Goal: Task Accomplishment & Management: Manage account settings

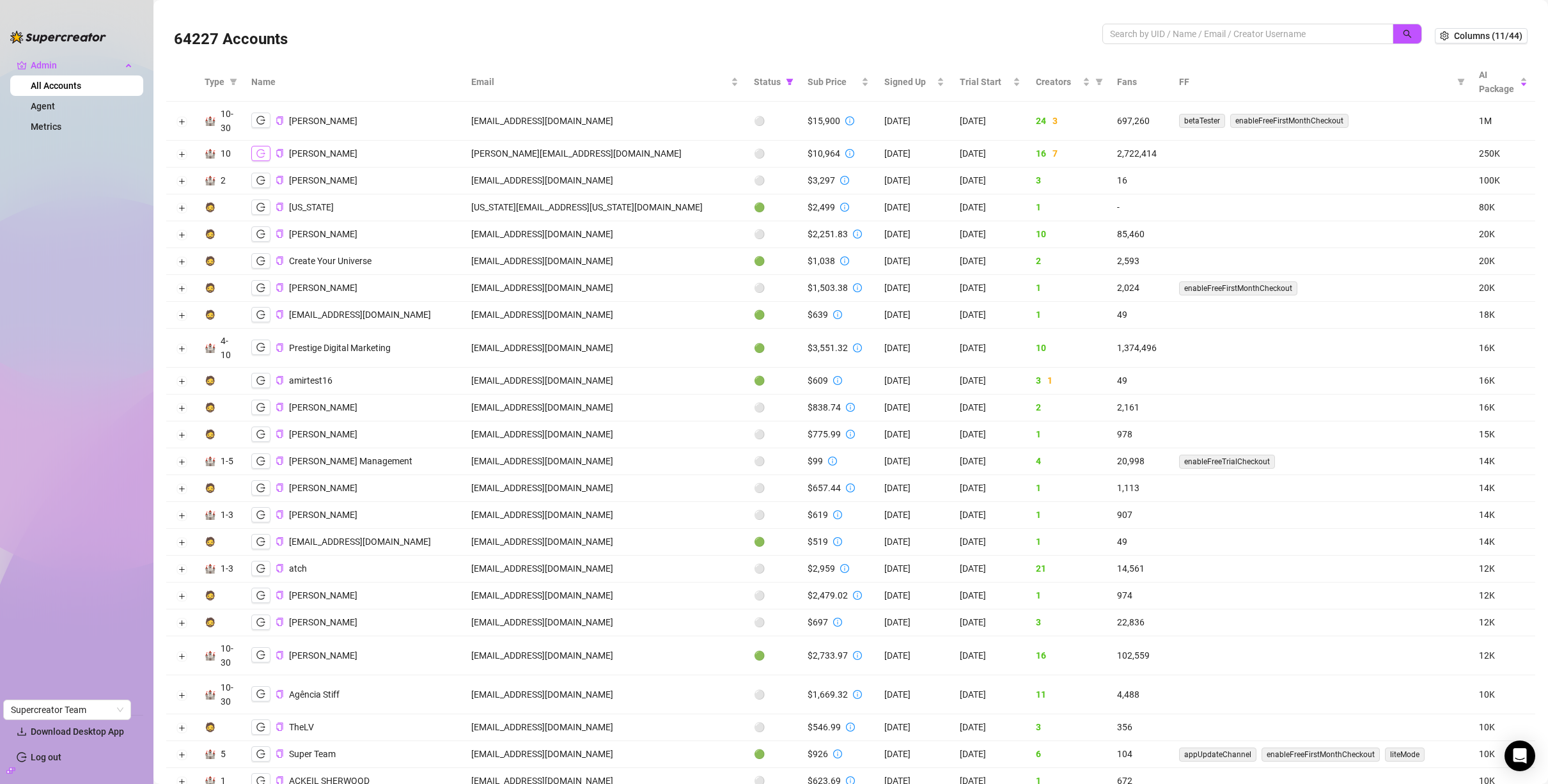
click at [269, 153] on button "button" at bounding box center [261, 154] width 19 height 15
click at [178, 157] on button "Expand row" at bounding box center [181, 154] width 10 height 10
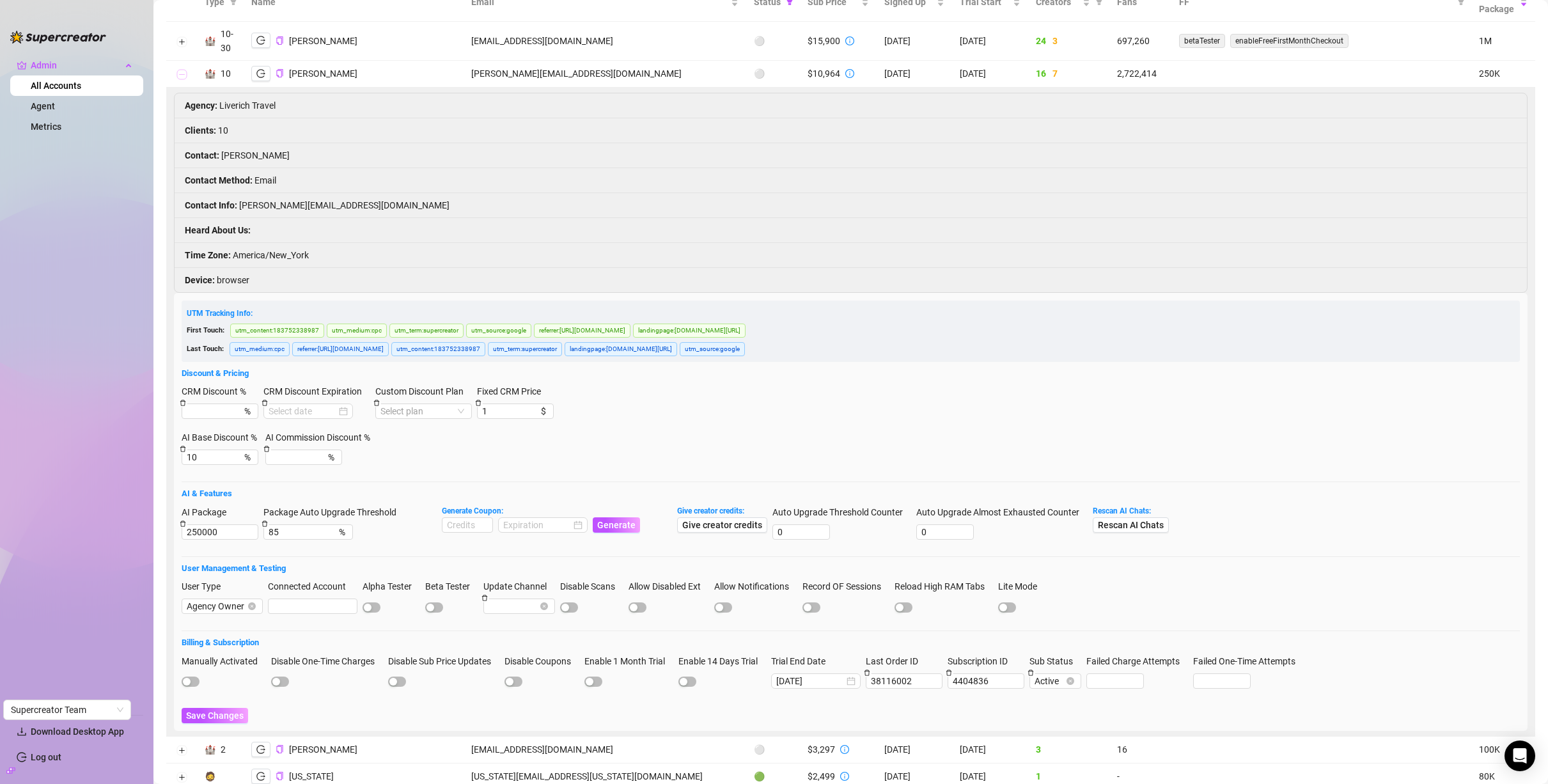
scroll to position [65, 0]
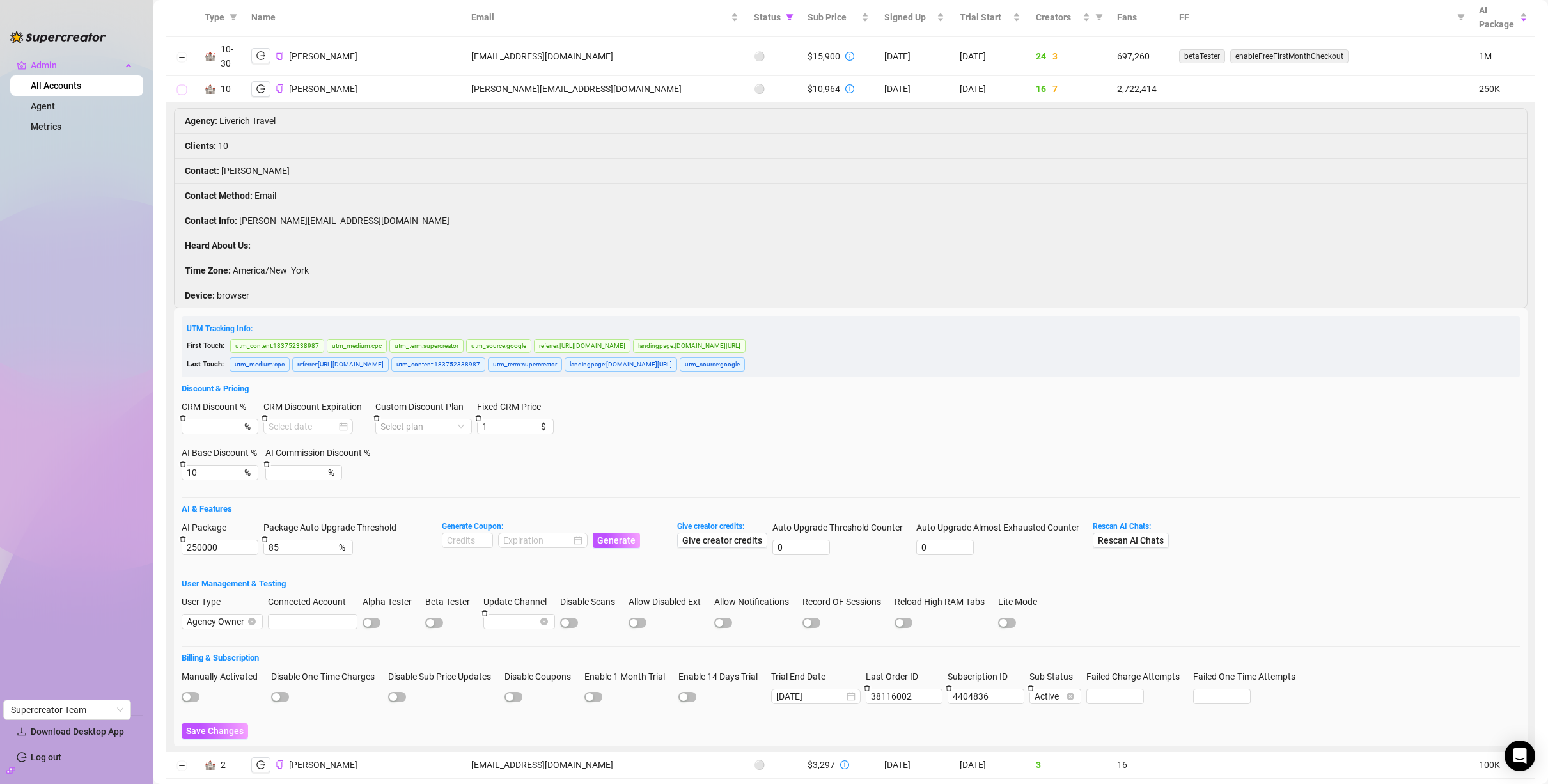
click at [178, 93] on button "Collapse row" at bounding box center [181, 90] width 10 height 10
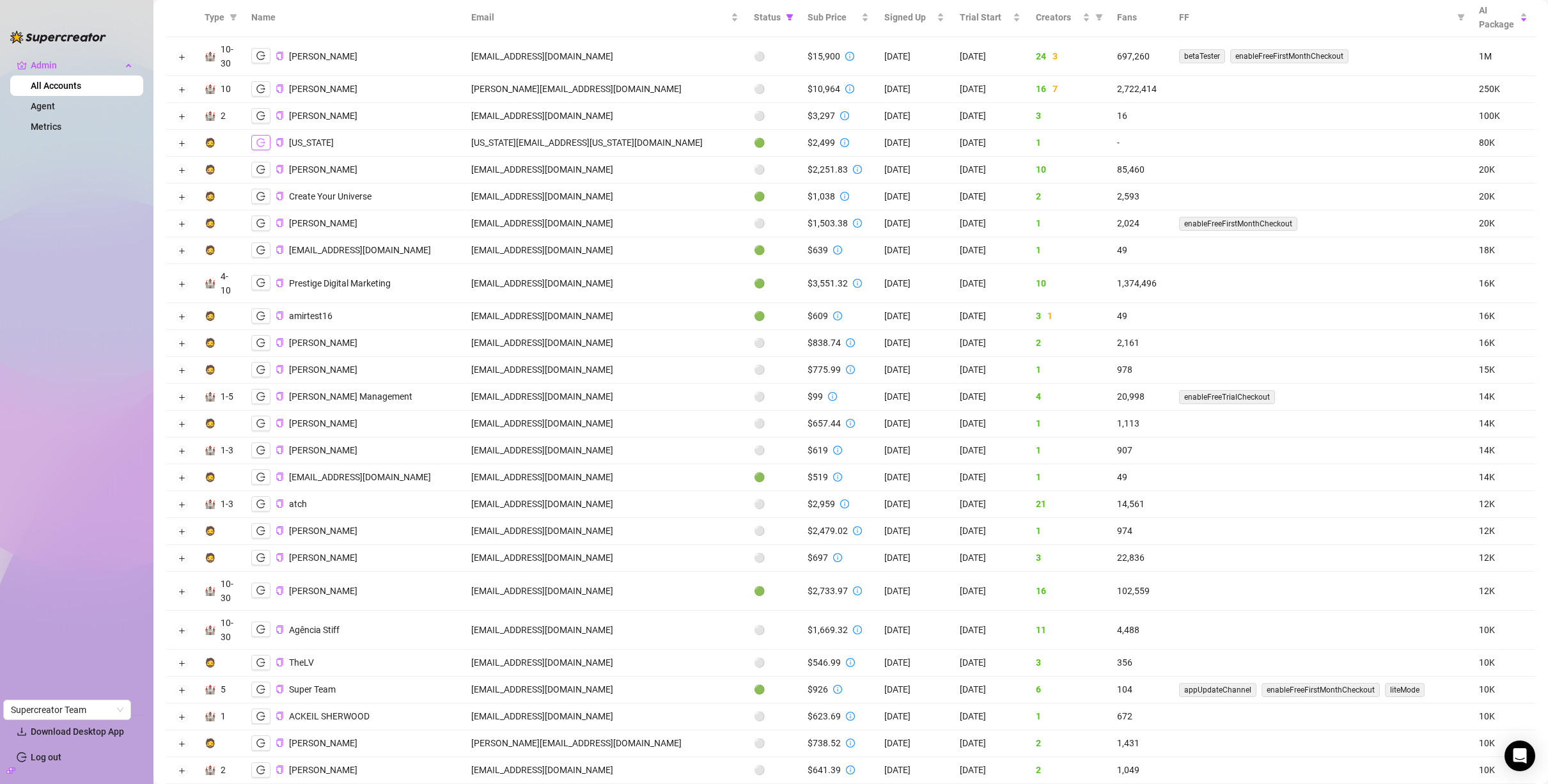
click at [267, 141] on button "button" at bounding box center [261, 142] width 19 height 15
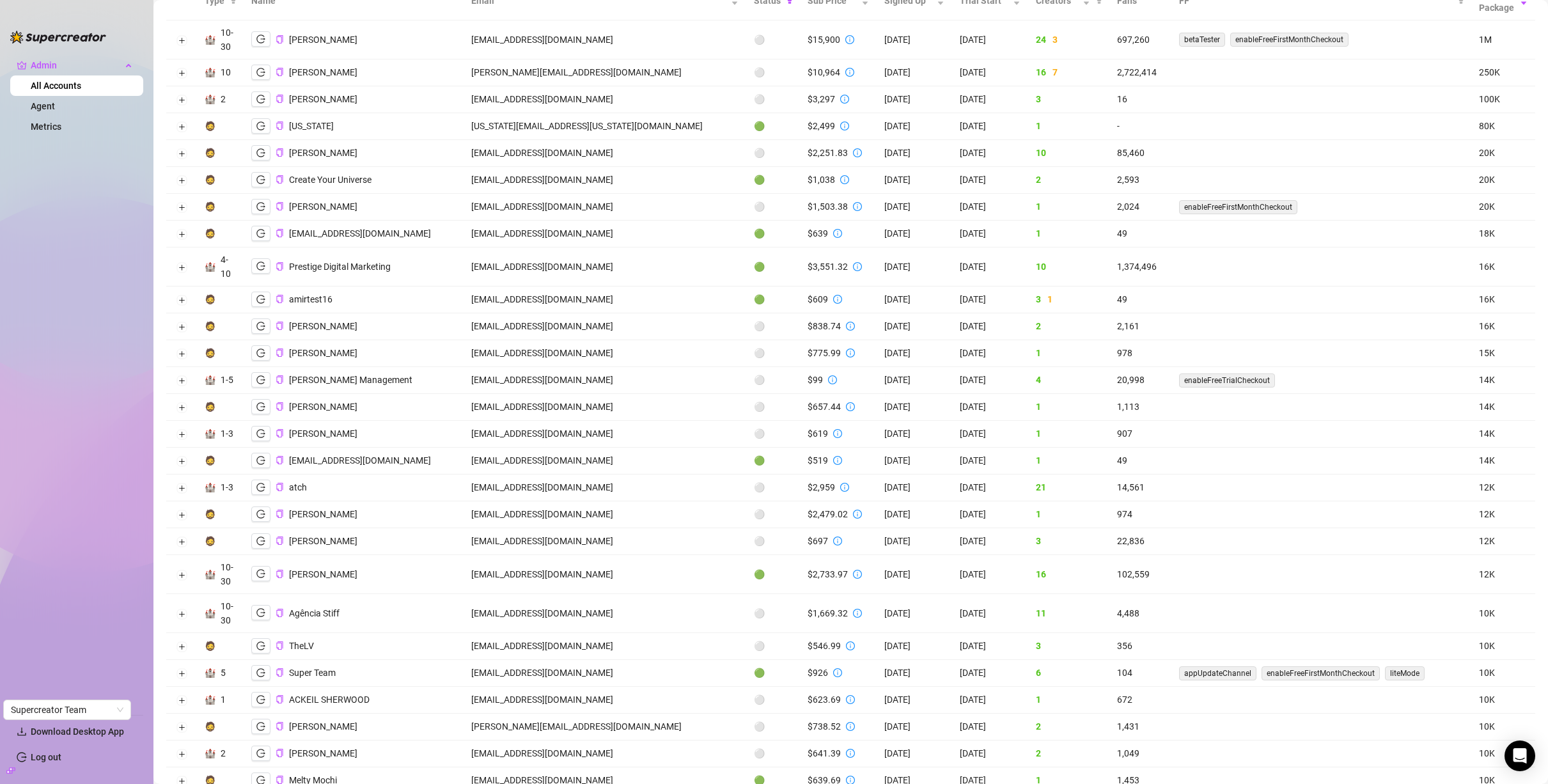
scroll to position [82, 0]
click at [259, 611] on icon "logout" at bounding box center [261, 612] width 9 height 9
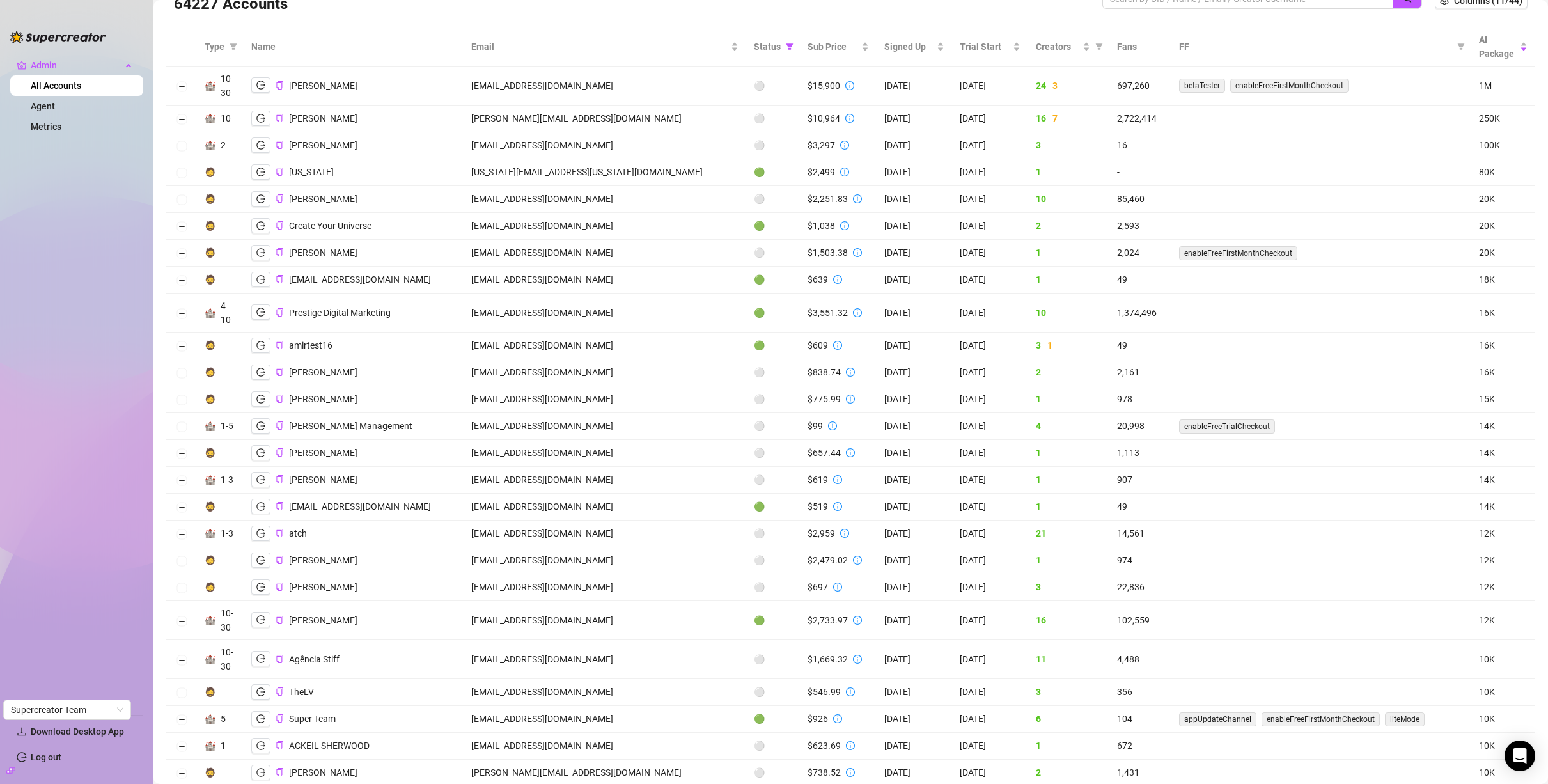
scroll to position [0, 0]
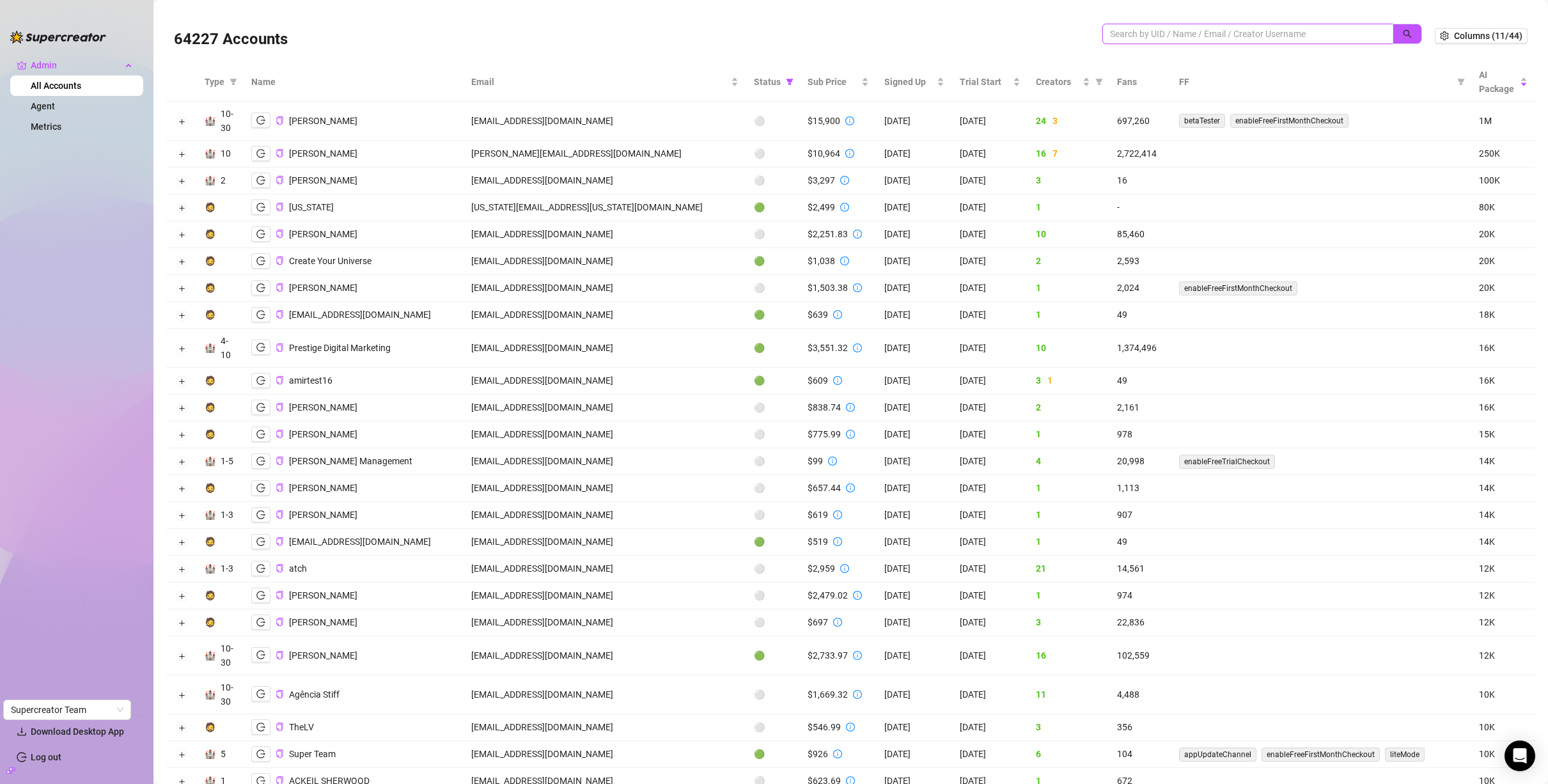
click at [1120, 33] on input "search" at bounding box center [1243, 34] width 265 height 14
paste input "R2uRSZDf64SUYty7CkmVUnGuDn53"
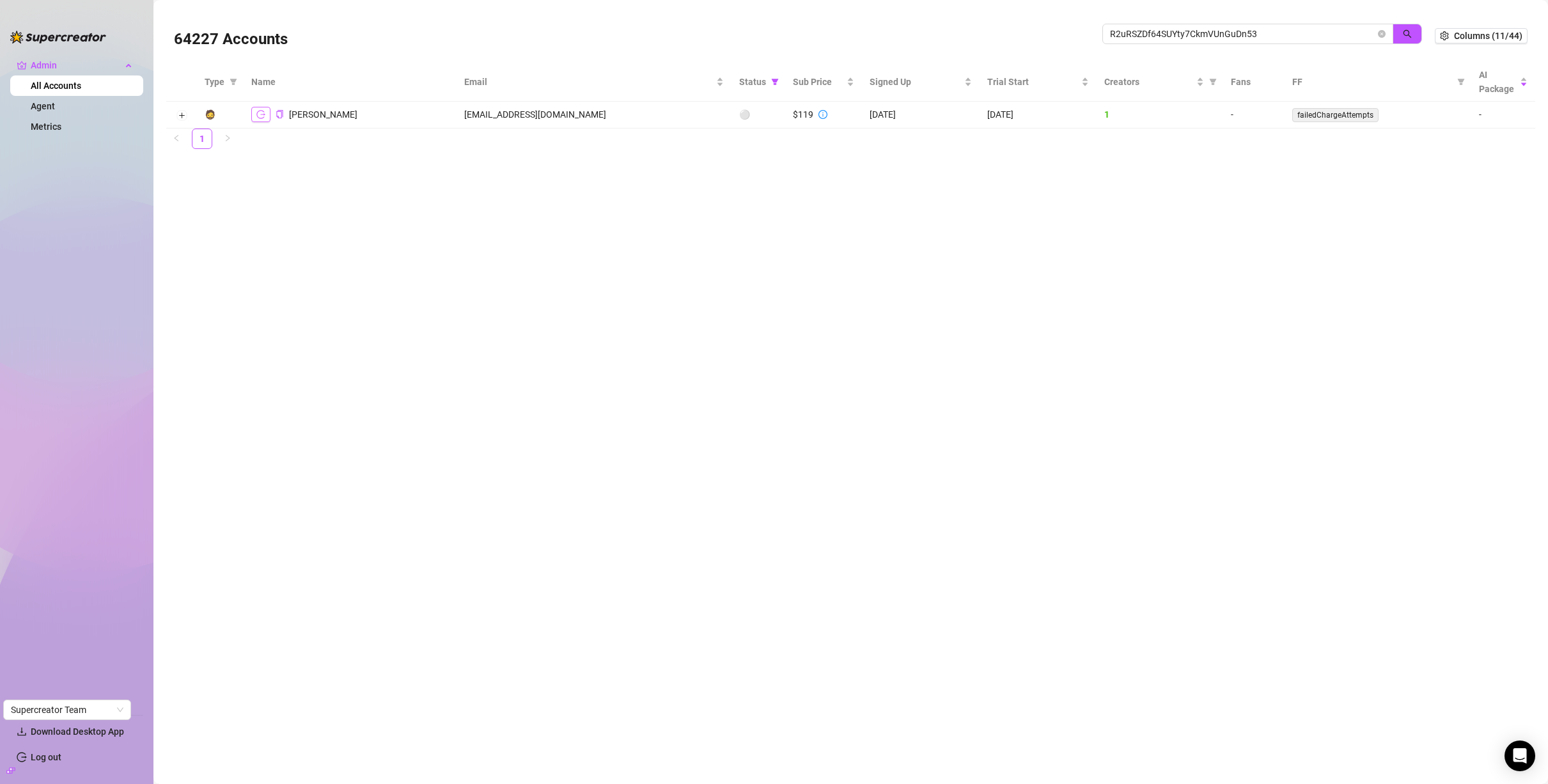
click at [266, 115] on button "button" at bounding box center [261, 115] width 19 height 15
drag, startPoint x: 1290, startPoint y: 32, endPoint x: 1041, endPoint y: 42, distance: 249.2
click at [1041, 42] on div "64227 Accounts R2uRSZDf64SUYty7CkmVUnGuDn53" at bounding box center [804, 35] width 1261 height 44
click at [1141, 40] on input "R2uRSZDf64SUYty7CkmVUnGuDn53" at bounding box center [1243, 34] width 265 height 14
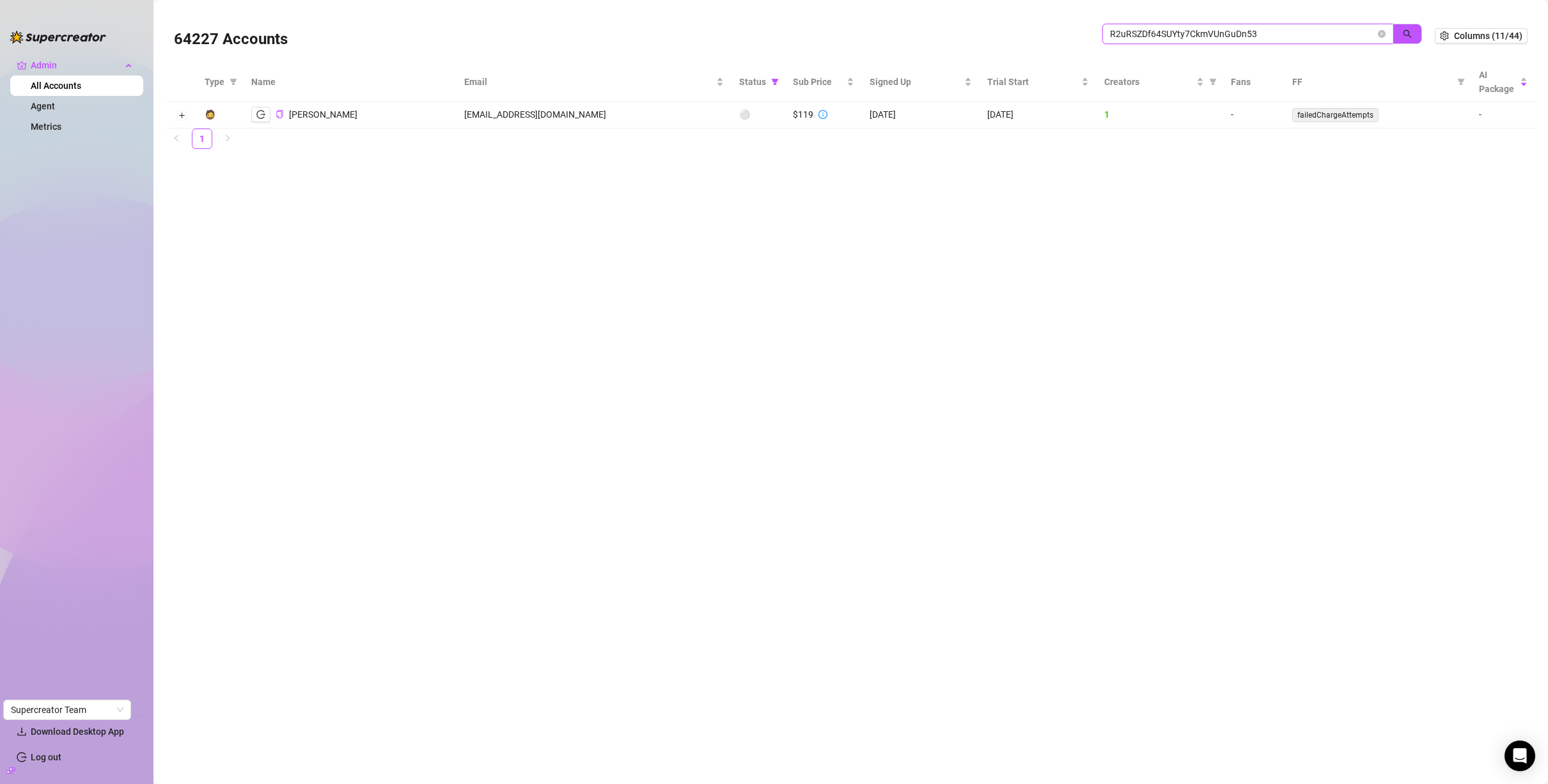
click at [1141, 40] on input "R2uRSZDf64SUYty7CkmVUnGuDn53" at bounding box center [1243, 34] width 265 height 14
paste input "tXnAPAszZYeGJ0q0OvTiggSKkka2"
click at [1260, 35] on span "tXnAPAszZYeGJ0q0OvTiggSKkka2" at bounding box center [1248, 34] width 291 height 21
drag, startPoint x: 1259, startPoint y: 32, endPoint x: 1063, endPoint y: 35, distance: 196.0
click at [1063, 35] on div "64227 Accounts tXnAPAszZYeGJ0q0OvTiggSKkka2" at bounding box center [804, 35] width 1261 height 44
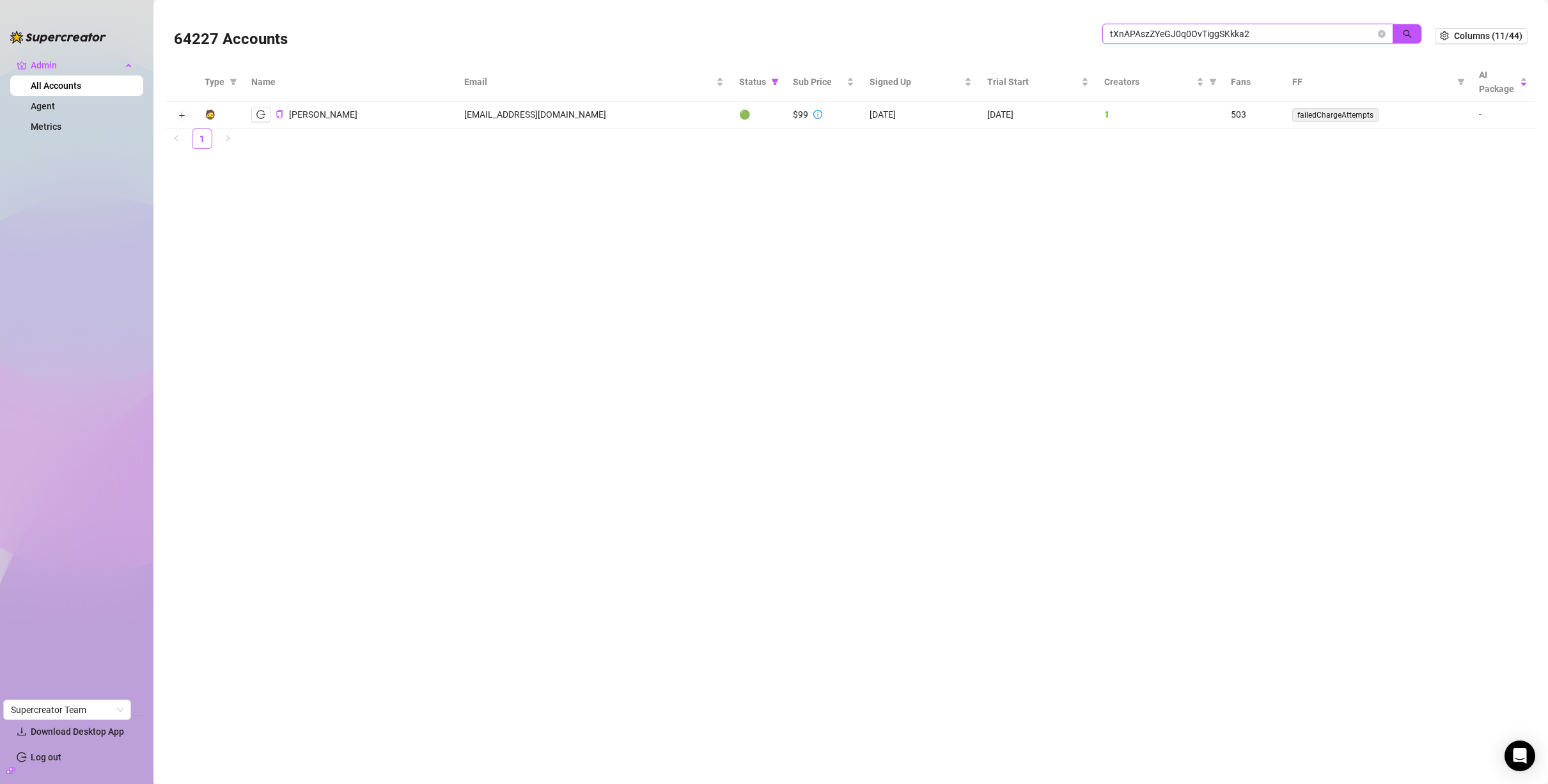
paste input "XBnvAZR361eRMmHvaw2kv22APvx1"
drag, startPoint x: 1273, startPoint y: 36, endPoint x: 1094, endPoint y: 32, distance: 179.0
click at [1094, 32] on div "64227 Accounts XBnvAZR361eRMmHvaw2kv22APvx1" at bounding box center [804, 35] width 1261 height 44
paste input "2ueX2hw32oaDIW34EWoFAn872882"
type input "2ueX2hw32oaDIW34EWoFAn872882"
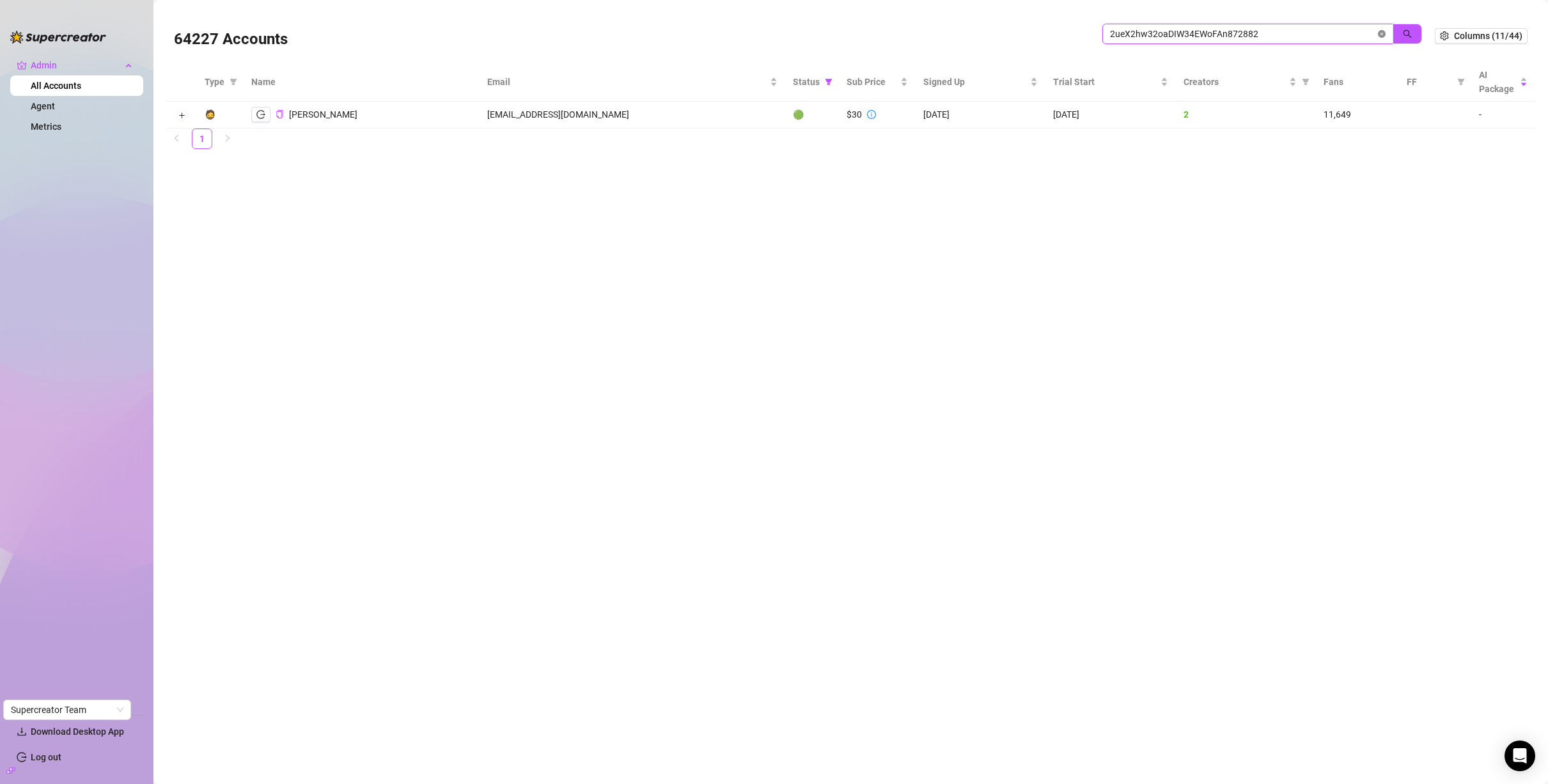
click at [1382, 37] on icon "close-circle" at bounding box center [1382, 34] width 8 height 8
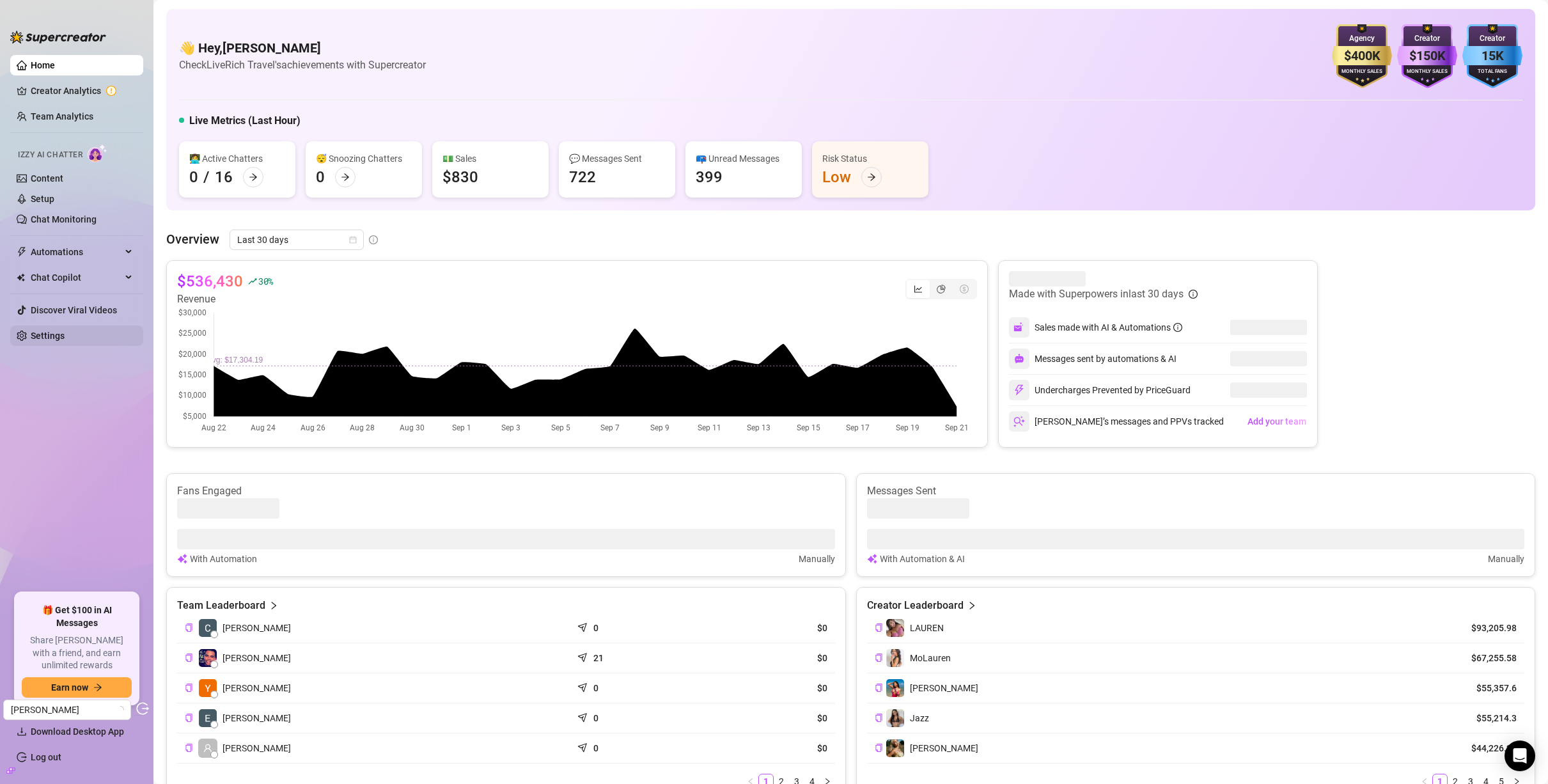
click at [44, 339] on link "Settings" at bounding box center [48, 335] width 34 height 10
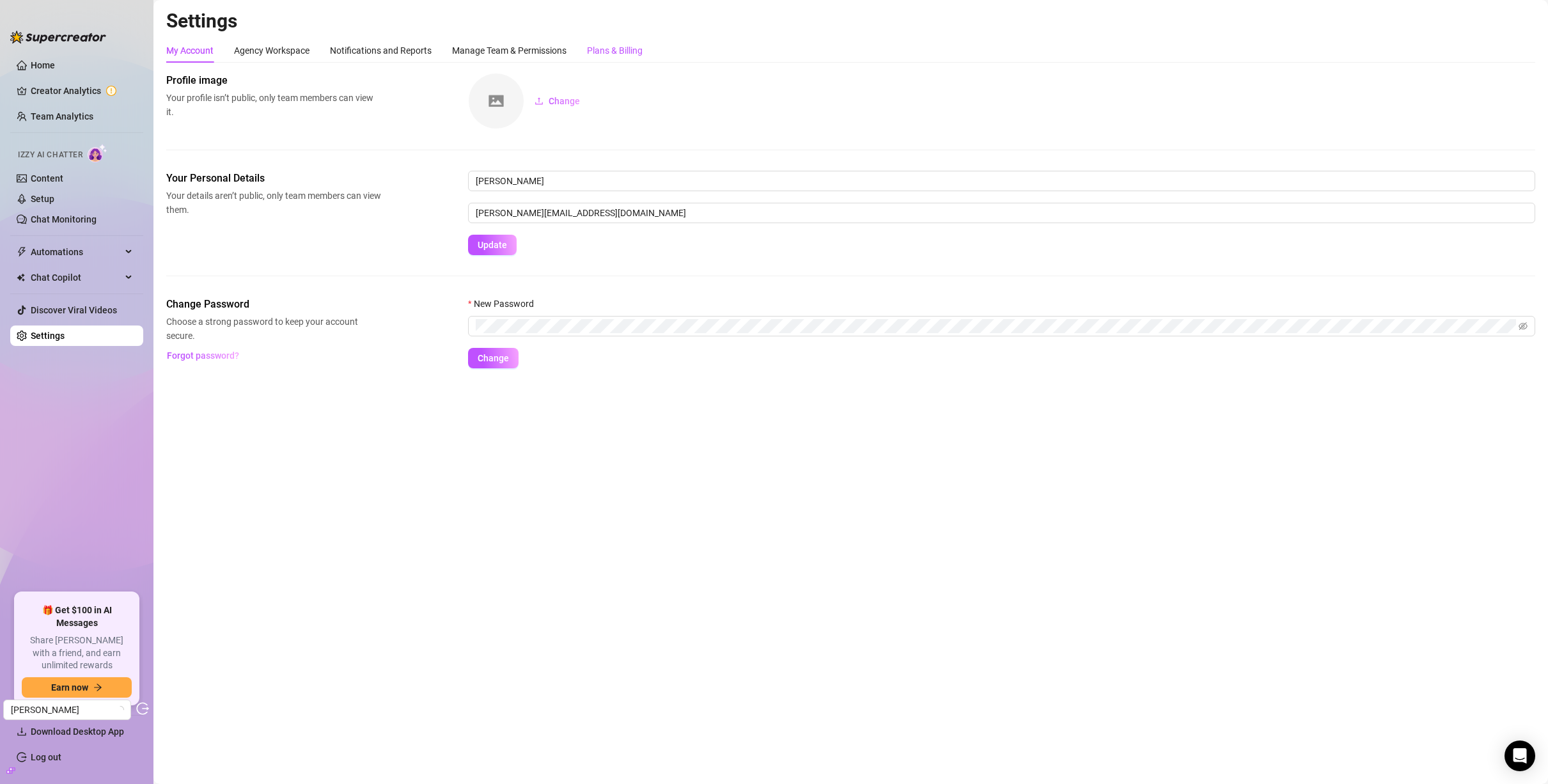
click at [616, 48] on div "Plans & Billing" at bounding box center [615, 51] width 55 height 14
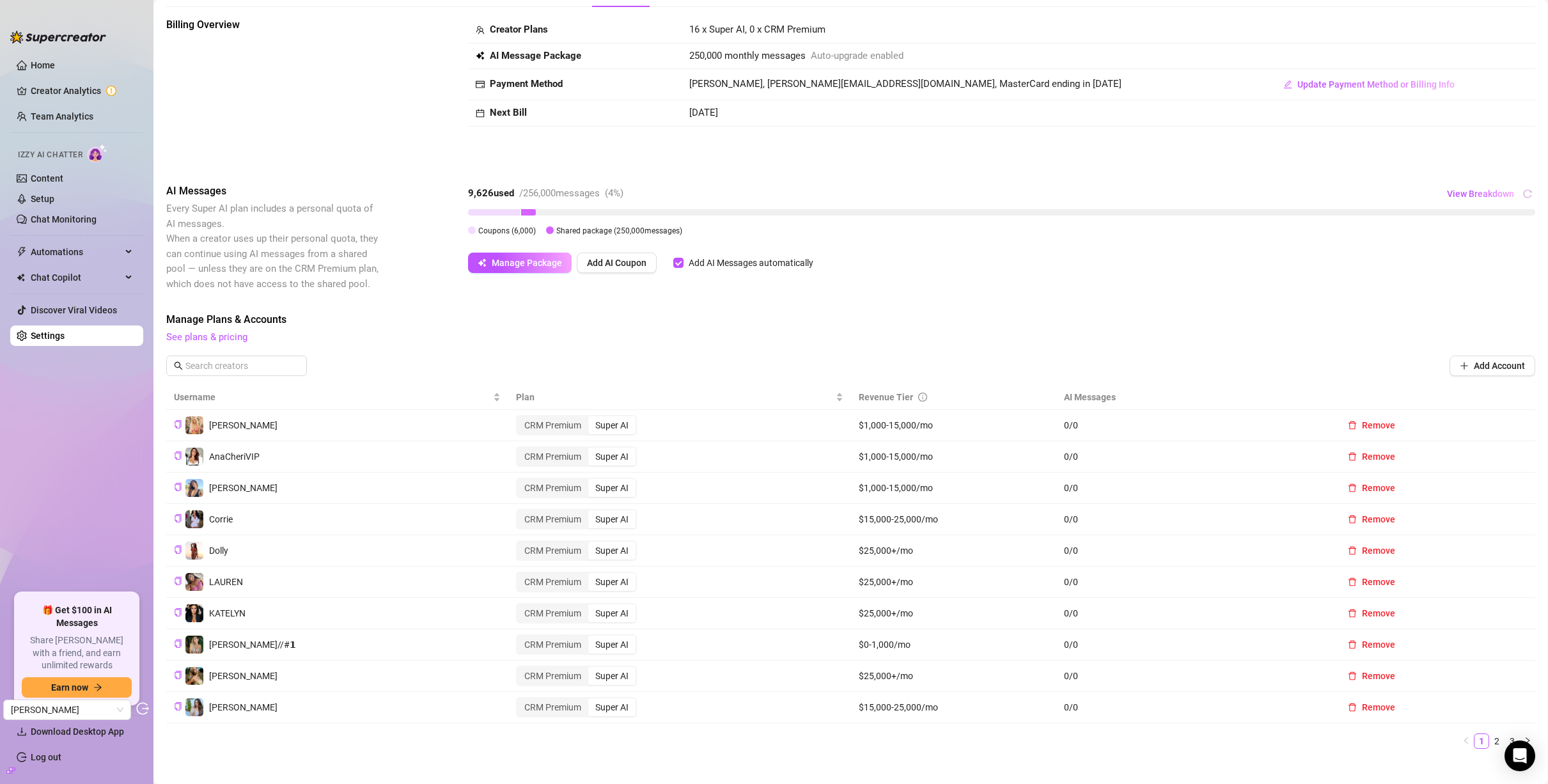
scroll to position [56, 0]
click at [1486, 195] on span "View Breakdown" at bounding box center [1480, 192] width 67 height 10
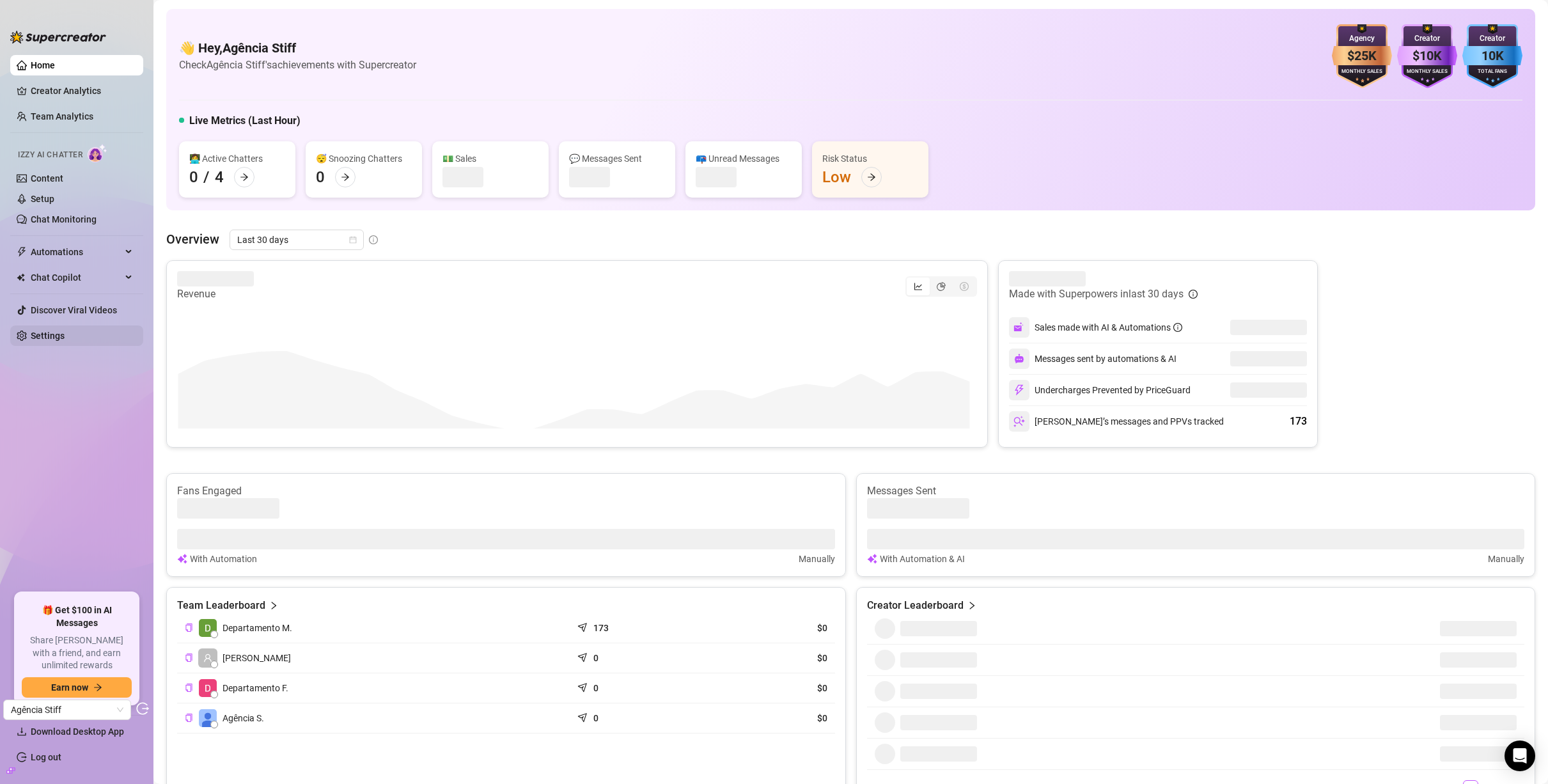
click at [35, 336] on link "Settings" at bounding box center [48, 335] width 34 height 10
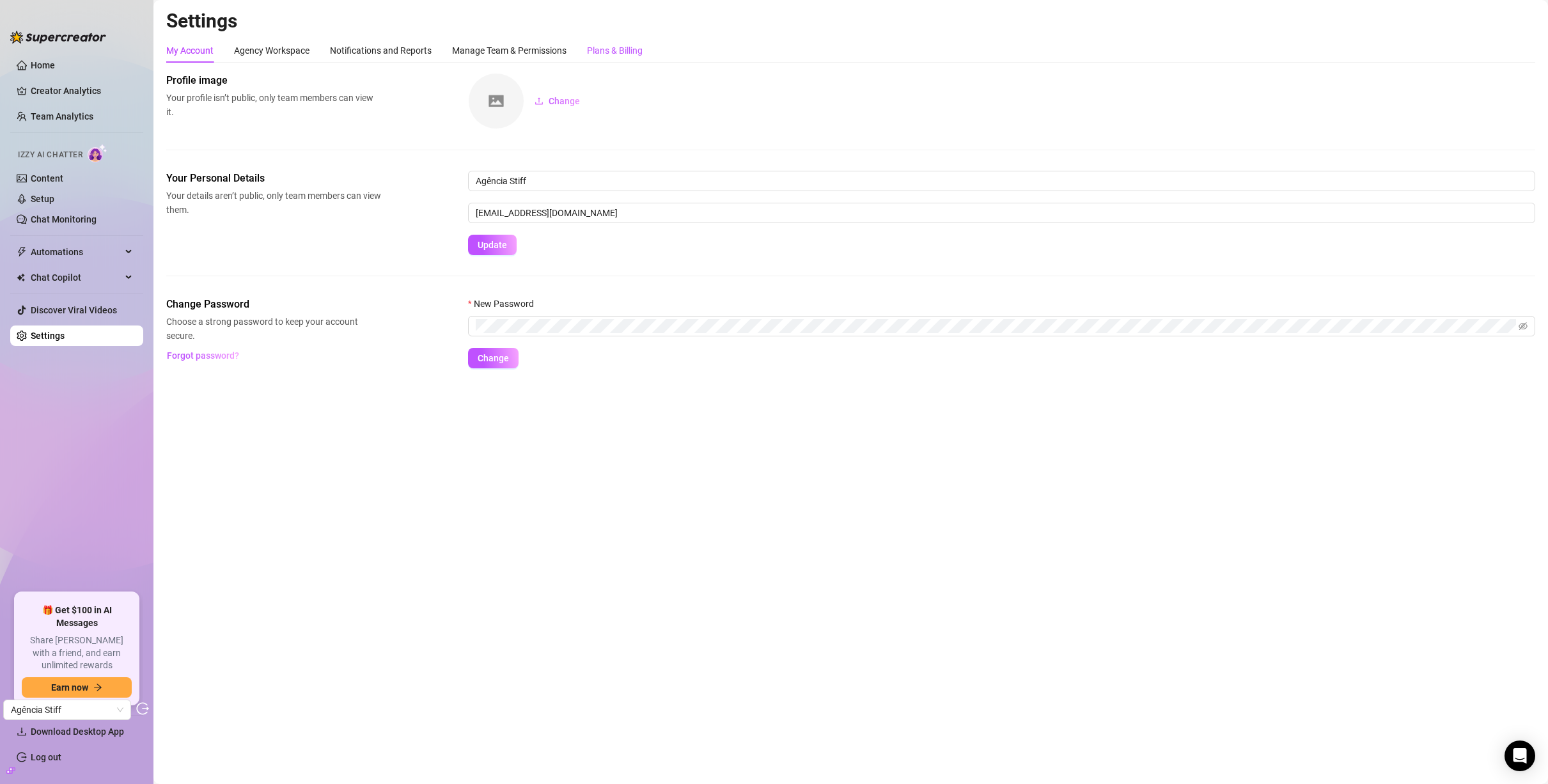
click at [604, 48] on div "Plans & Billing" at bounding box center [615, 51] width 55 height 14
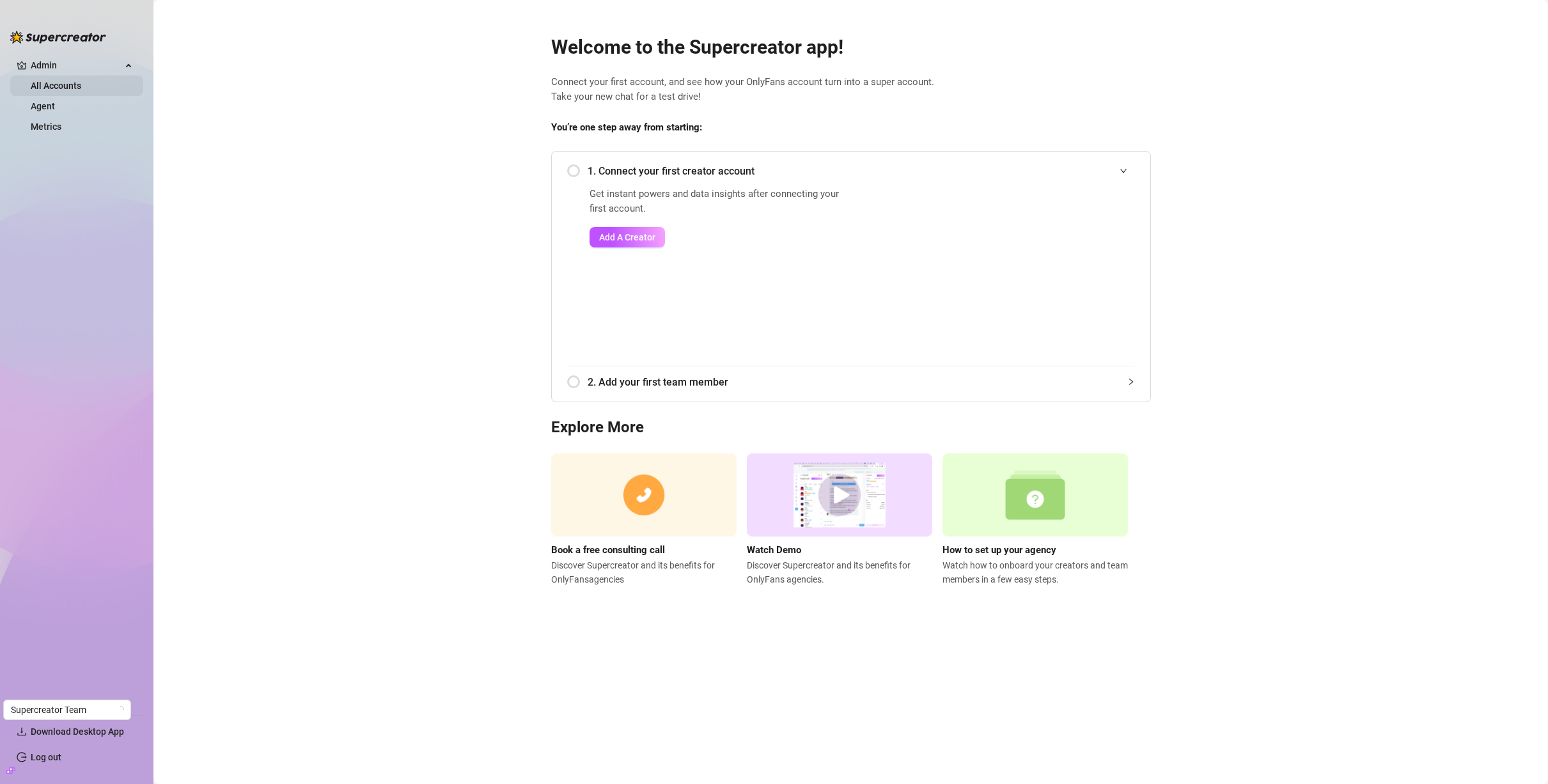
click at [82, 81] on link "All Accounts" at bounding box center [56, 85] width 51 height 10
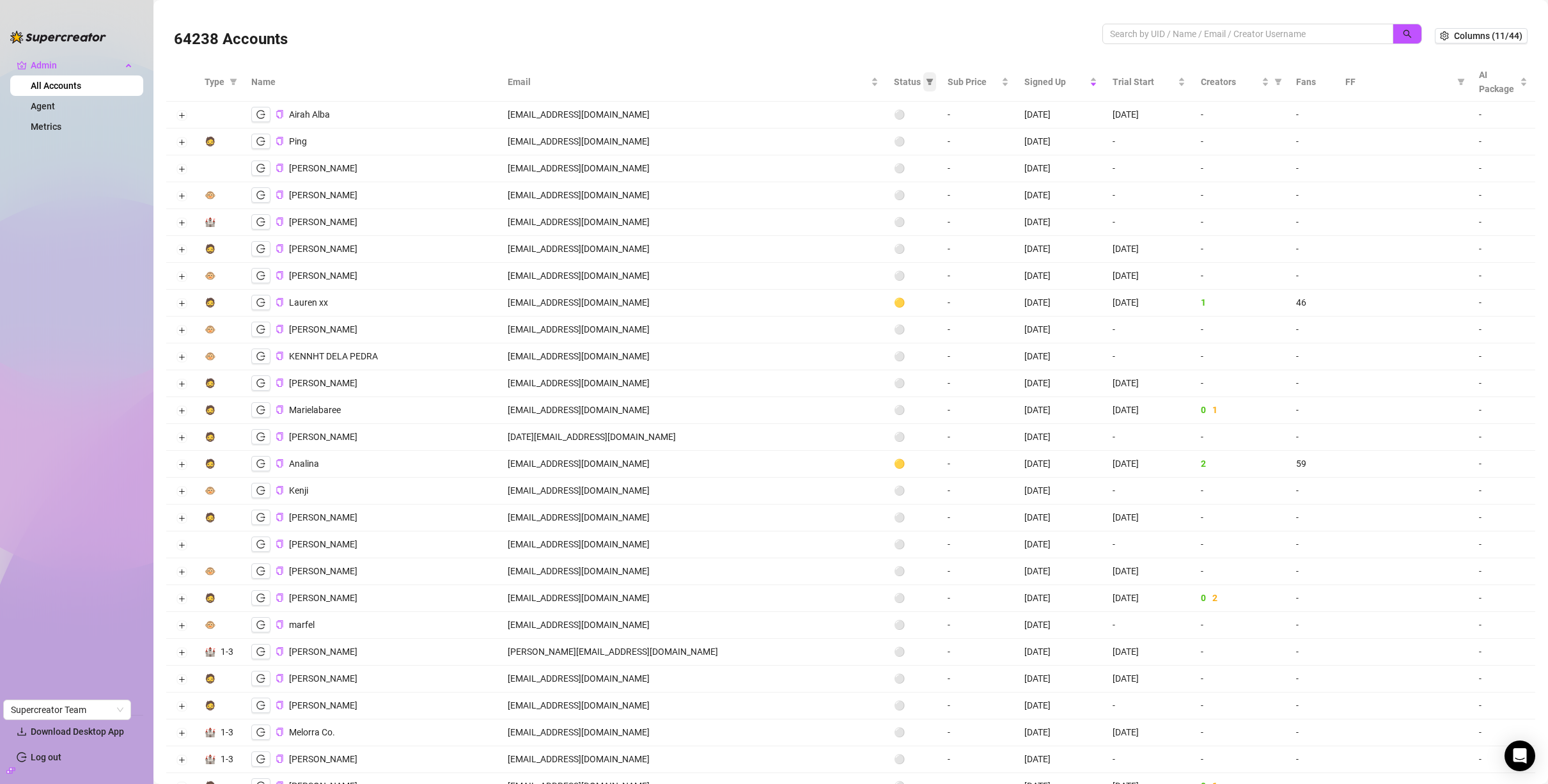
click at [926, 83] on icon "filter" at bounding box center [929, 82] width 7 height 6
click at [799, 149] on span "🟢 Active" at bounding box center [760, 148] width 121 height 14
checkbox input "true"
click at [820, 282] on button "OK" at bounding box center [815, 275] width 21 height 15
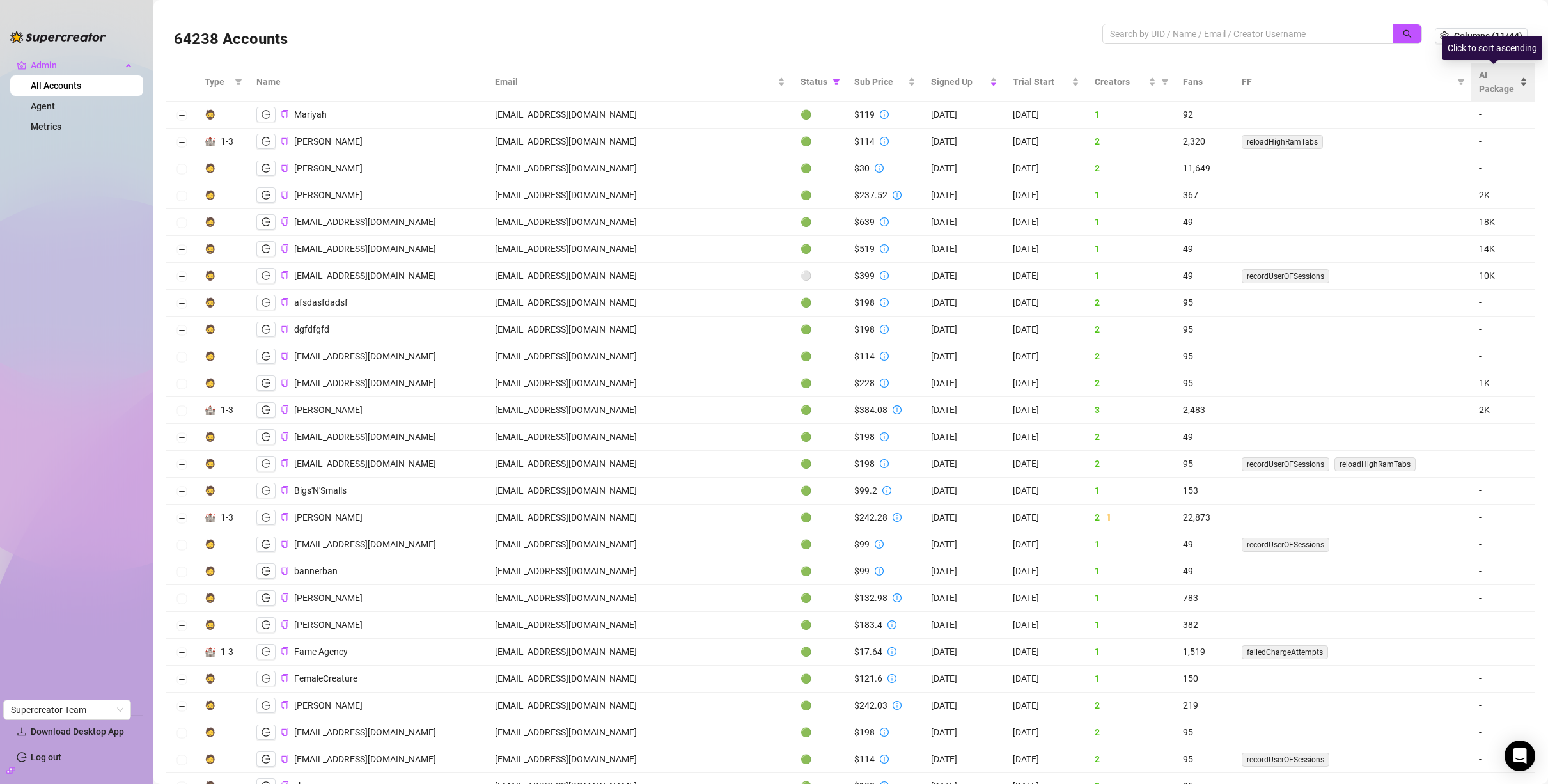
click at [1513, 78] on div "AI Package" at bounding box center [1503, 82] width 48 height 28
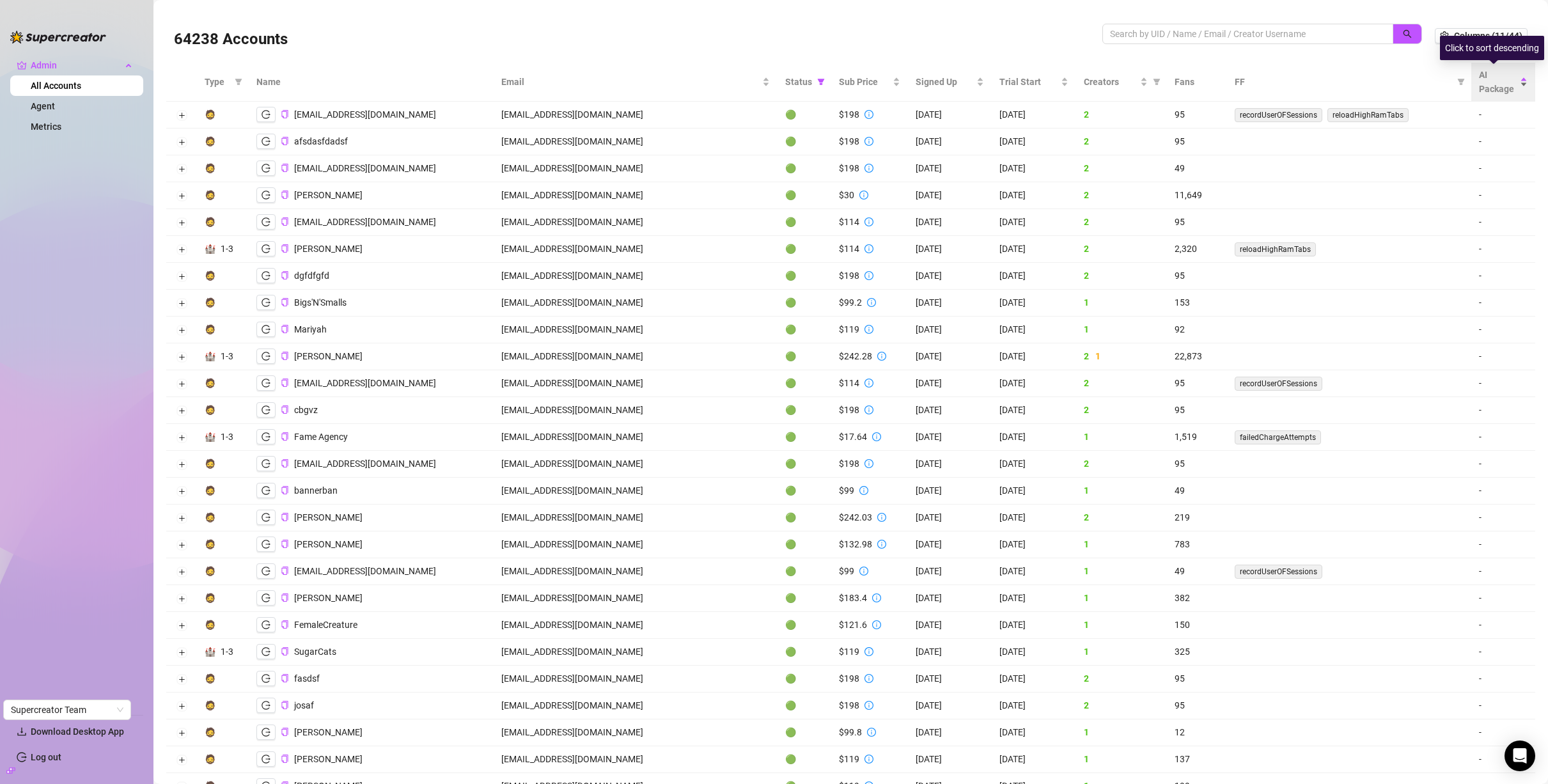
click at [1516, 81] on div "AI Package" at bounding box center [1503, 82] width 48 height 28
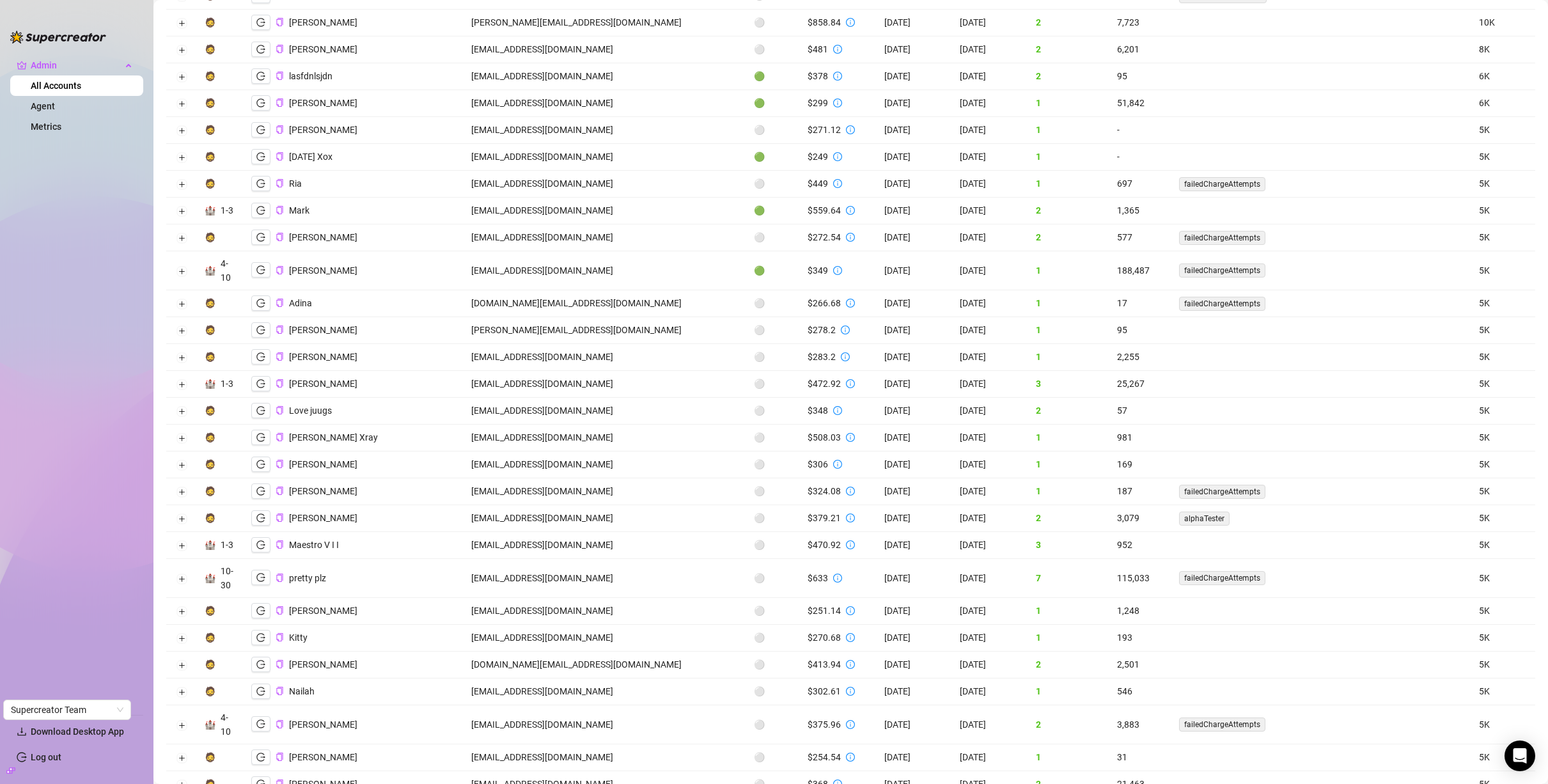
scroll to position [892, 0]
click at [263, 212] on icon "logout" at bounding box center [261, 211] width 9 height 9
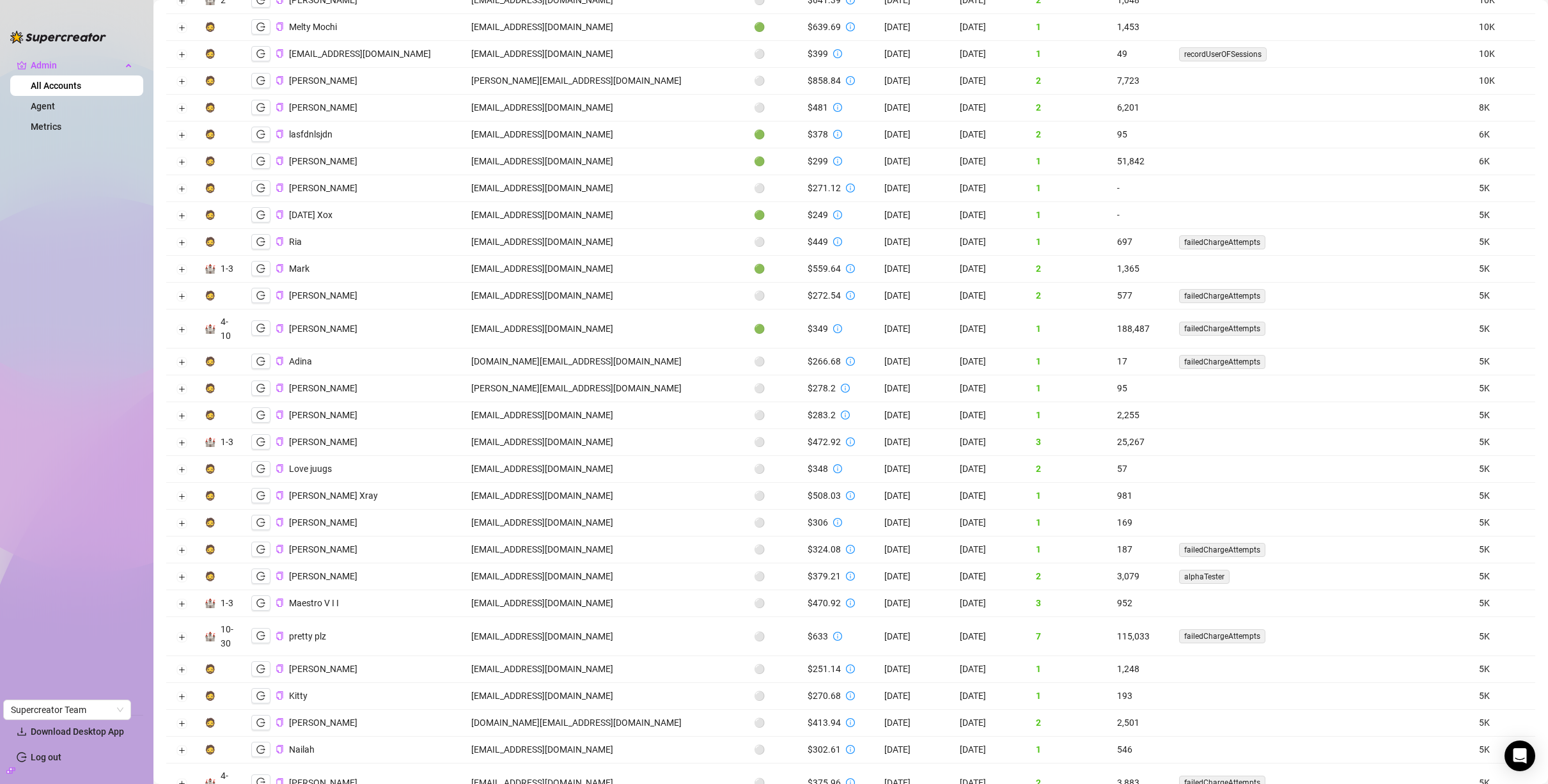
scroll to position [821, 0]
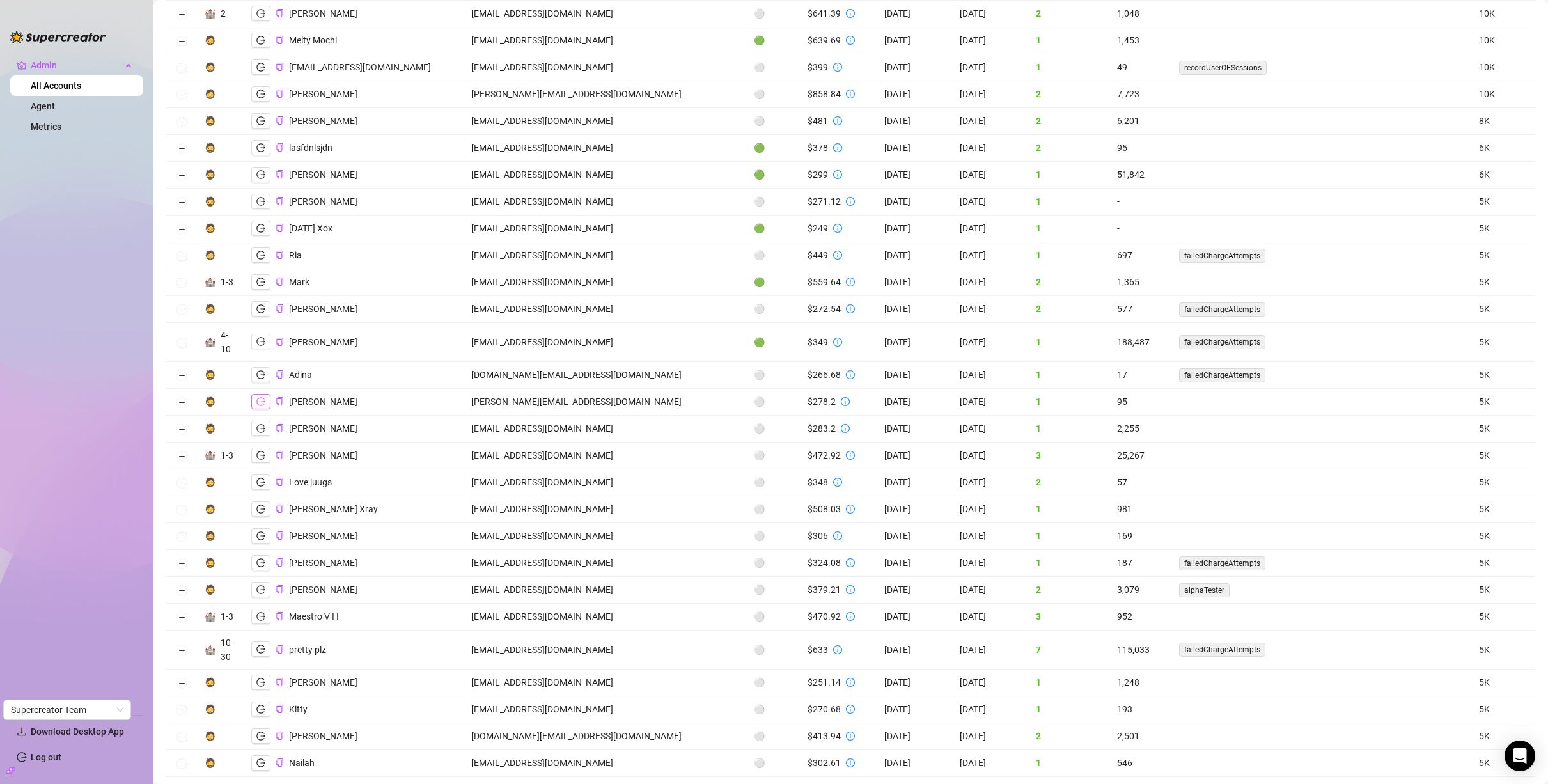
click at [263, 405] on icon "logout" at bounding box center [261, 402] width 9 height 9
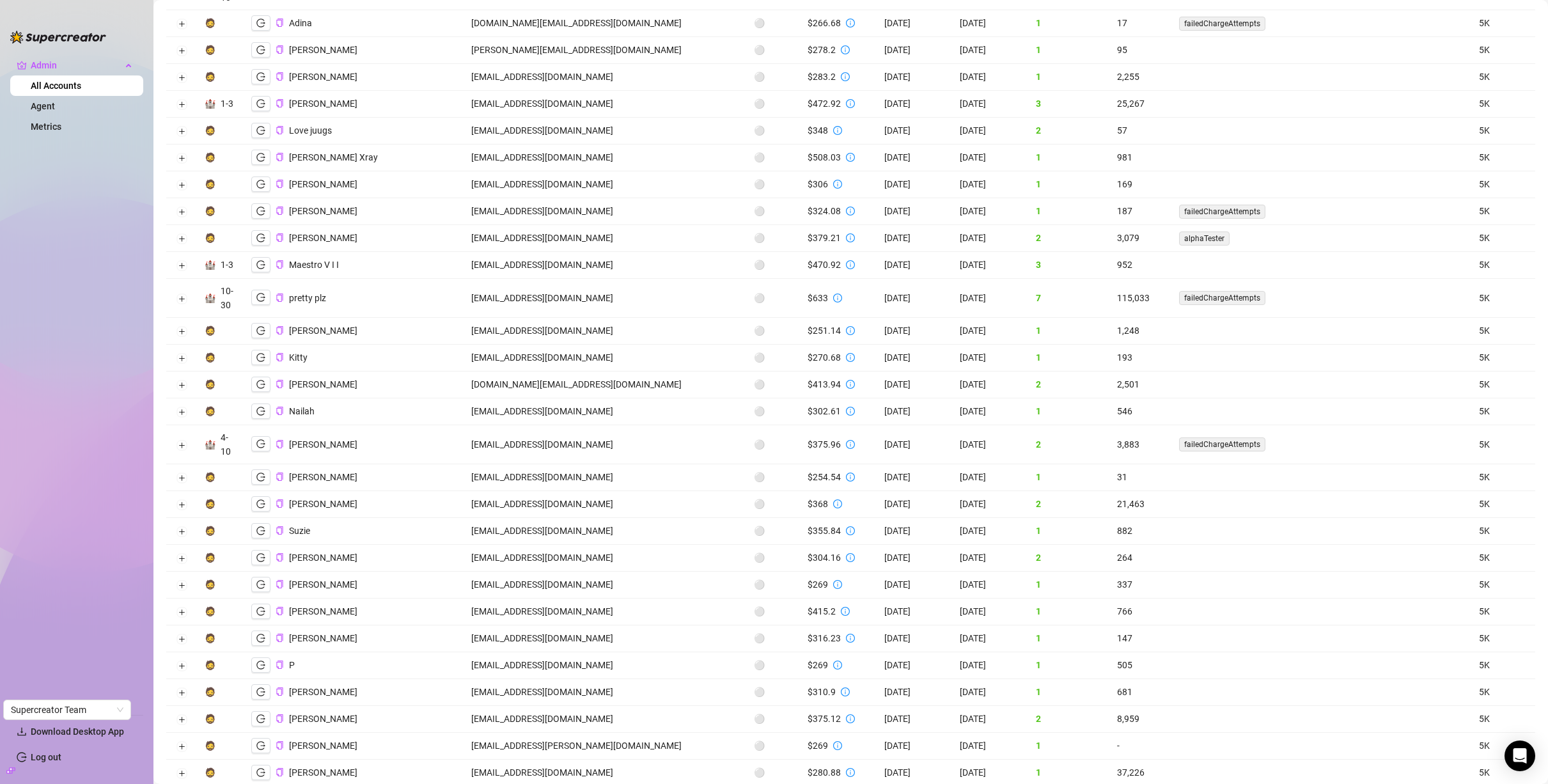
scroll to position [1152, 0]
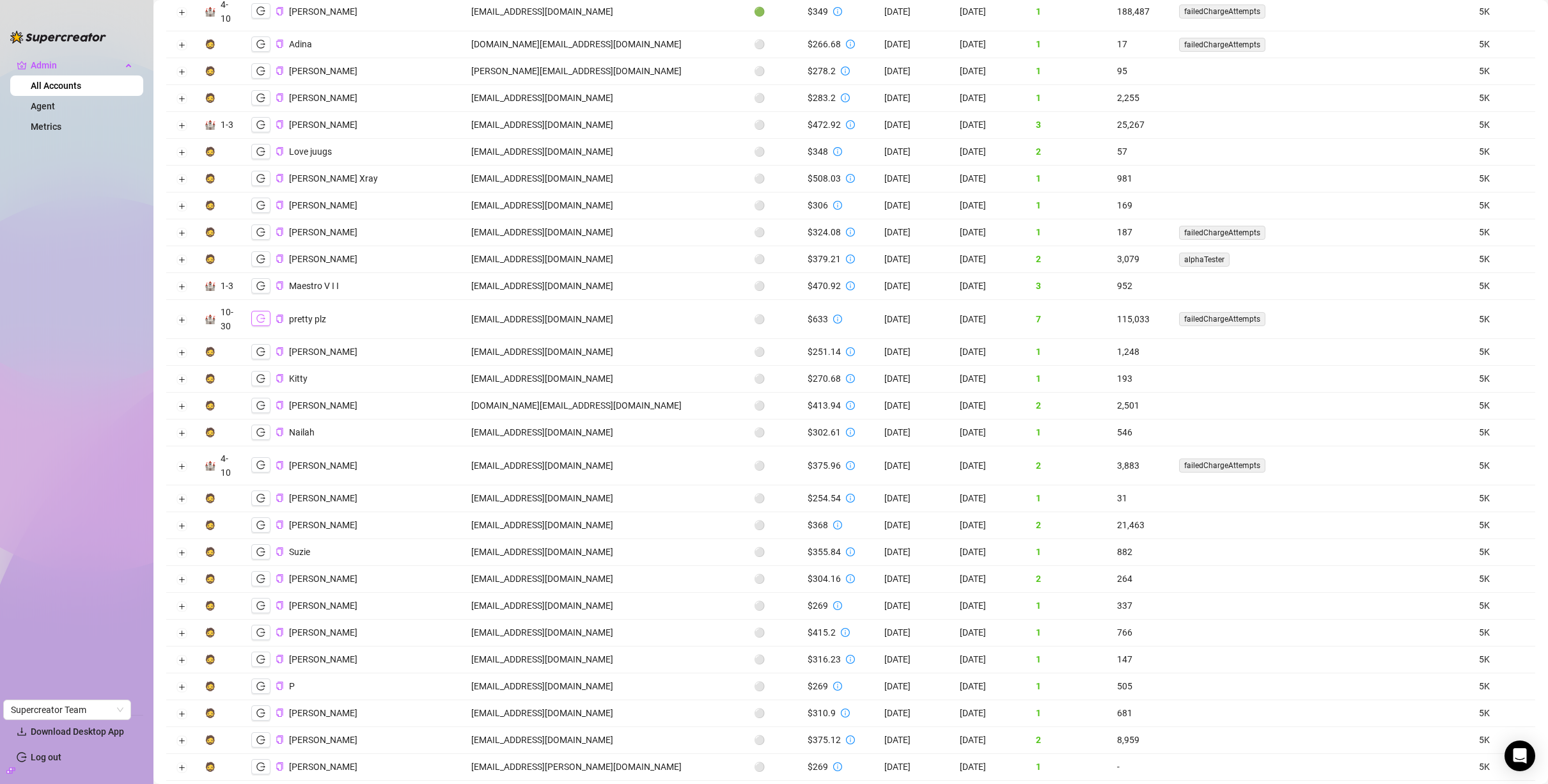
click at [256, 319] on icon "logout" at bounding box center [261, 319] width 9 height 8
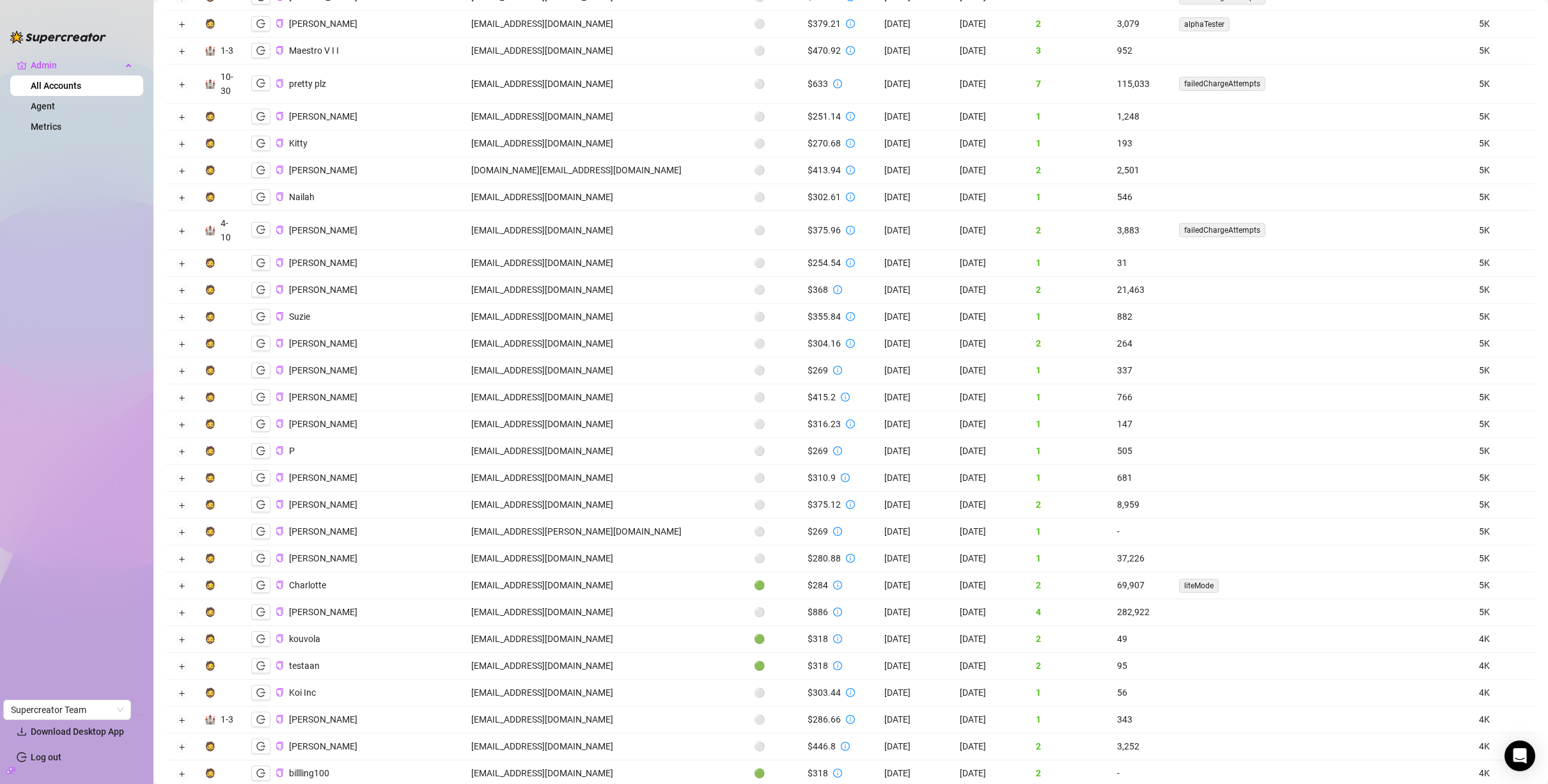
scroll to position [1453, 0]
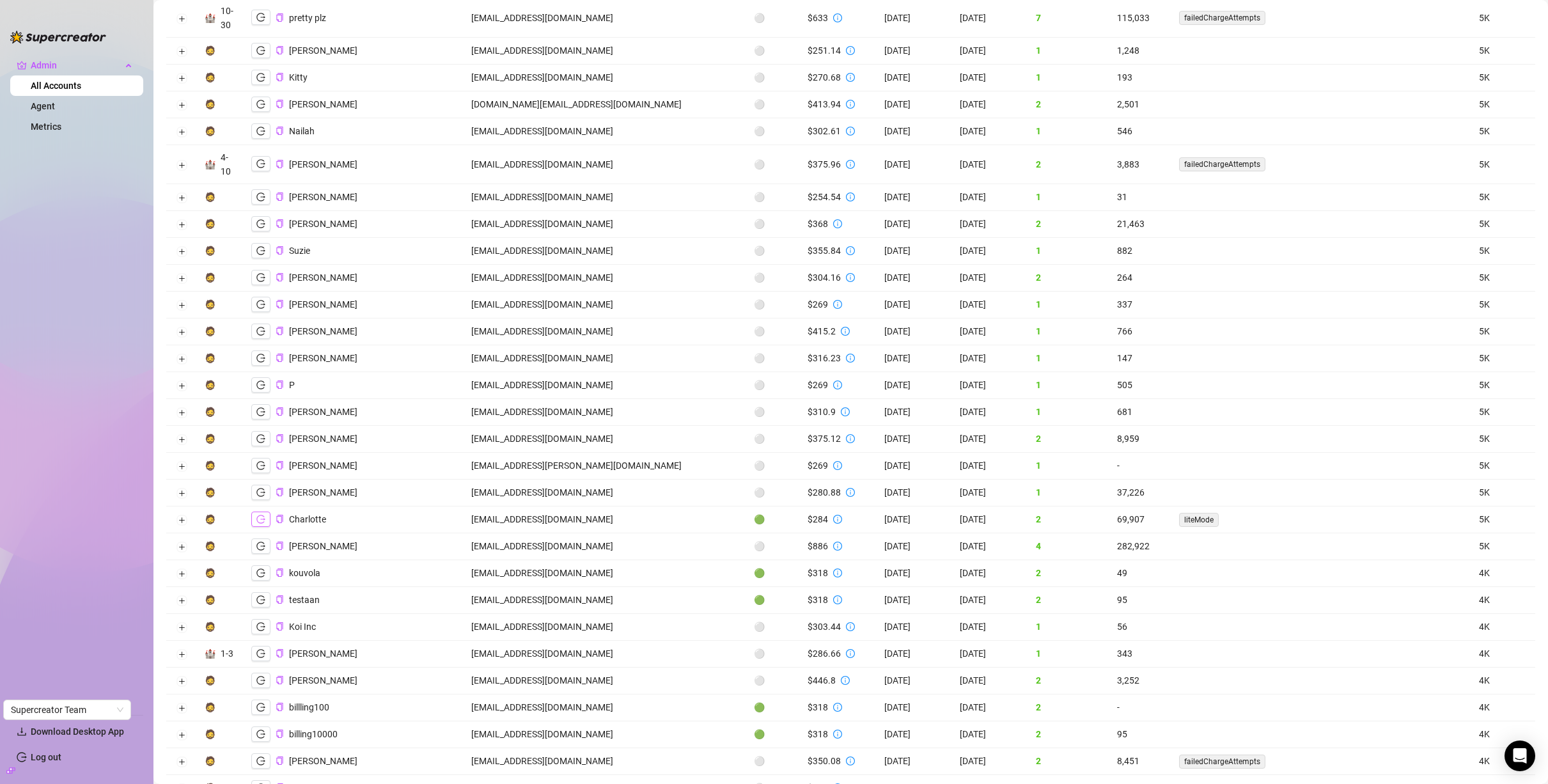
click at [266, 525] on button "button" at bounding box center [261, 519] width 19 height 15
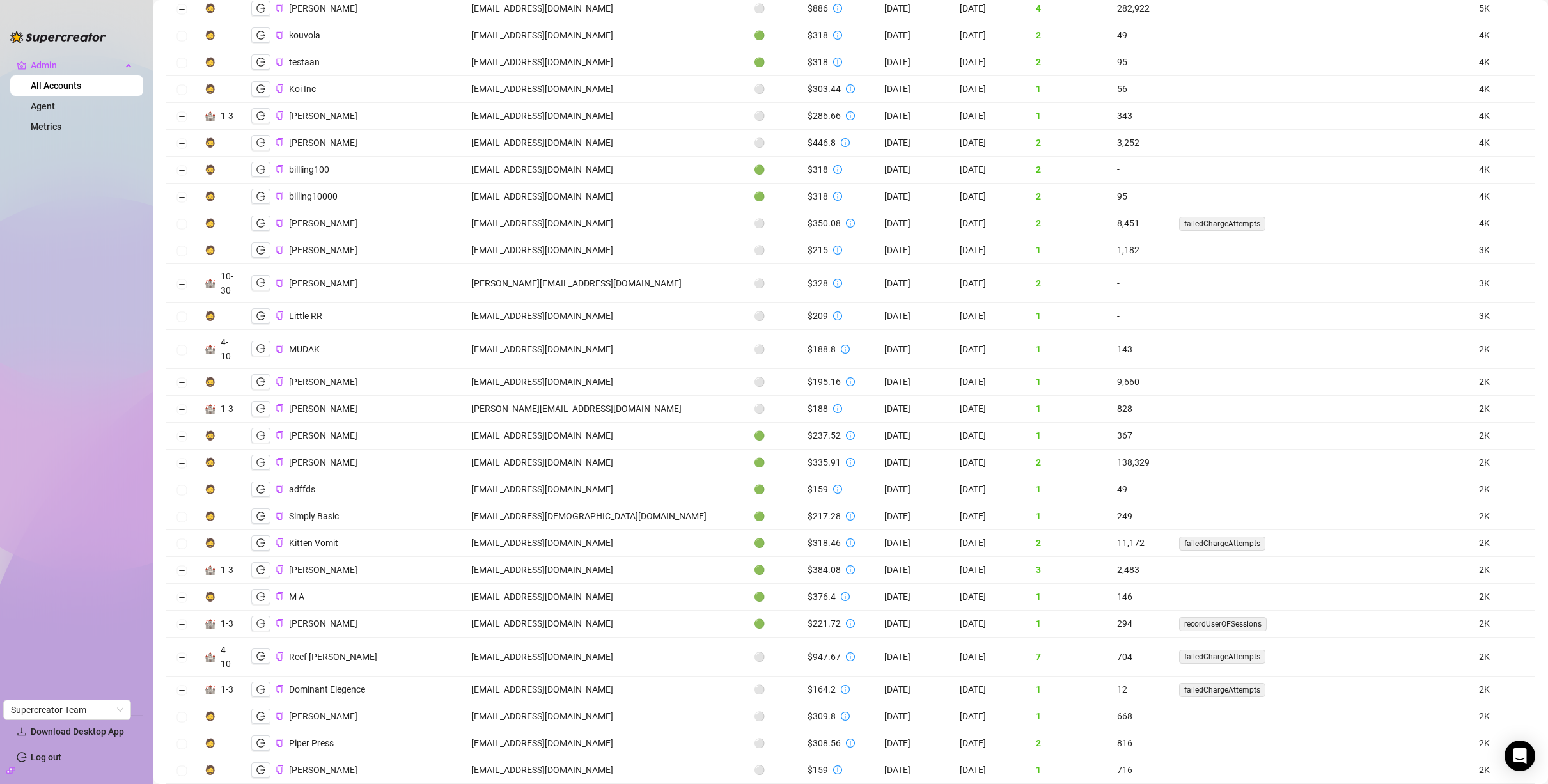
scroll to position [1998, 0]
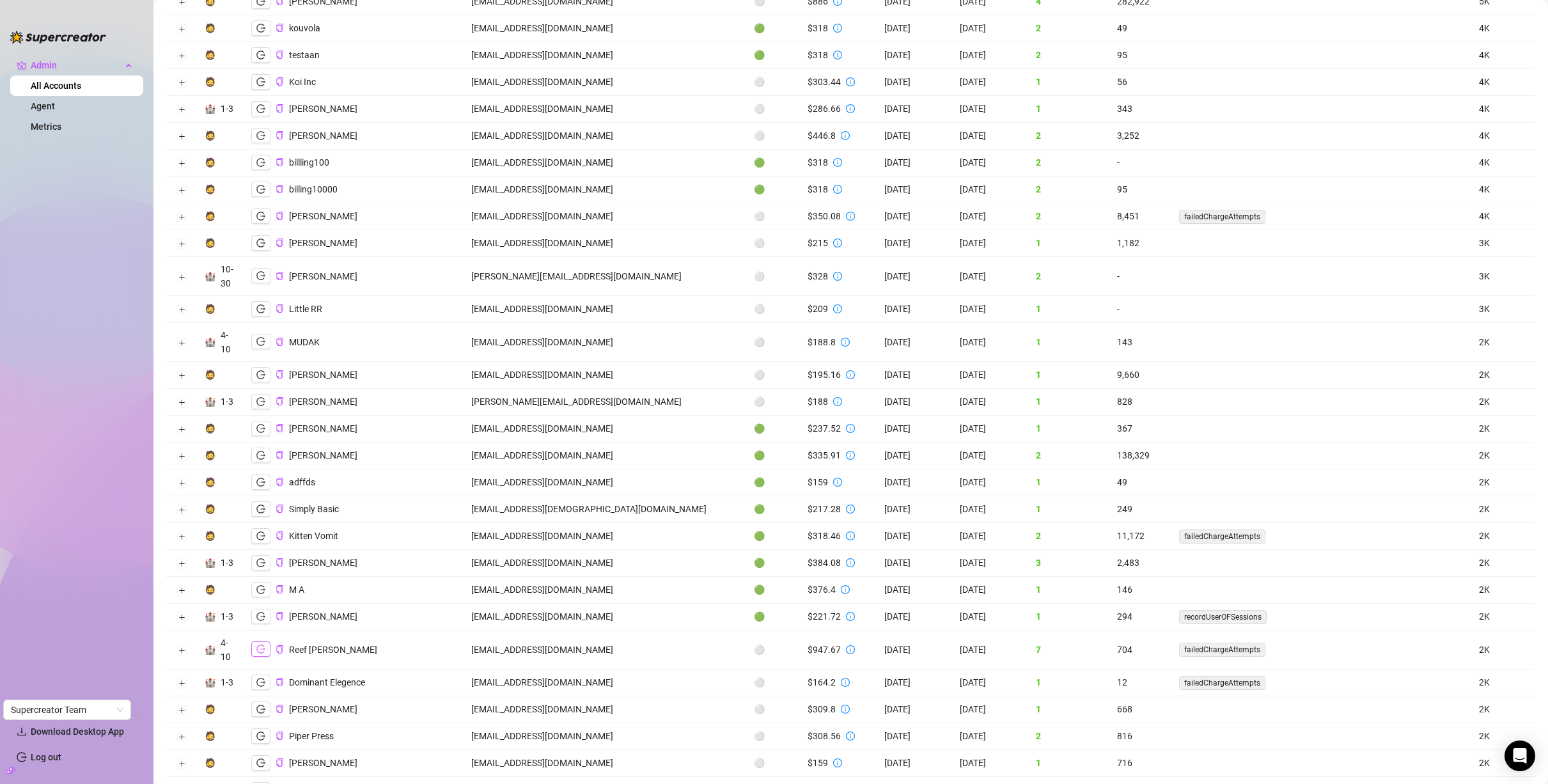
click at [259, 653] on icon "logout" at bounding box center [261, 649] width 9 height 8
click at [259, 621] on button "button" at bounding box center [261, 616] width 19 height 15
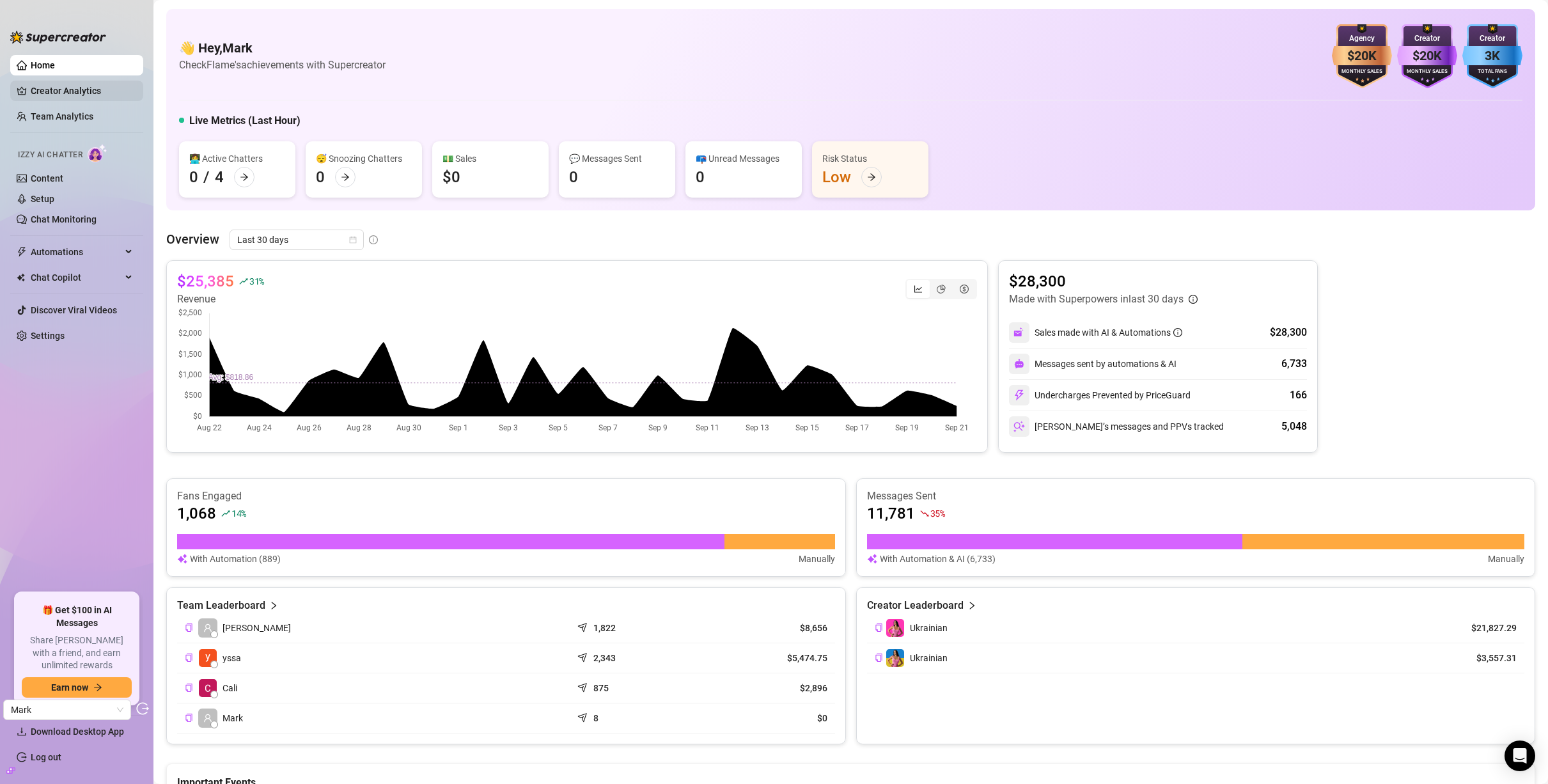
click at [44, 93] on link "Creator Analytics" at bounding box center [82, 91] width 102 height 21
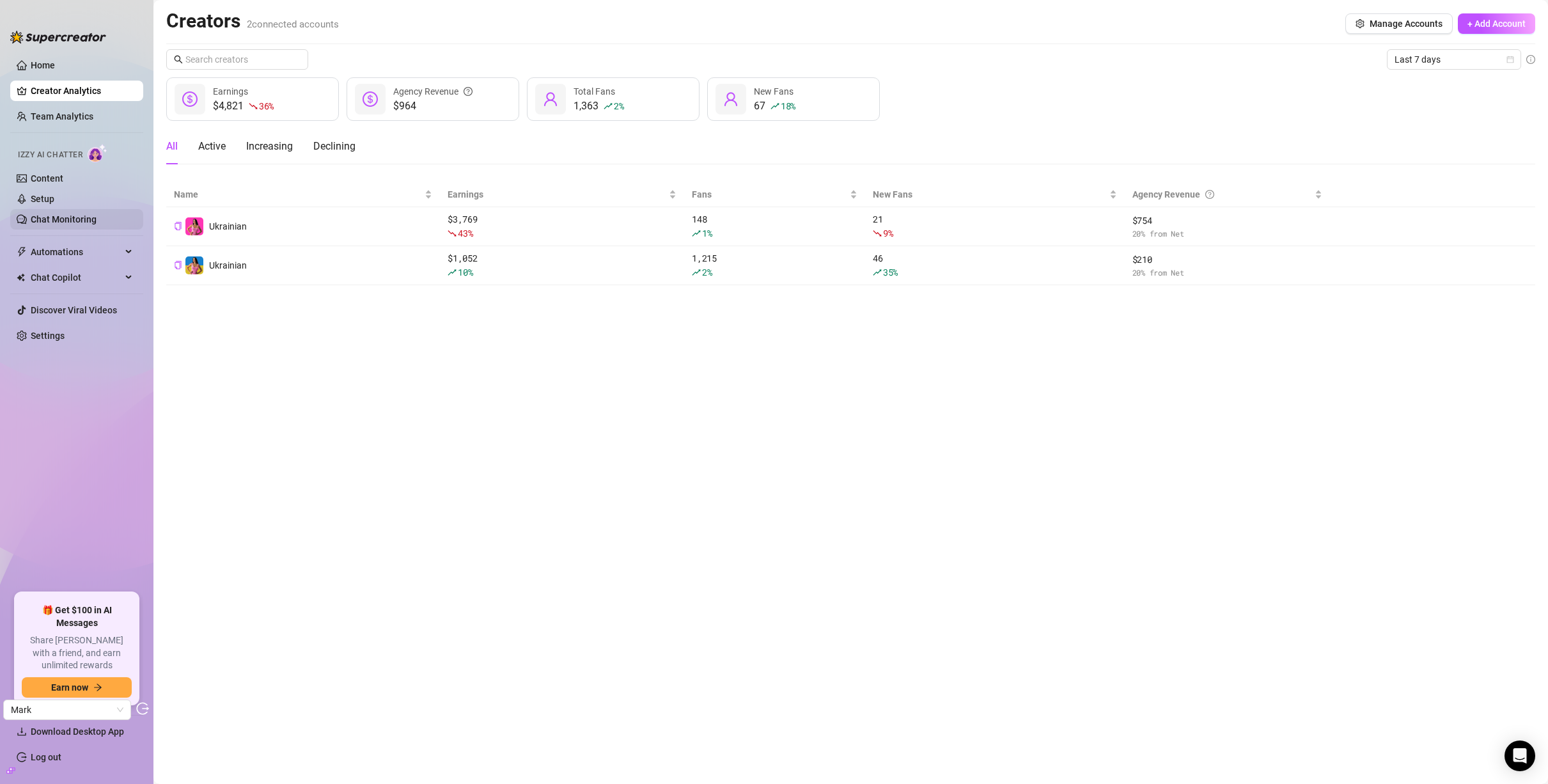
click at [65, 215] on link "Chat Monitoring" at bounding box center [64, 219] width 66 height 10
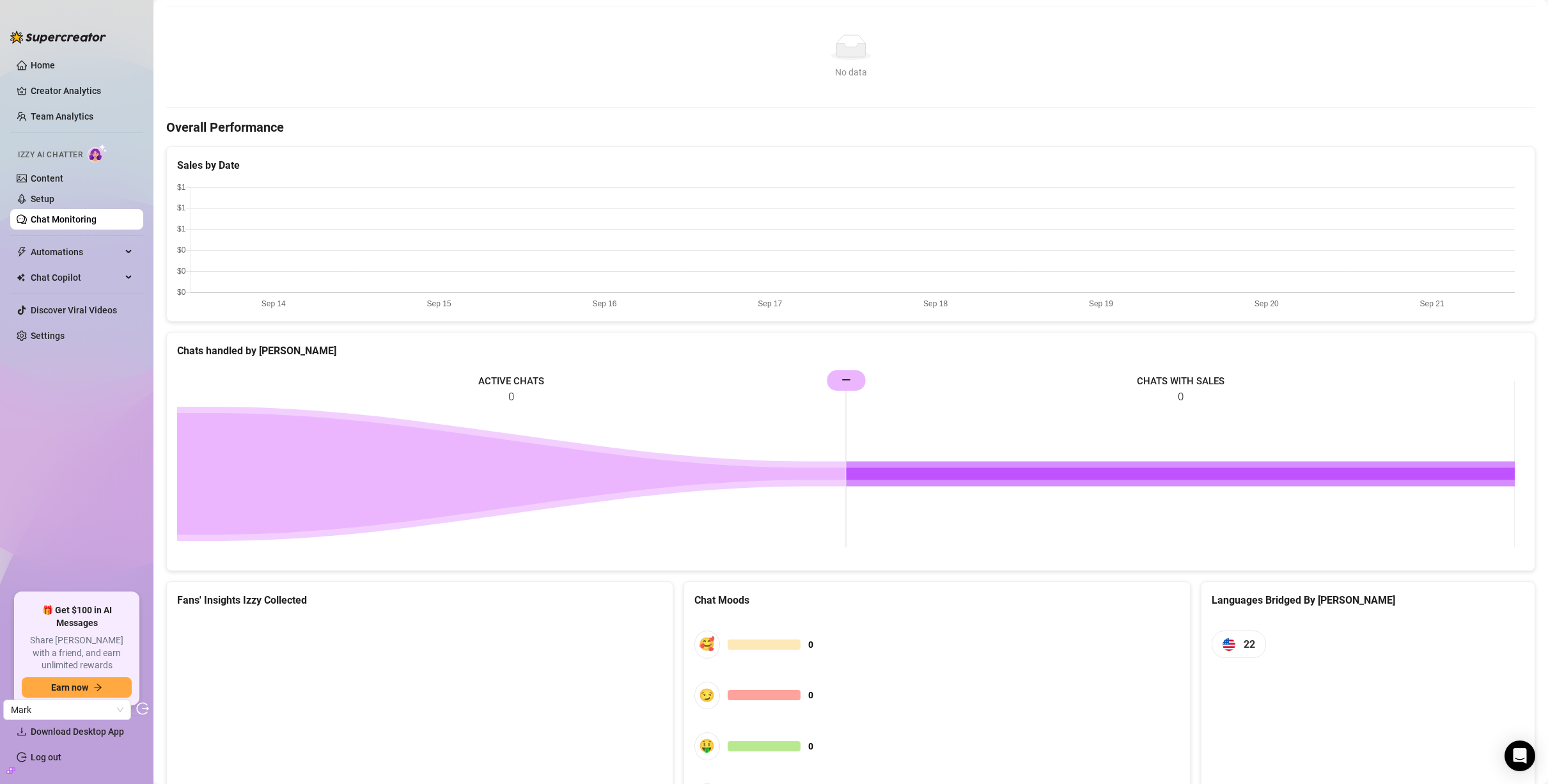
scroll to position [366, 0]
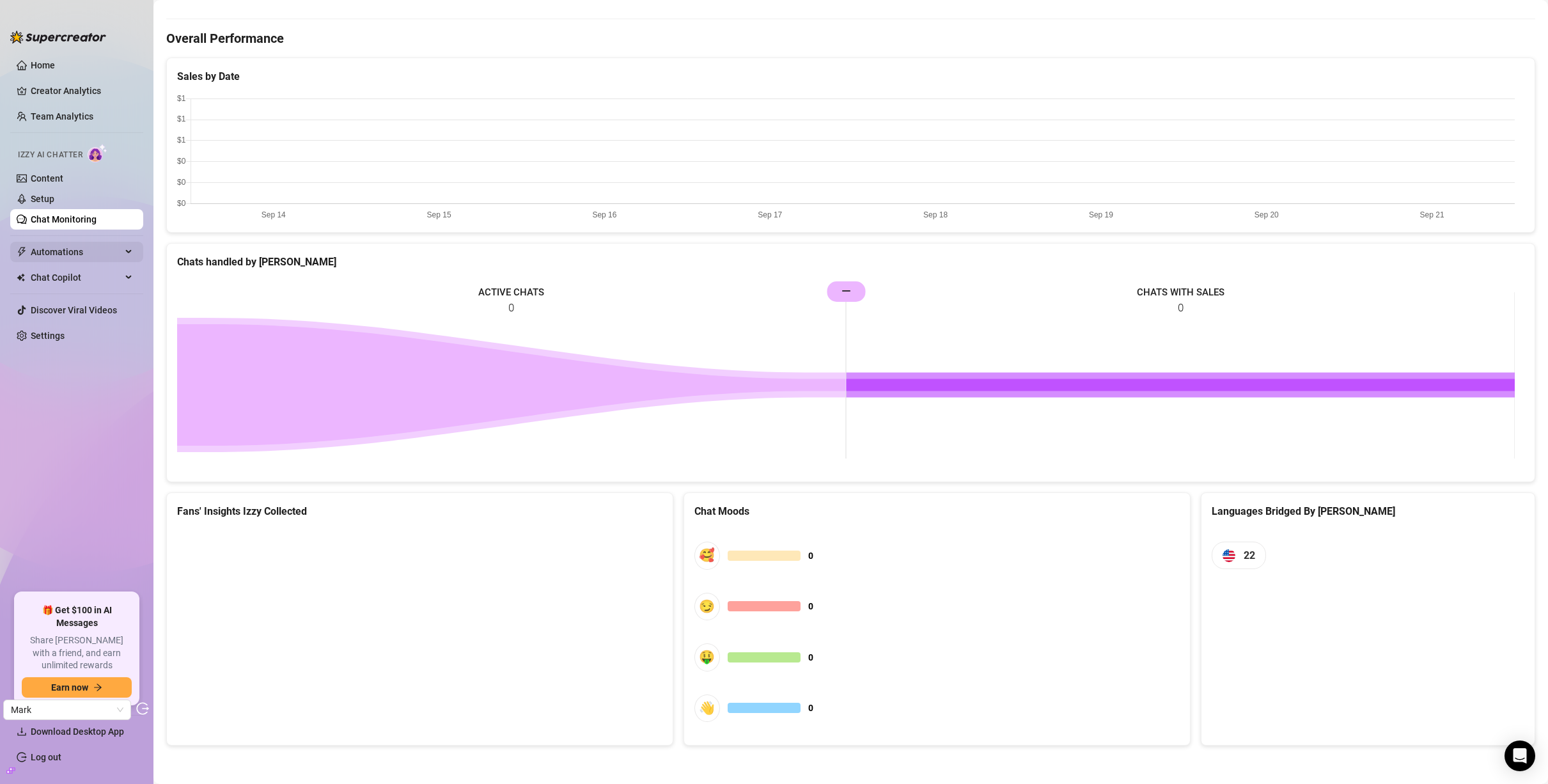
click at [72, 253] on span "Automations" at bounding box center [76, 252] width 91 height 21
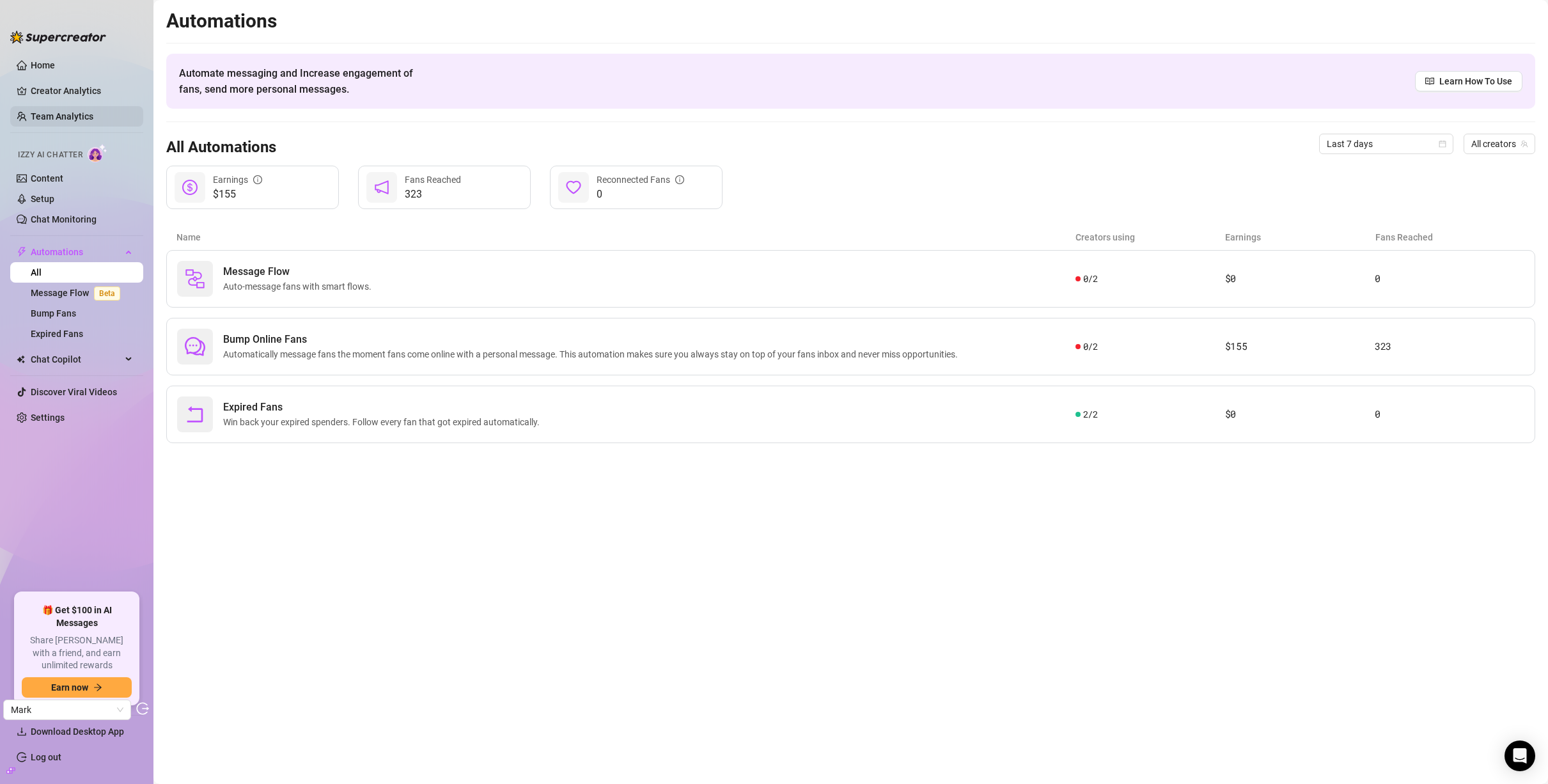
click at [74, 116] on link "Team Analytics" at bounding box center [62, 116] width 62 height 10
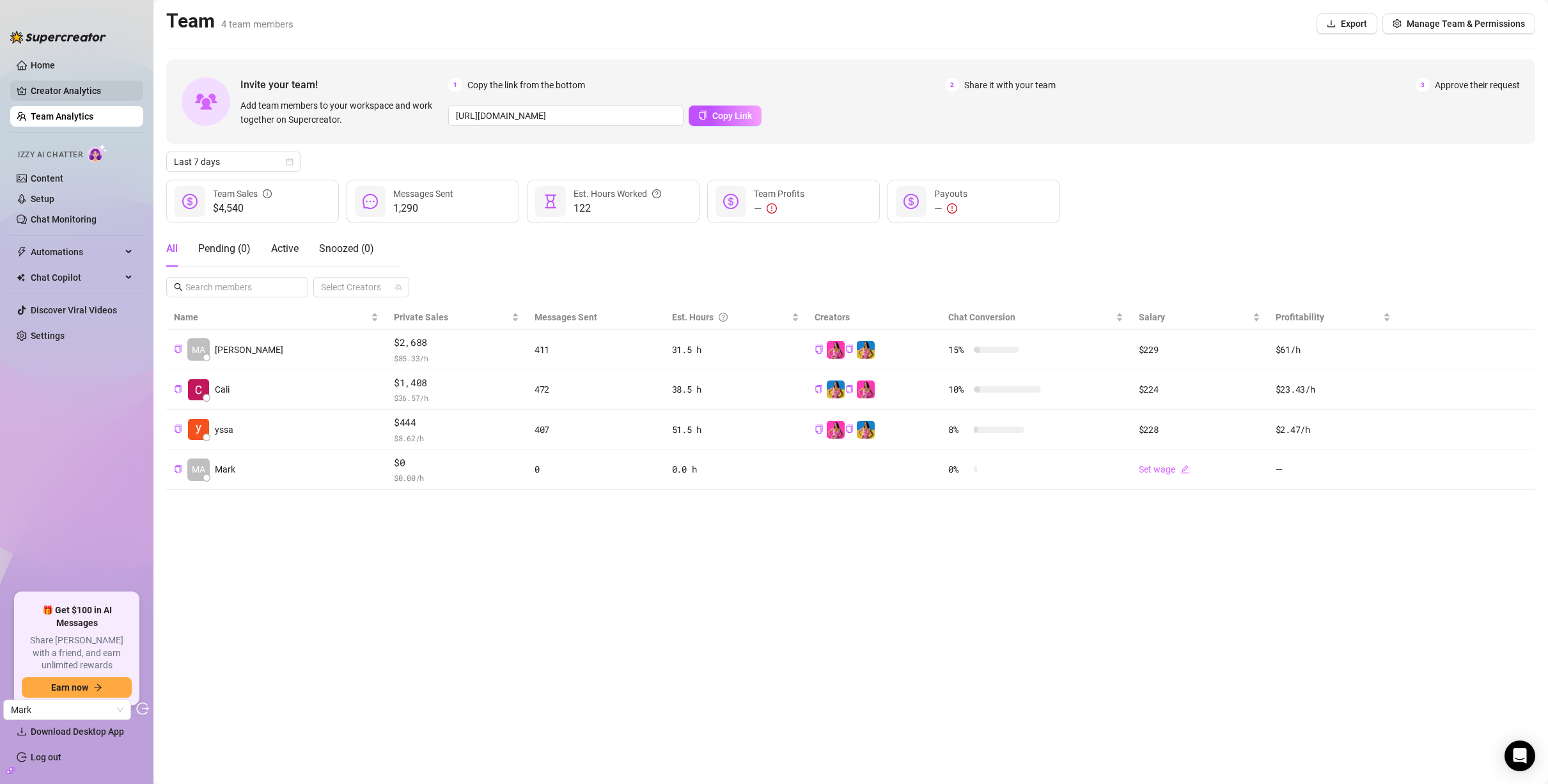
click at [68, 92] on link "Creator Analytics" at bounding box center [82, 91] width 102 height 21
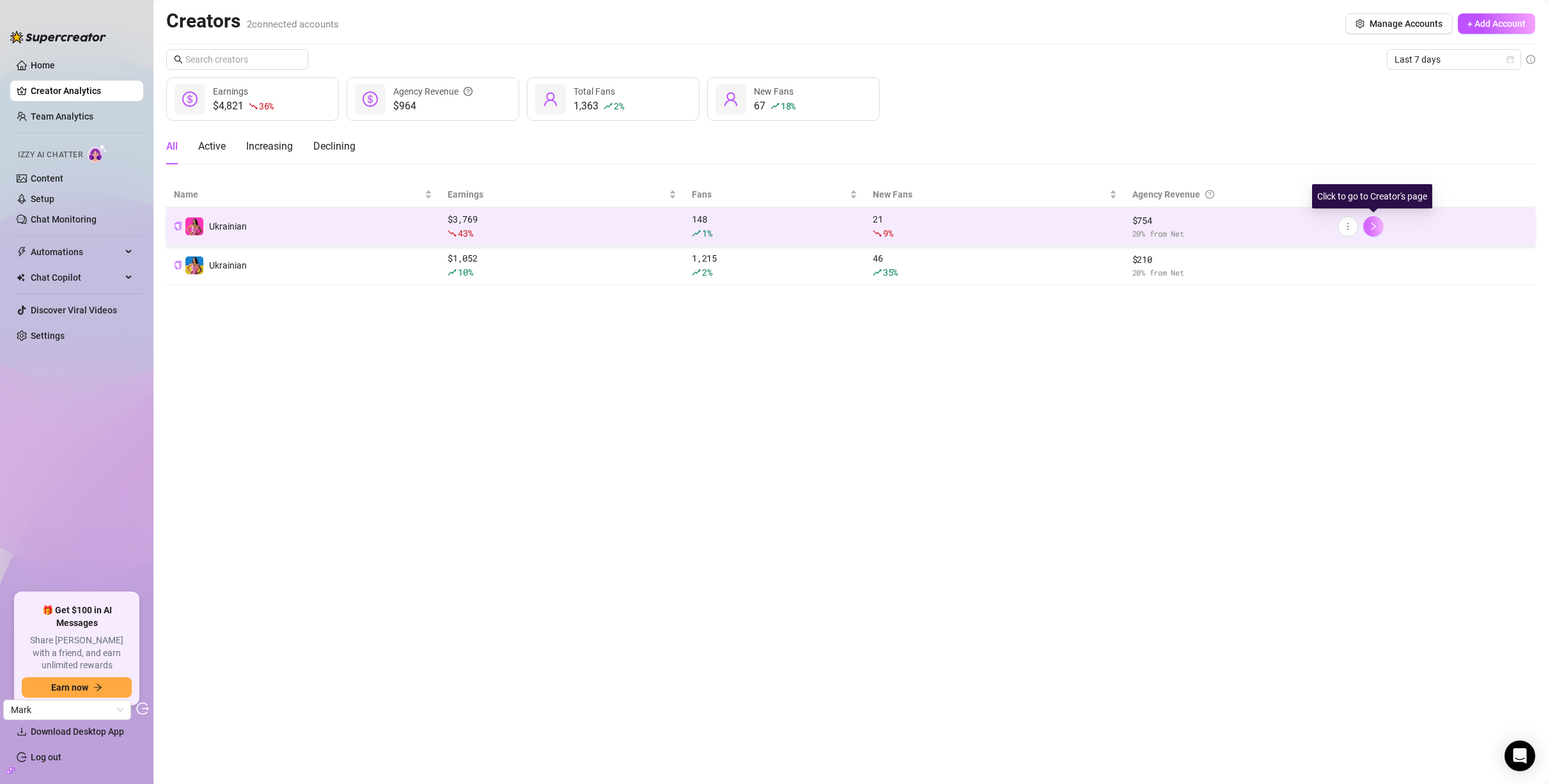
click at [1370, 227] on icon "right" at bounding box center [1374, 226] width 9 height 9
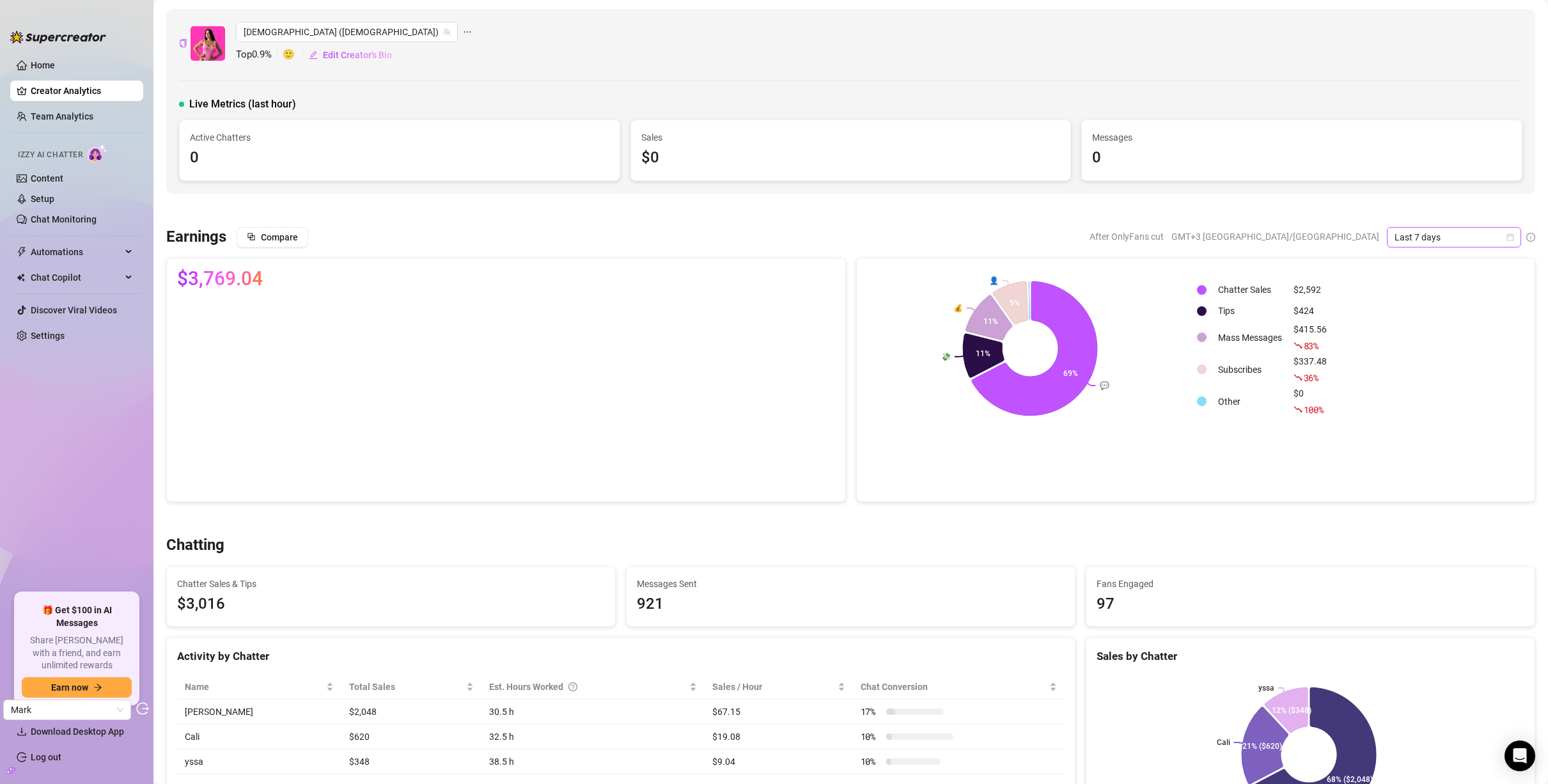
click at [1496, 242] on span "Last 7 days" at bounding box center [1454, 237] width 119 height 19
click at [1433, 300] on div "Last 30 days" at bounding box center [1445, 304] width 114 height 14
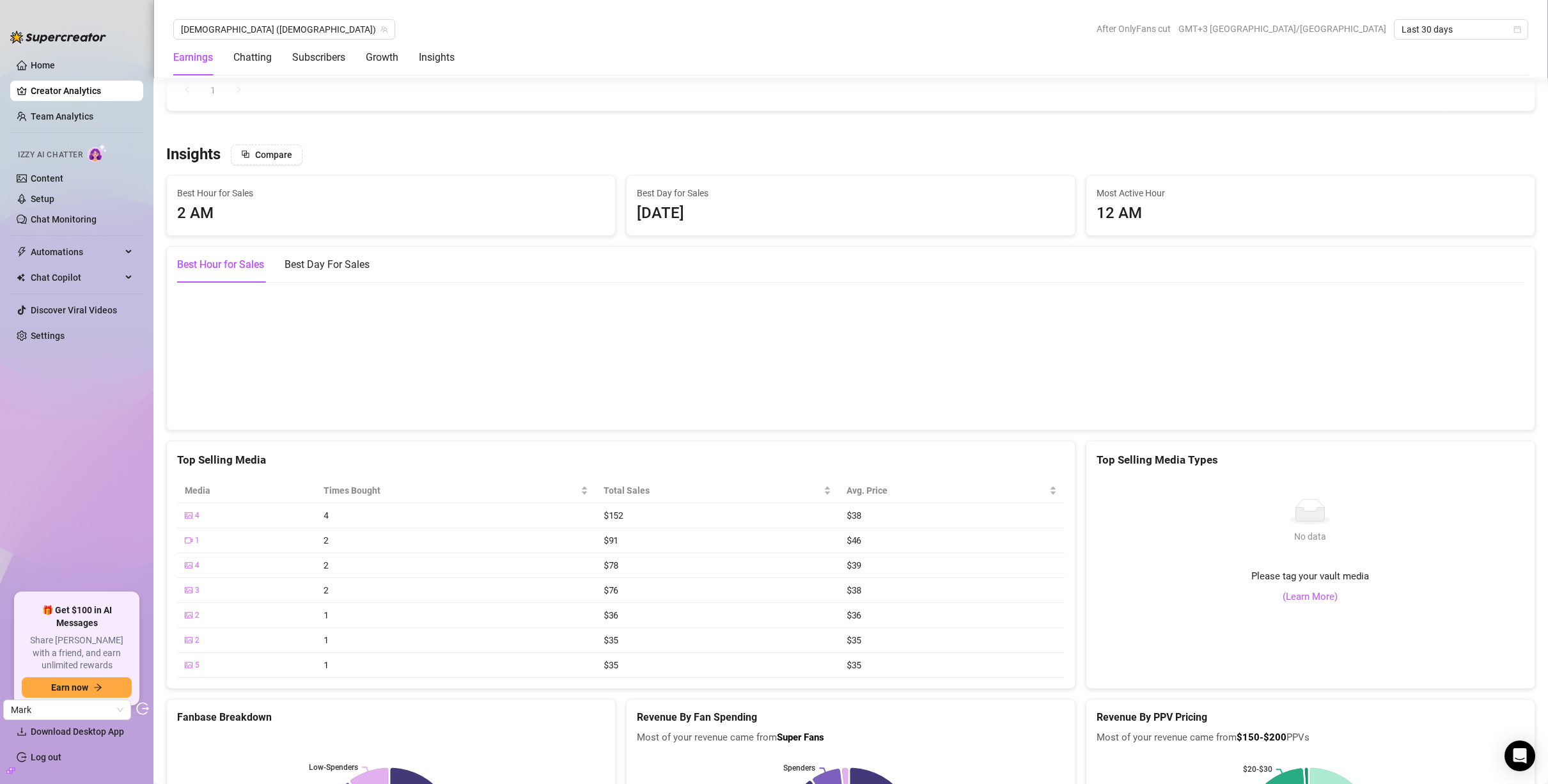
scroll to position [1853, 0]
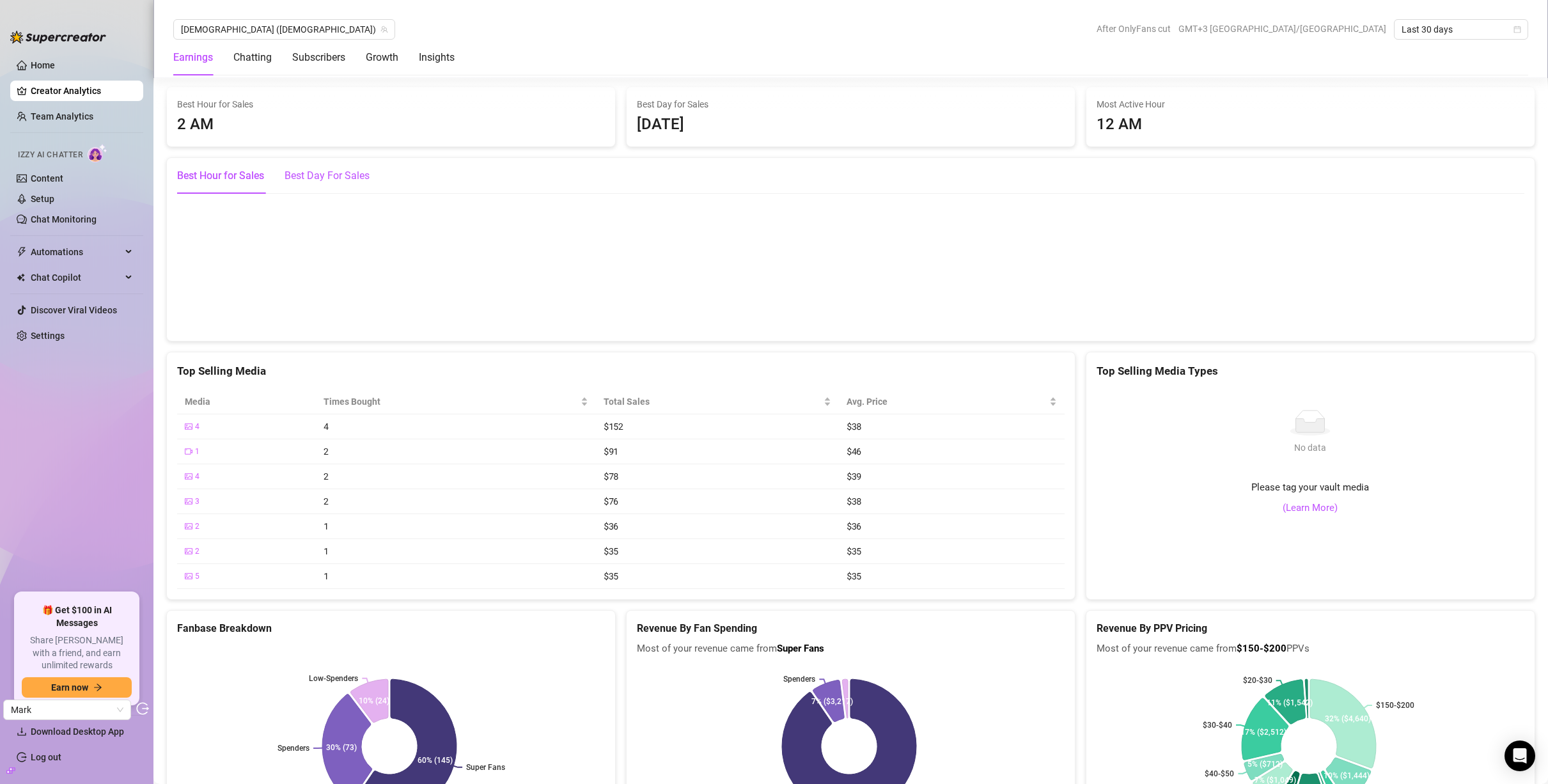
click at [332, 172] on div "Best Day For Sales" at bounding box center [327, 176] width 85 height 15
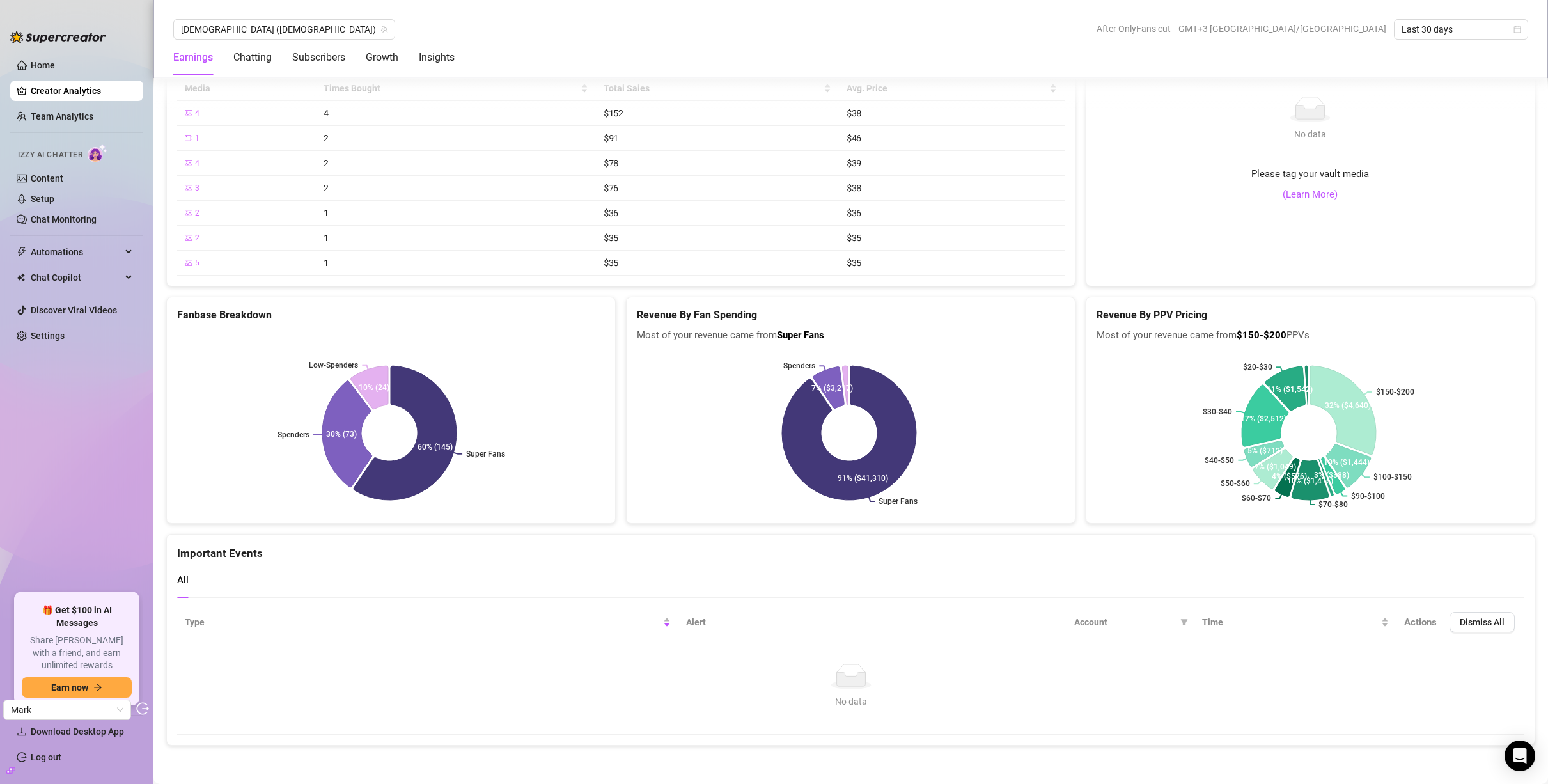
scroll to position [1808, 0]
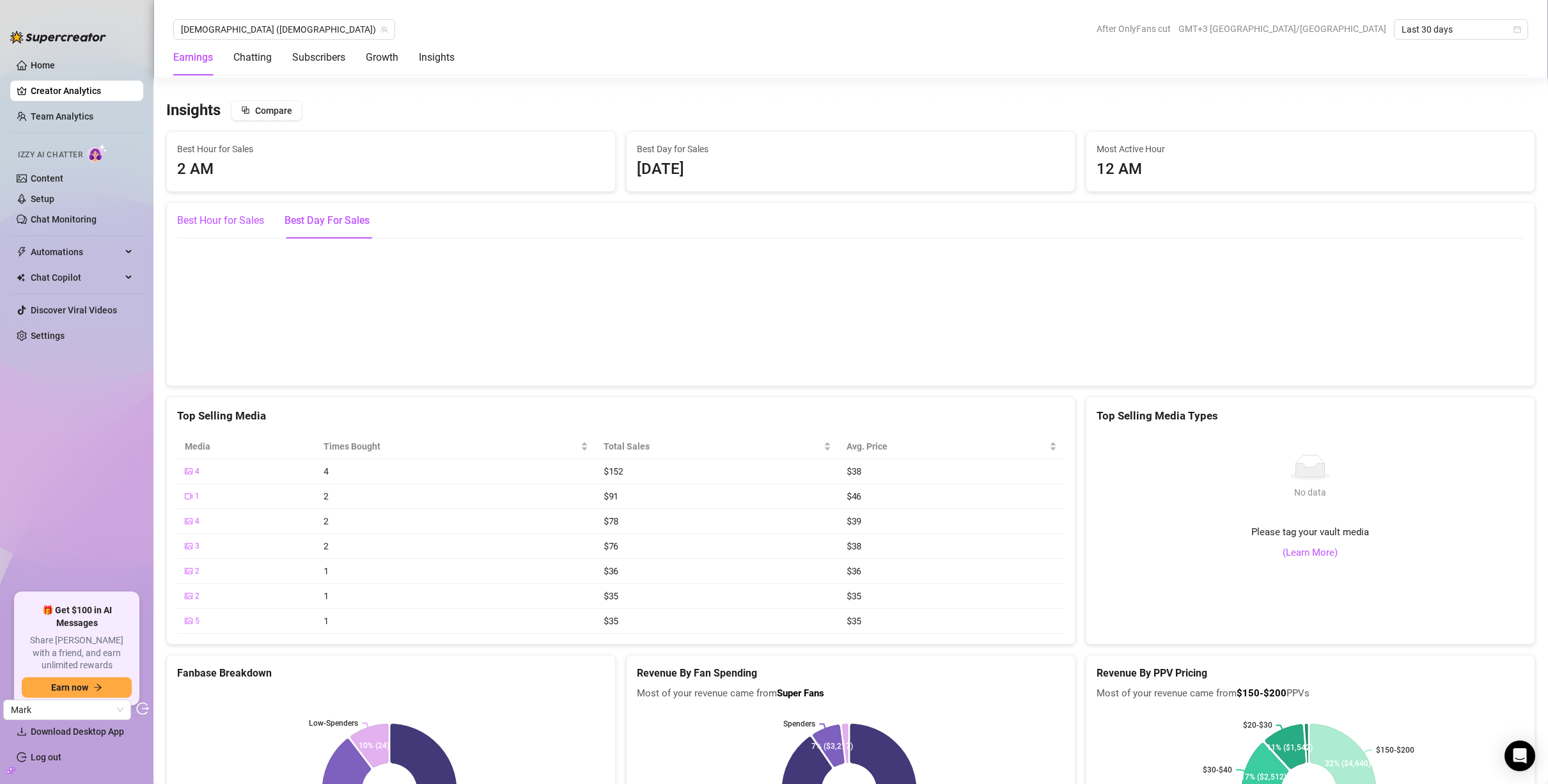
click at [229, 224] on div "Best Hour for Sales" at bounding box center [220, 221] width 87 height 15
click at [246, 55] on div "Chatting" at bounding box center [252, 58] width 38 height 15
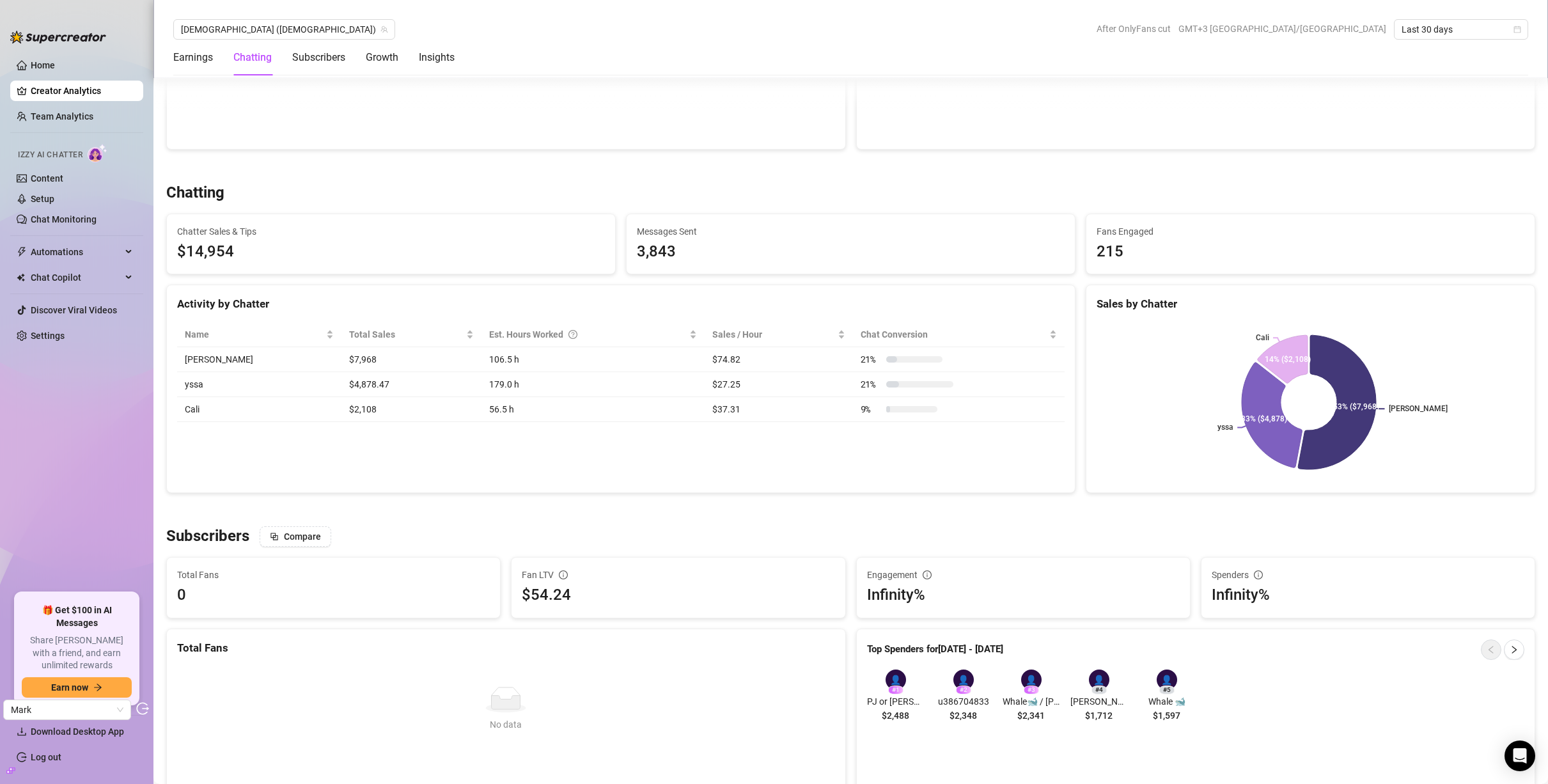
scroll to position [353, 0]
click at [434, 55] on div "Insights" at bounding box center [436, 58] width 36 height 15
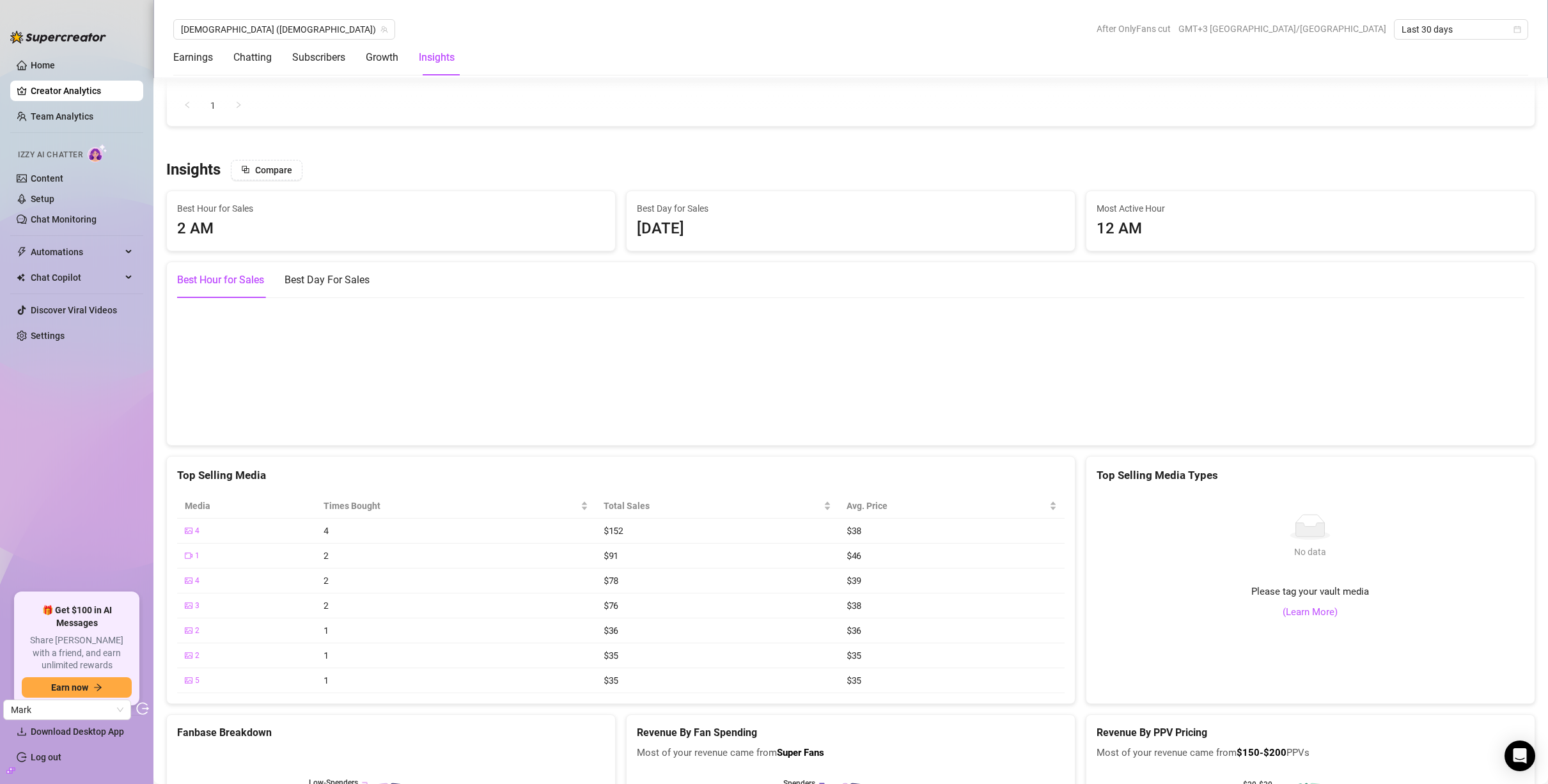
scroll to position [1823, 0]
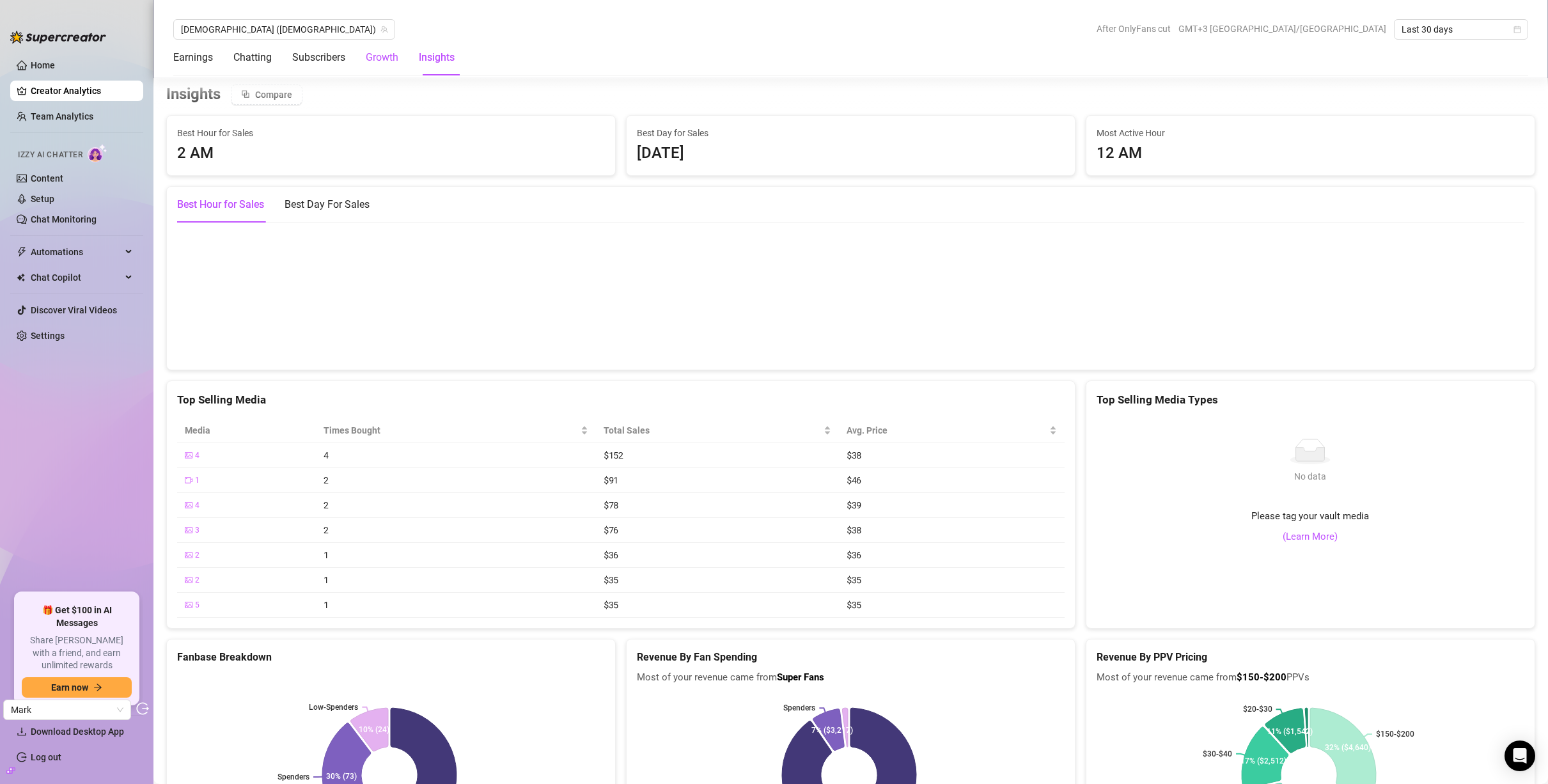
click at [396, 57] on div "Growth" at bounding box center [382, 58] width 32 height 15
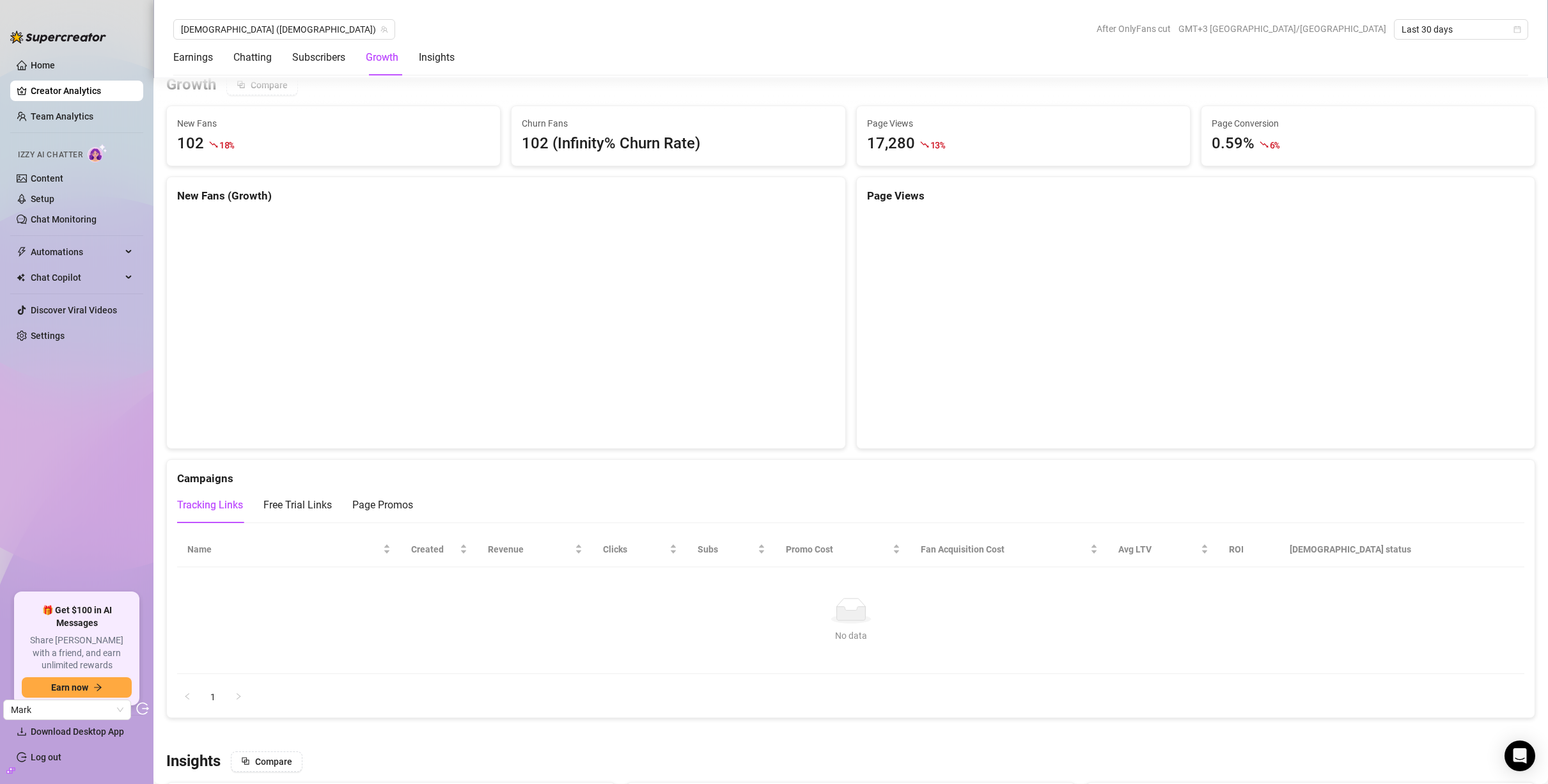
scroll to position [1147, 0]
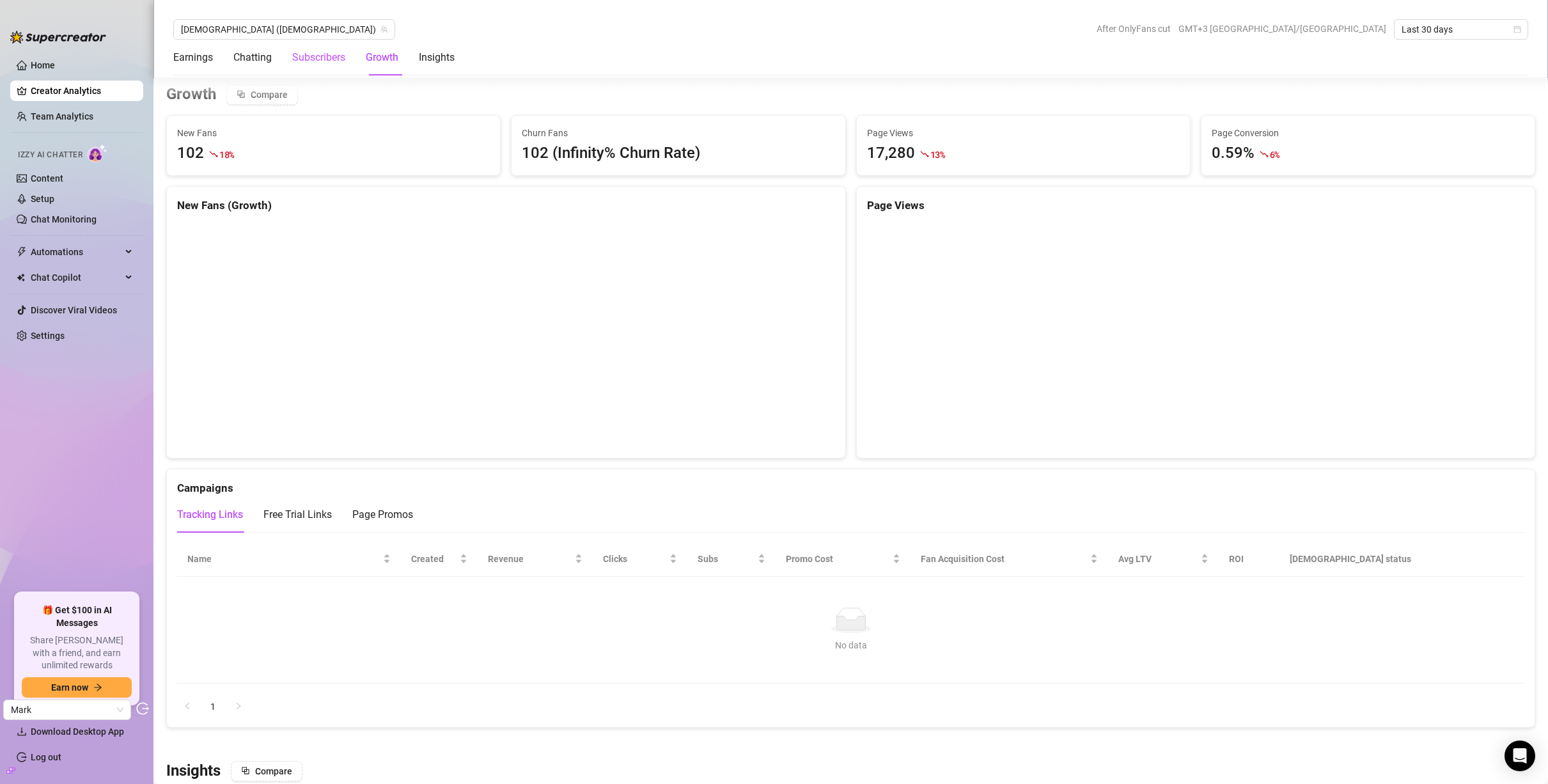
click at [331, 59] on div "Subscribers" at bounding box center [319, 58] width 53 height 15
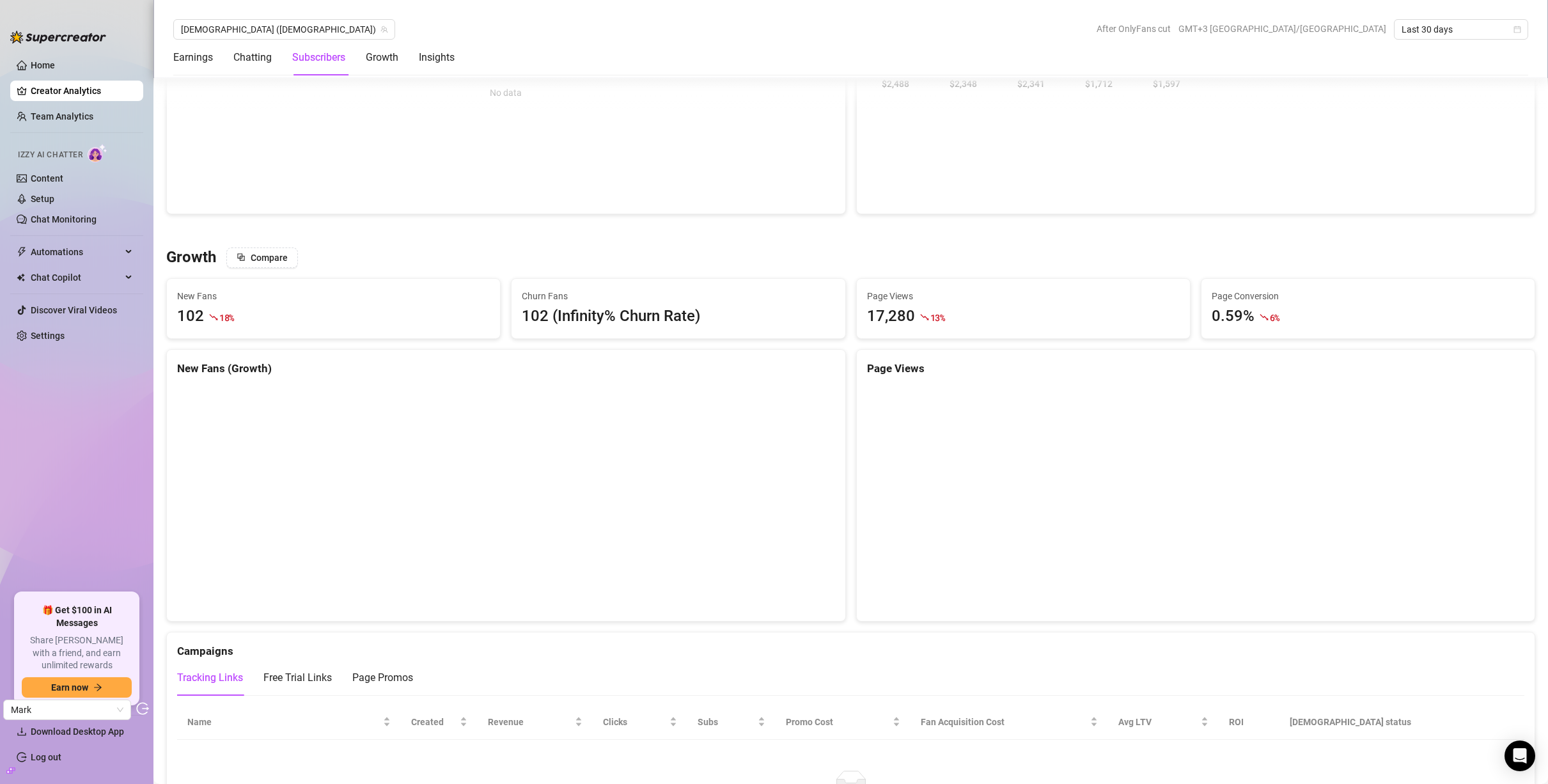
scroll to position [794, 0]
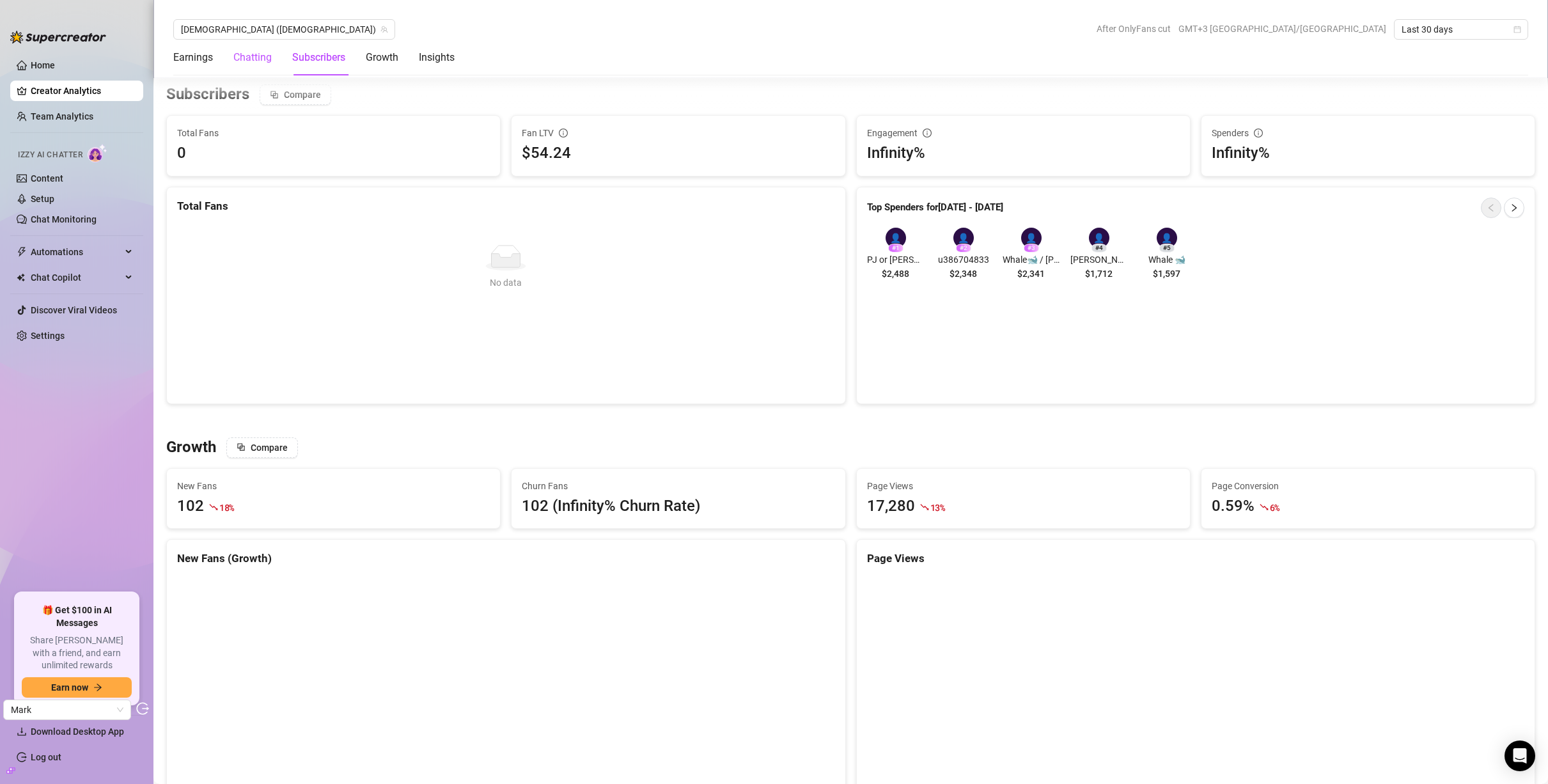
click at [271, 55] on div "Chatting" at bounding box center [252, 58] width 38 height 15
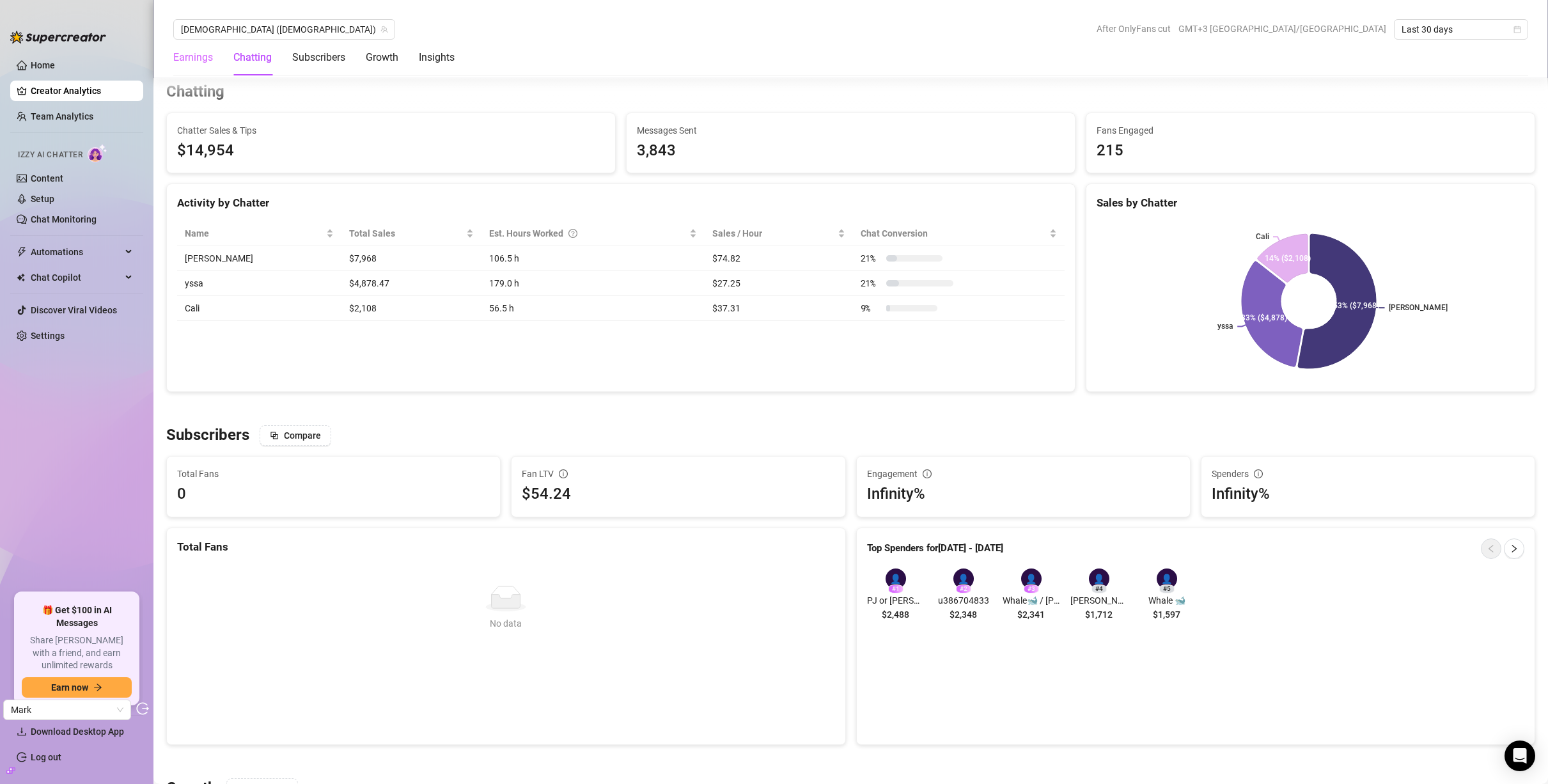
scroll to position [451, 0]
click at [188, 57] on div "Earnings" at bounding box center [193, 58] width 40 height 15
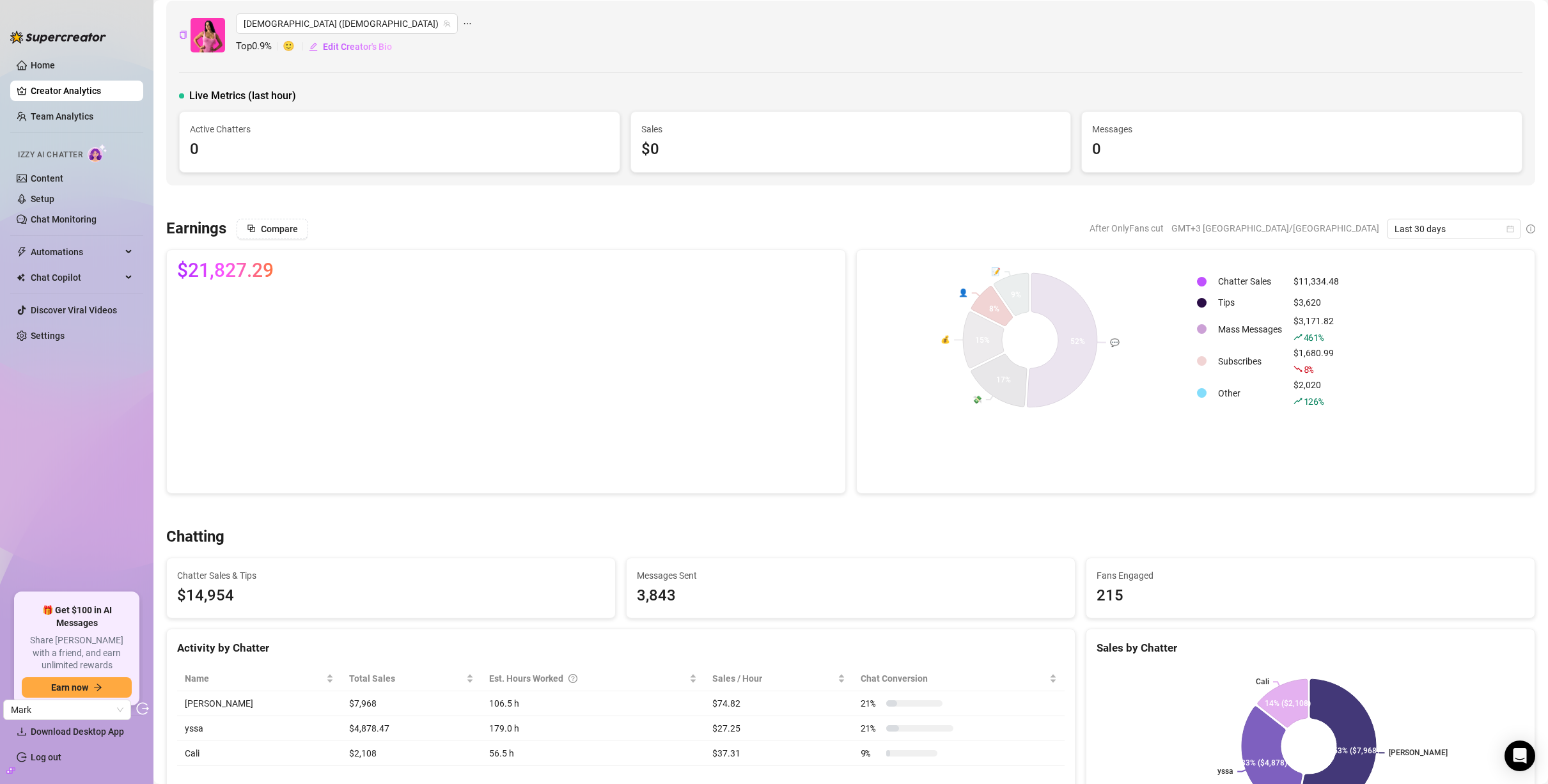
scroll to position [0, 0]
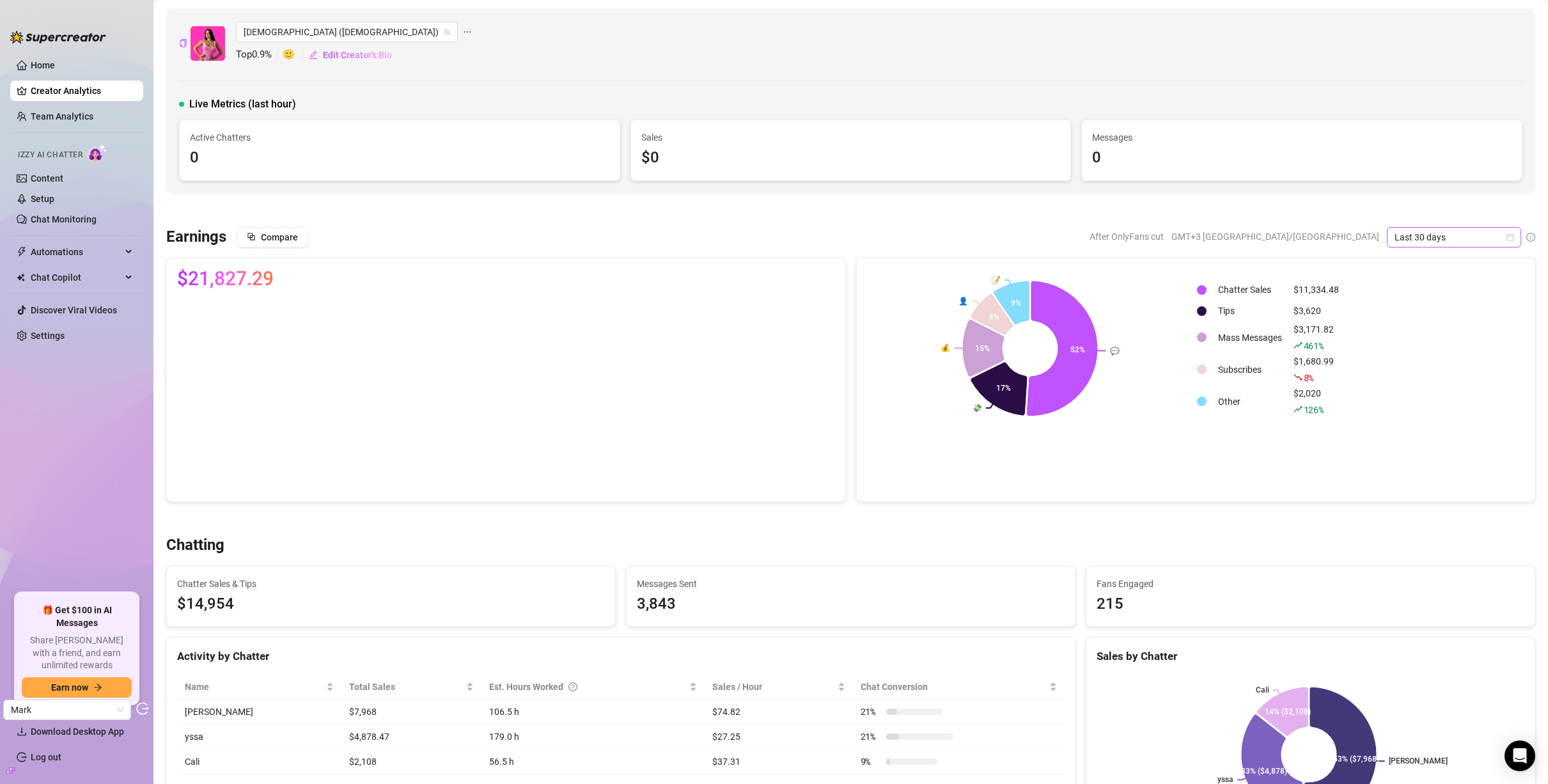
click at [1503, 245] on span "Last 30 days" at bounding box center [1454, 237] width 119 height 19
click at [1475, 285] on div "Last 7 days" at bounding box center [1445, 283] width 114 height 14
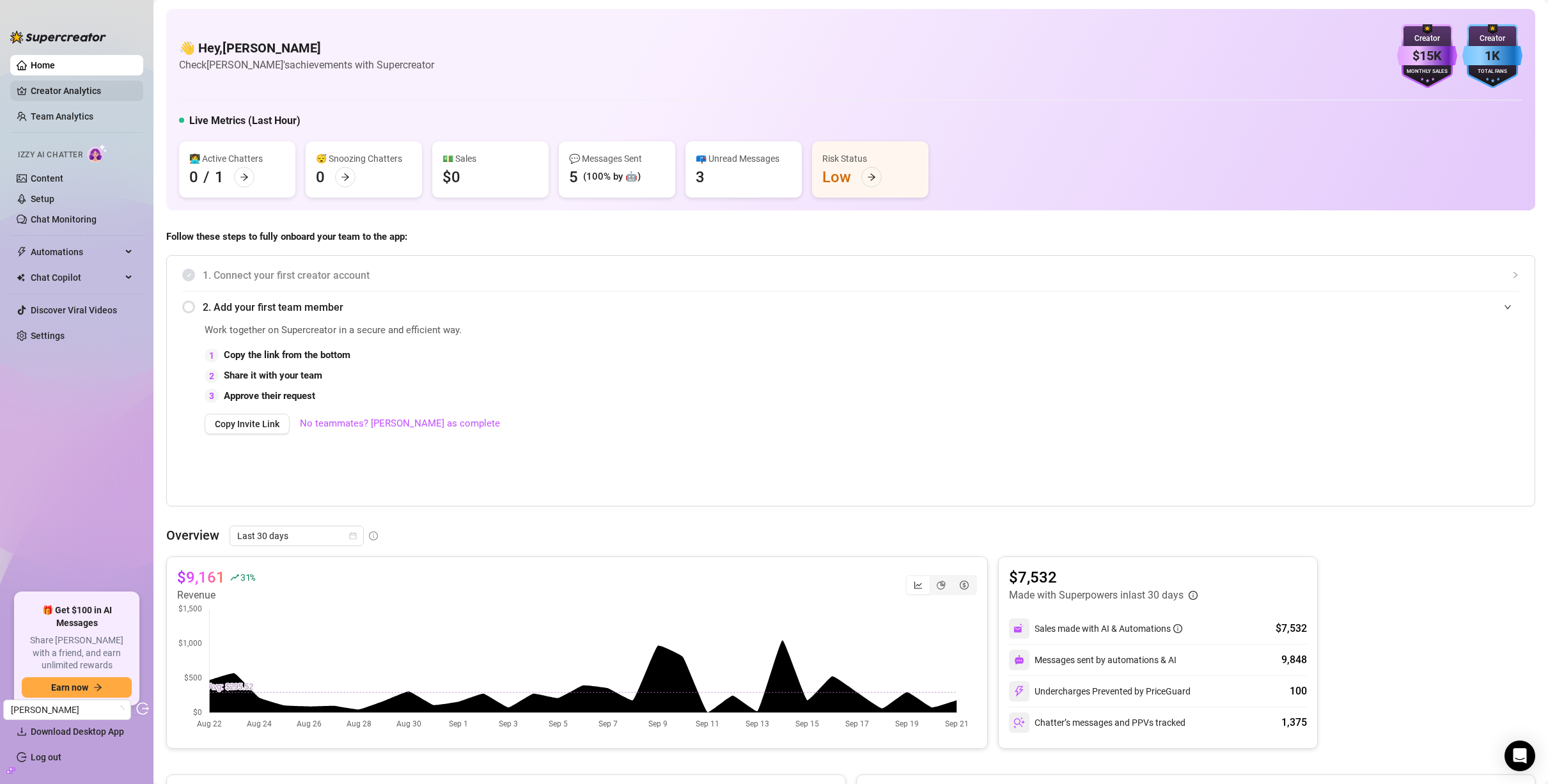
click at [78, 82] on link "Creator Analytics" at bounding box center [82, 91] width 102 height 21
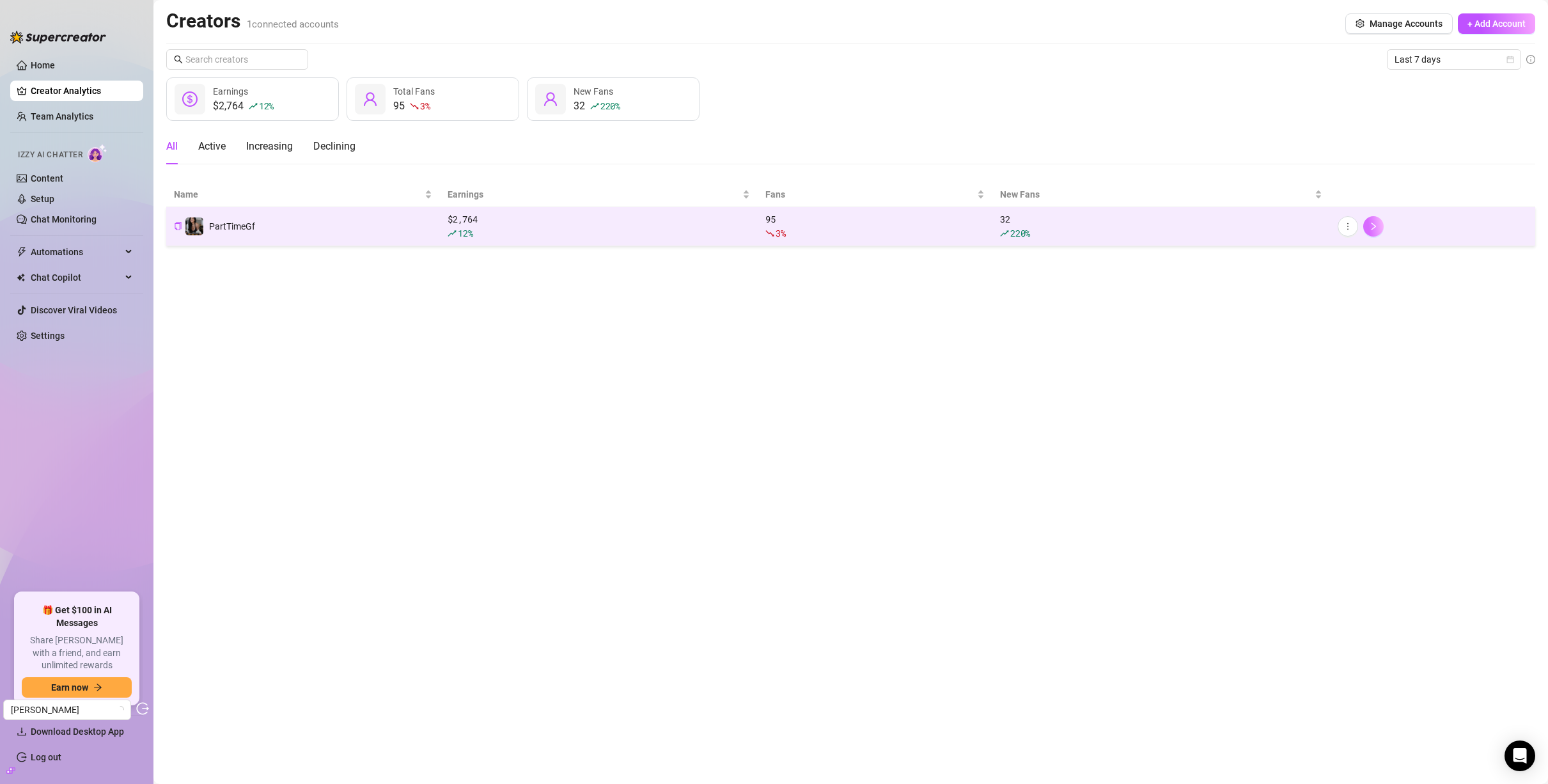
click at [1380, 225] on button "button" at bounding box center [1373, 226] width 21 height 21
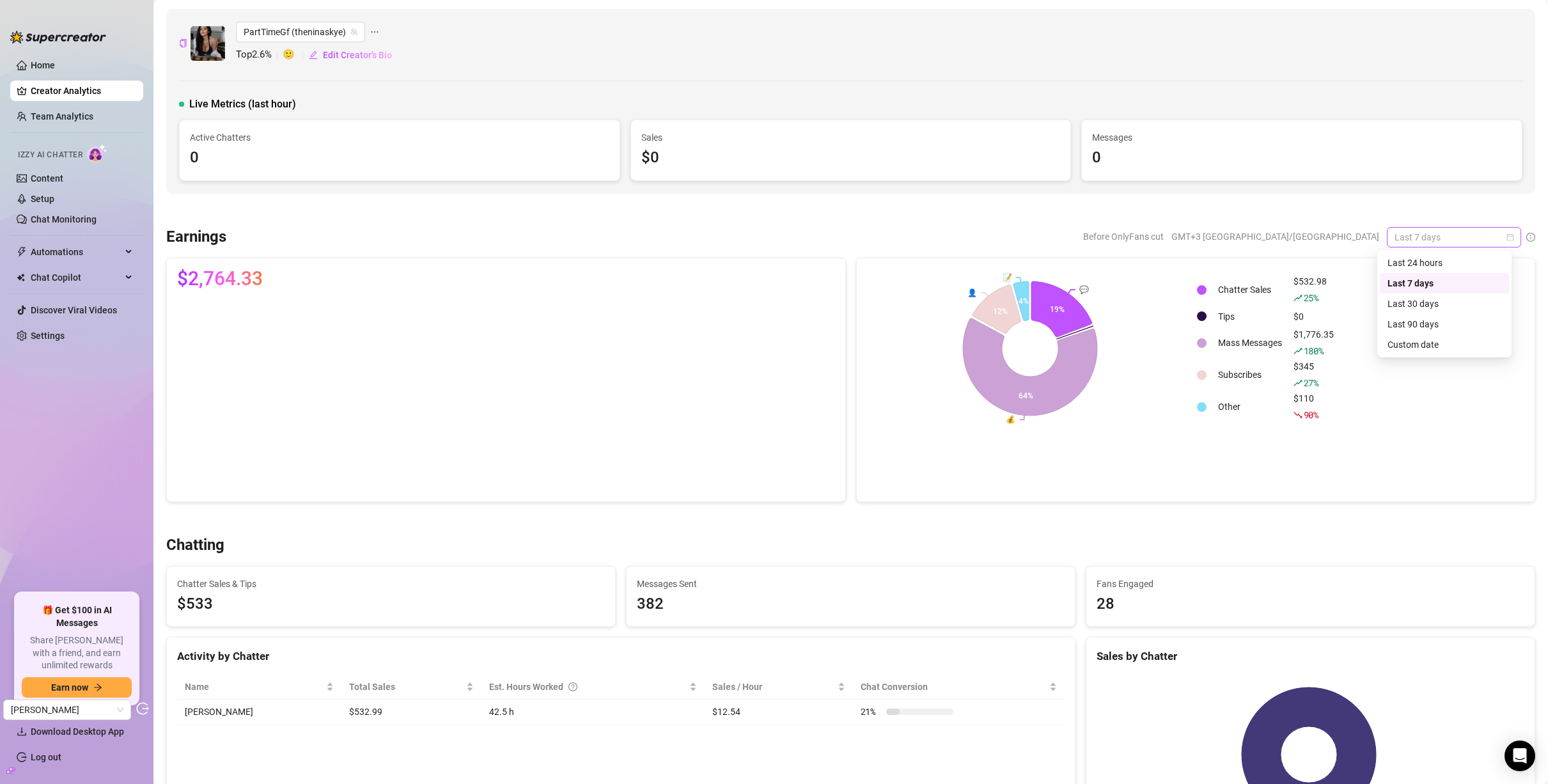
click at [1452, 242] on span "Last 7 days" at bounding box center [1454, 237] width 119 height 19
click at [1446, 309] on div "Last 30 days" at bounding box center [1445, 304] width 114 height 14
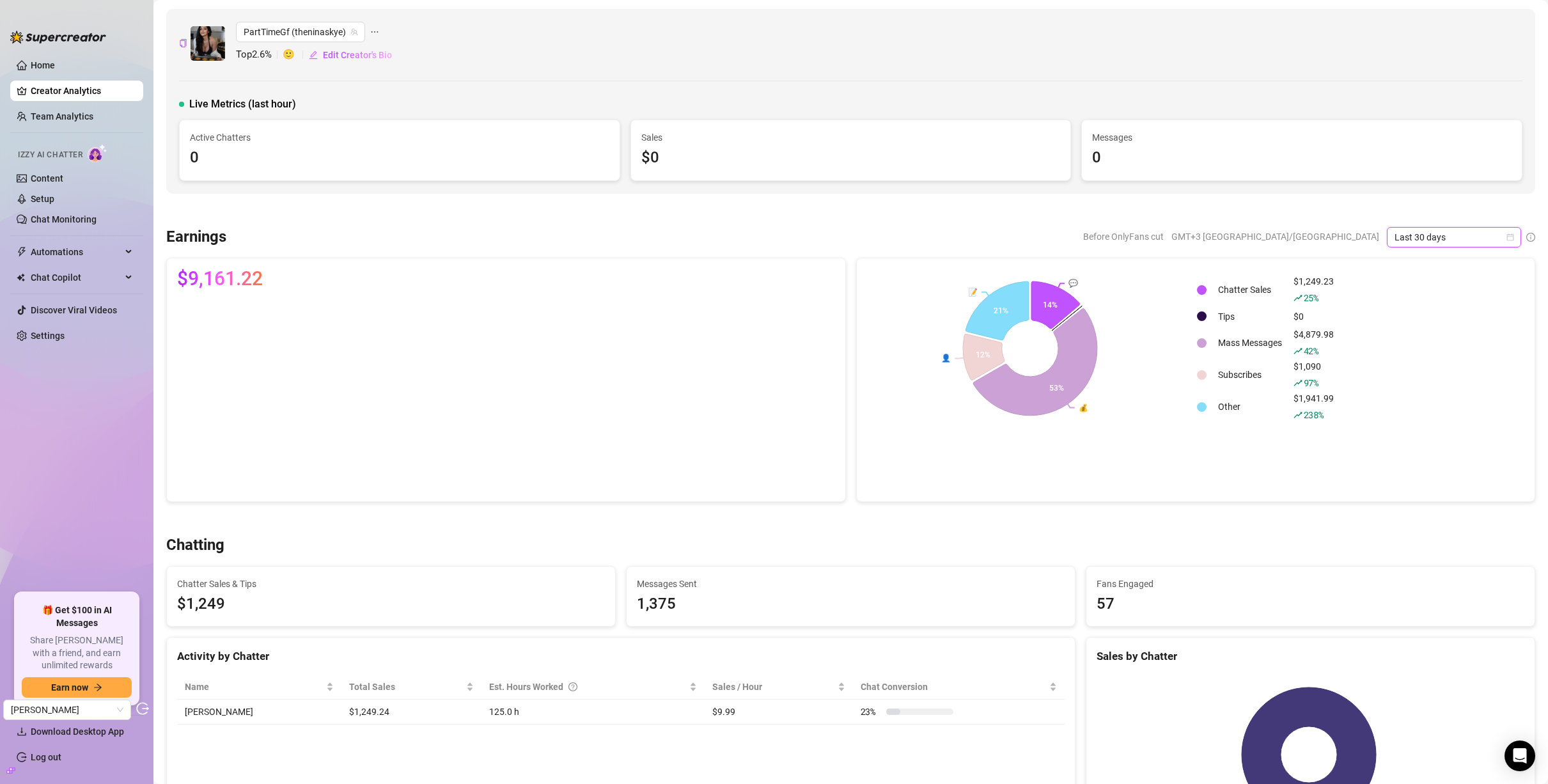
drag, startPoint x: 1063, startPoint y: 65, endPoint x: 1038, endPoint y: 39, distance: 36.1
click at [1063, 64] on div "PartTimeGf (theninaskye) Top 2.6 % 🙂 Edit Creator's Bio" at bounding box center [851, 43] width 1343 height 44
click at [961, 33] on div "PartTimeGf (theninaskye) Top 2.6 % 🙂 Edit Creator's Bio" at bounding box center [851, 43] width 1343 height 44
click at [1506, 239] on icon "calendar" at bounding box center [1510, 237] width 8 height 8
click at [1438, 281] on div "Last 7 days" at bounding box center [1445, 283] width 114 height 14
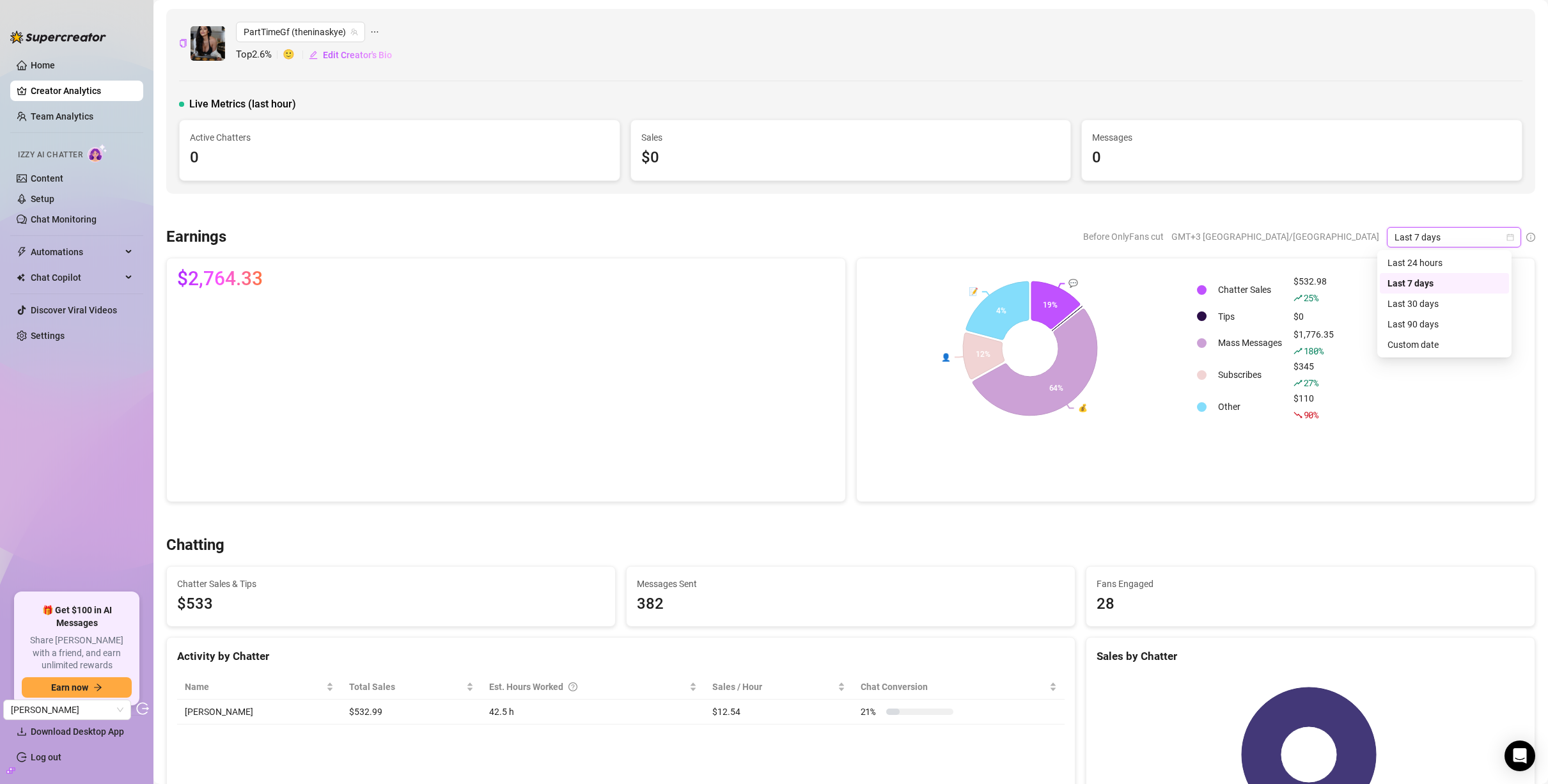
click at [1426, 263] on div "💬 💰 👤 📝 19% 64% 12% 4% Chatter Sales $532.98 25 % Tips $0 Mass Messages $1,776.…" at bounding box center [1196, 349] width 679 height 180
click at [1490, 240] on span "Last 7 days" at bounding box center [1454, 237] width 119 height 19
click at [1450, 256] on div "Last 24 hours" at bounding box center [1445, 262] width 129 height 21
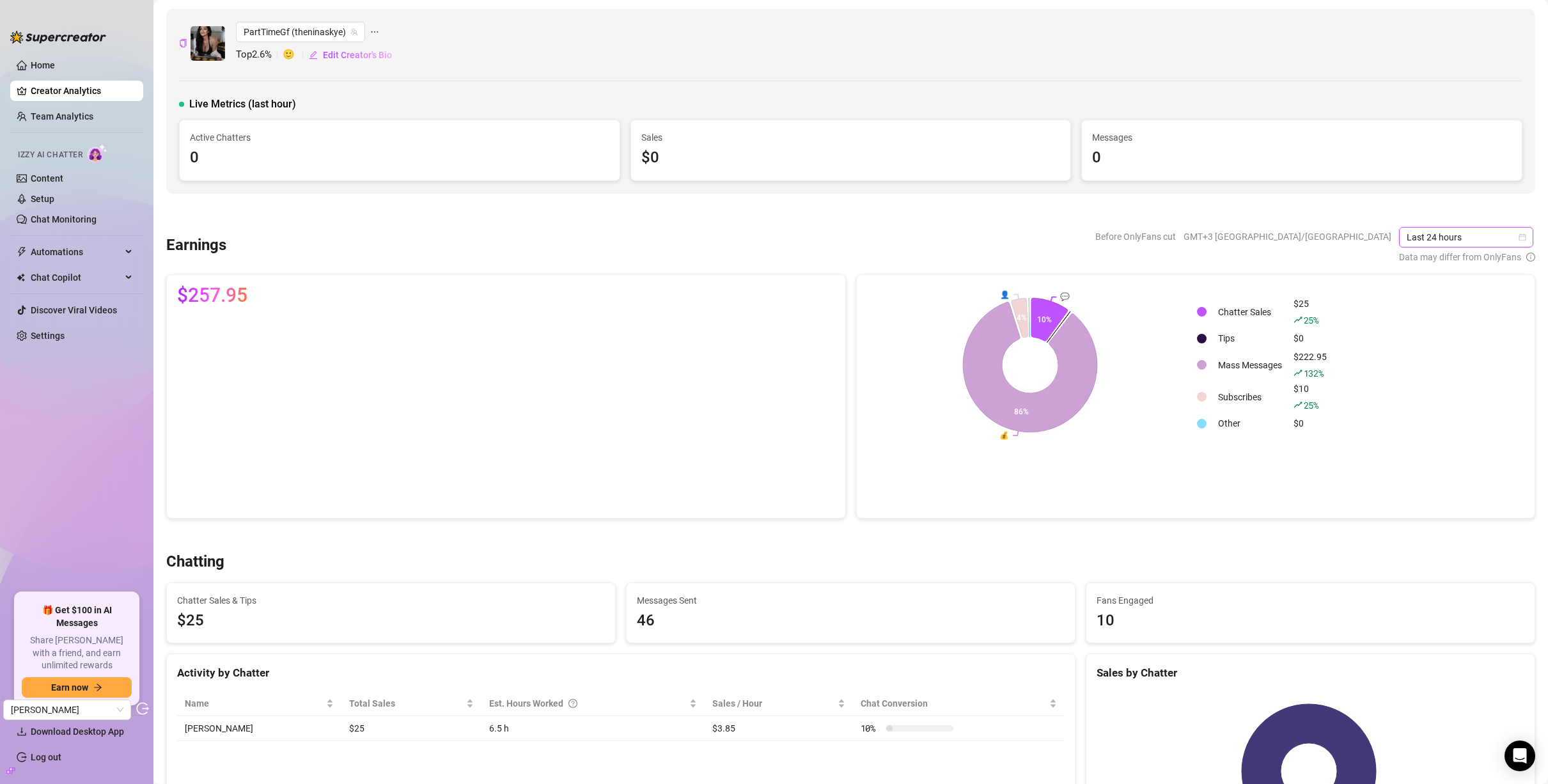
click at [1500, 242] on span "Last 24 hours" at bounding box center [1466, 237] width 119 height 19
click at [1473, 284] on div "Last 7 days" at bounding box center [1456, 283] width 114 height 14
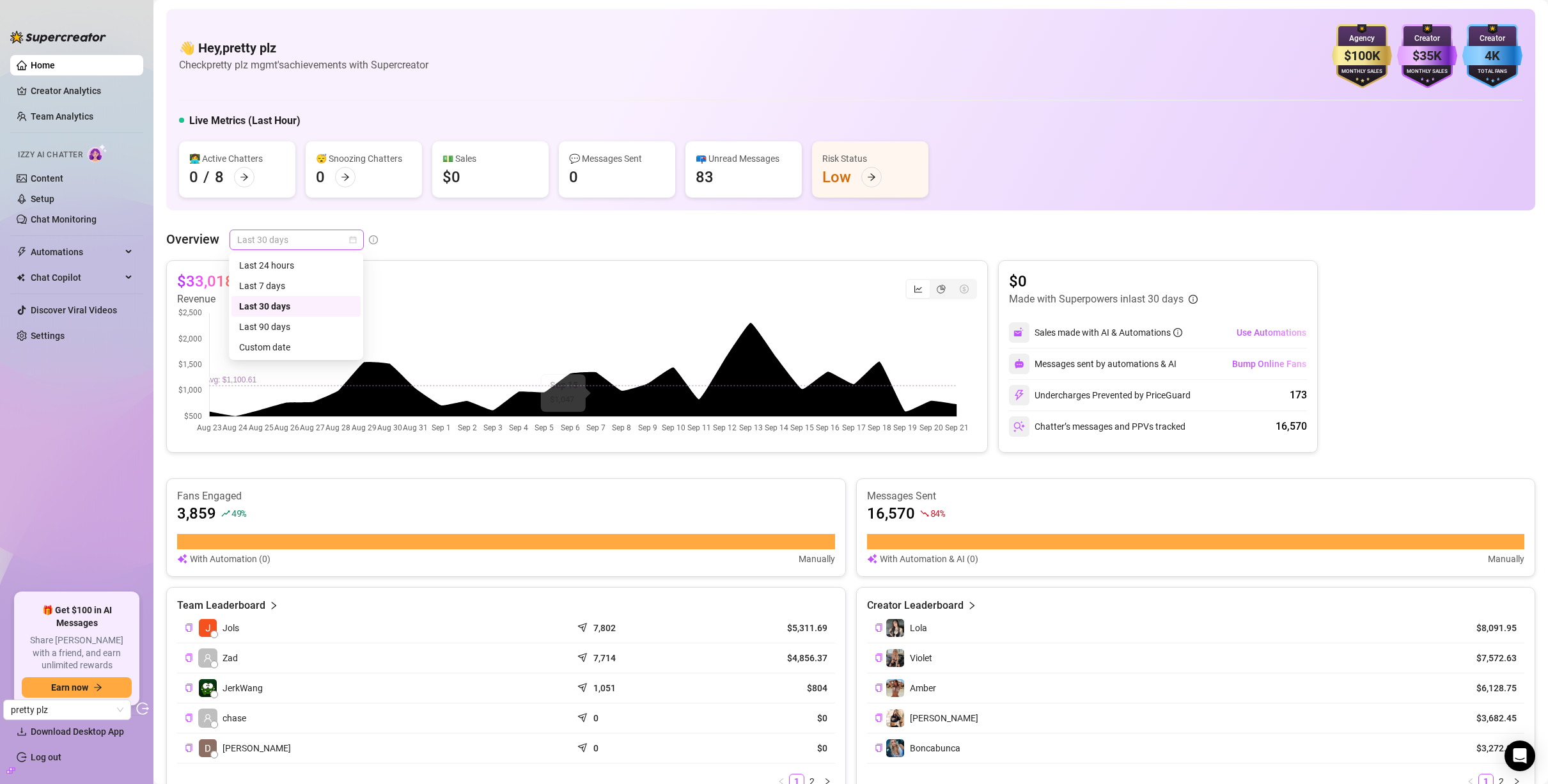
click at [360, 242] on div "Last 30 days" at bounding box center [296, 239] width 135 height 21
click at [312, 289] on div "Last 7 days" at bounding box center [296, 285] width 114 height 14
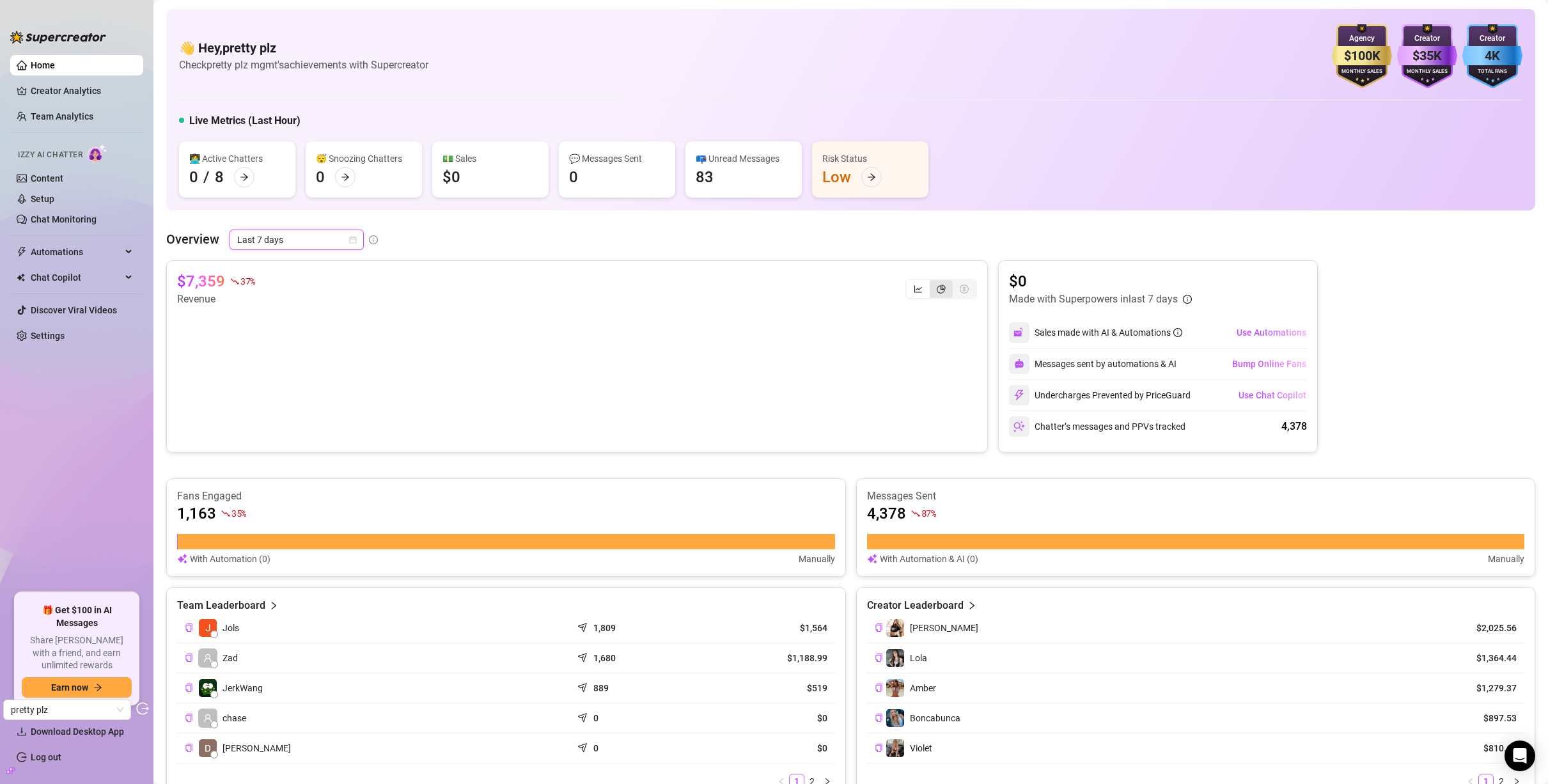
click at [937, 286] on icon "pie-chart" at bounding box center [942, 289] width 9 height 9
click at [933, 282] on input "segmented control" at bounding box center [933, 282] width 0 height 0
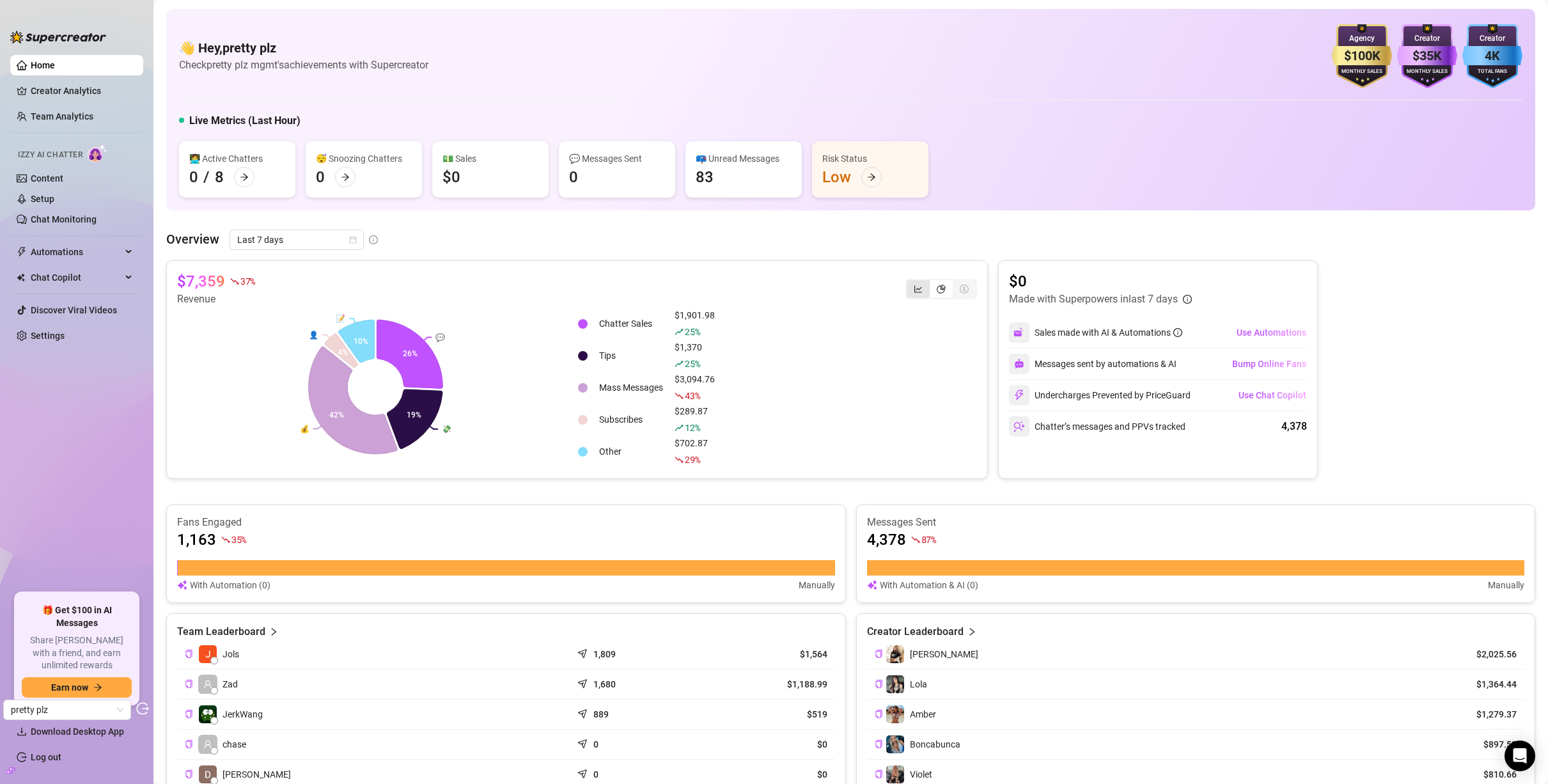
click at [912, 282] on div "segmented control" at bounding box center [919, 289] width 23 height 18
click at [910, 282] on input "segmented control" at bounding box center [910, 282] width 0 height 0
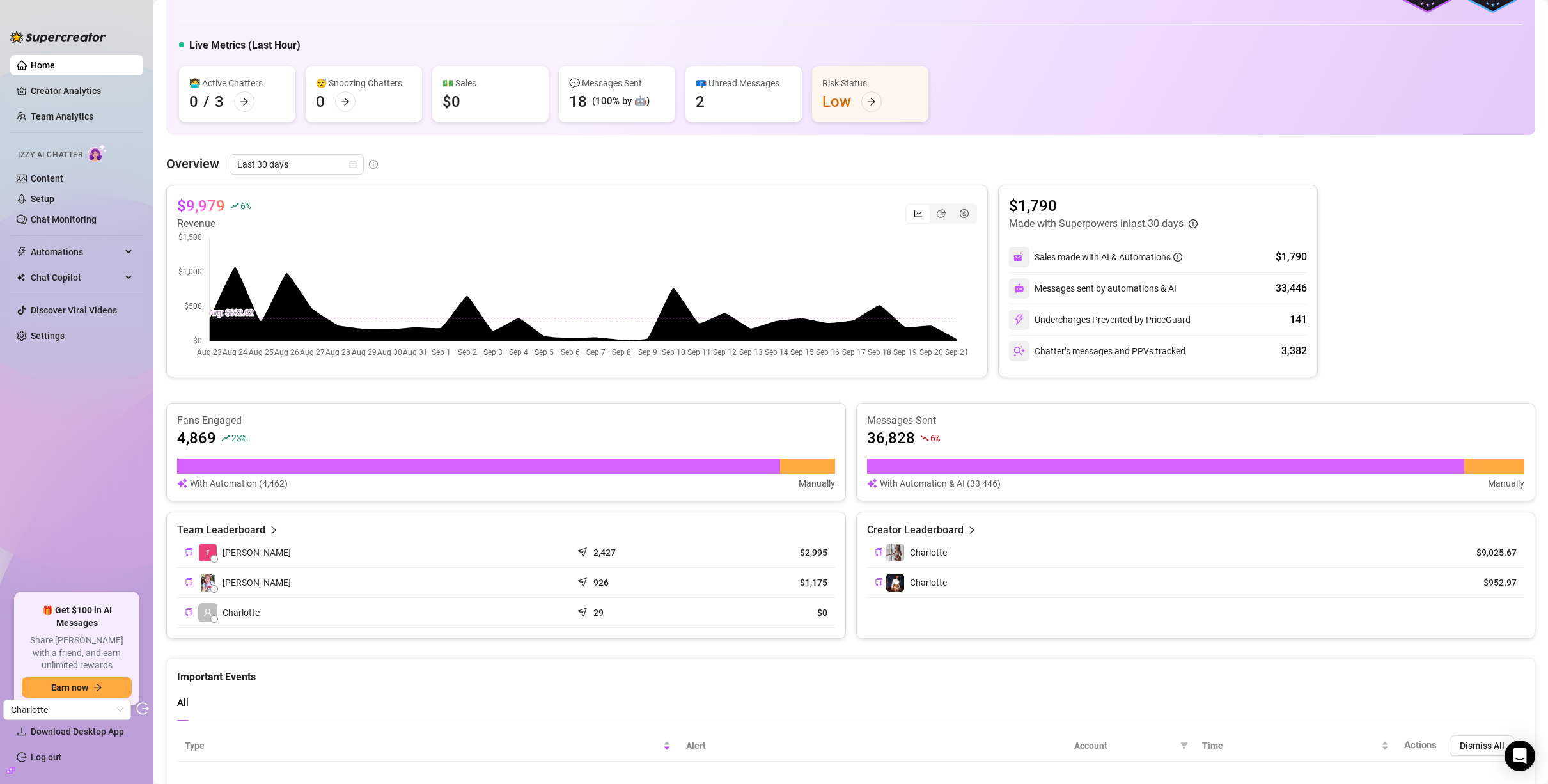
scroll to position [71, 0]
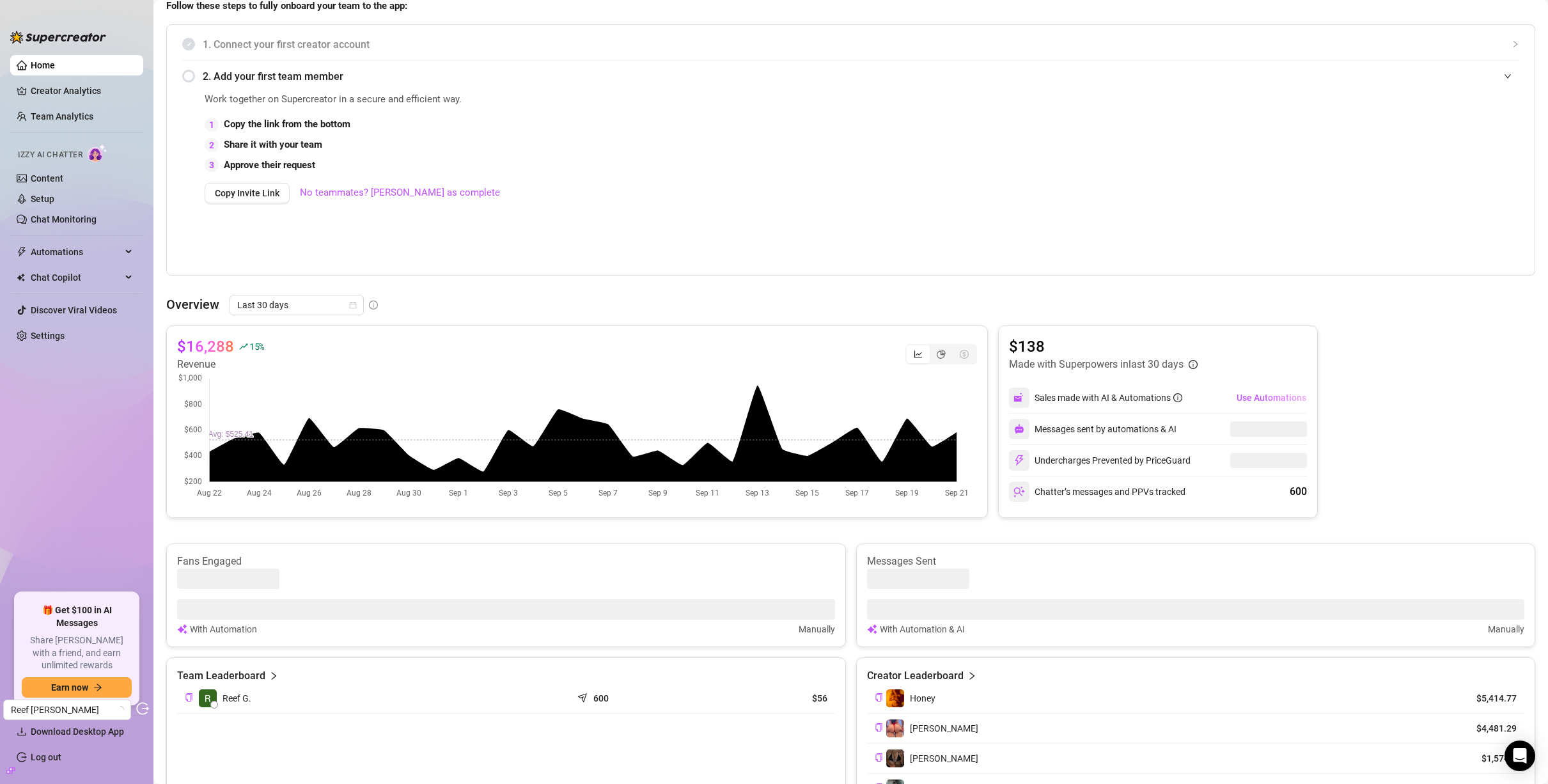
scroll to position [232, 0]
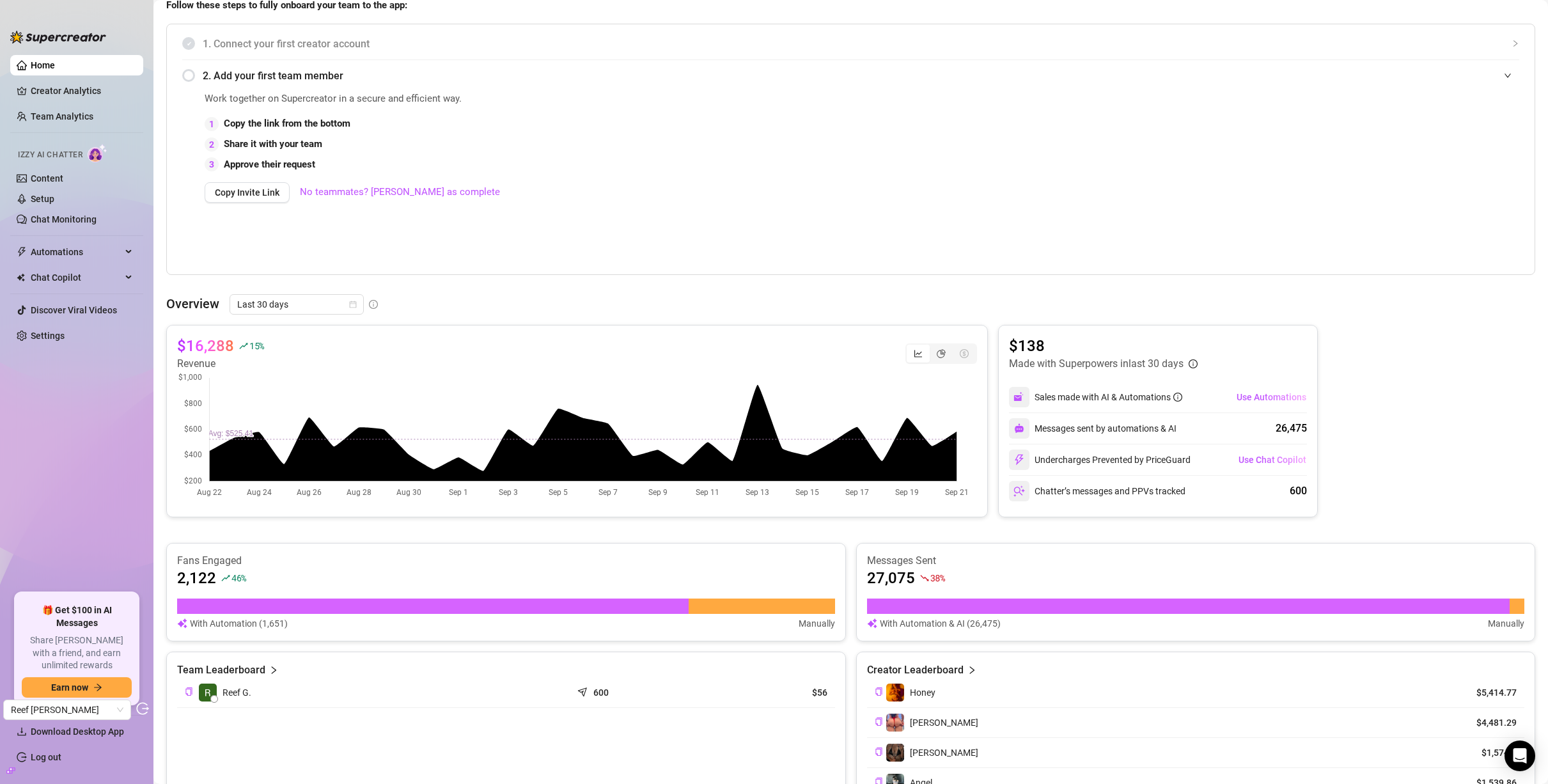
drag, startPoint x: 569, startPoint y: 531, endPoint x: 624, endPoint y: 530, distance: 55.0
click at [624, 530] on div "$16,288 15 % Revenue $138 Made with Superpowers in last 30 days Sales made with…" at bounding box center [851, 599] width 1370 height 550
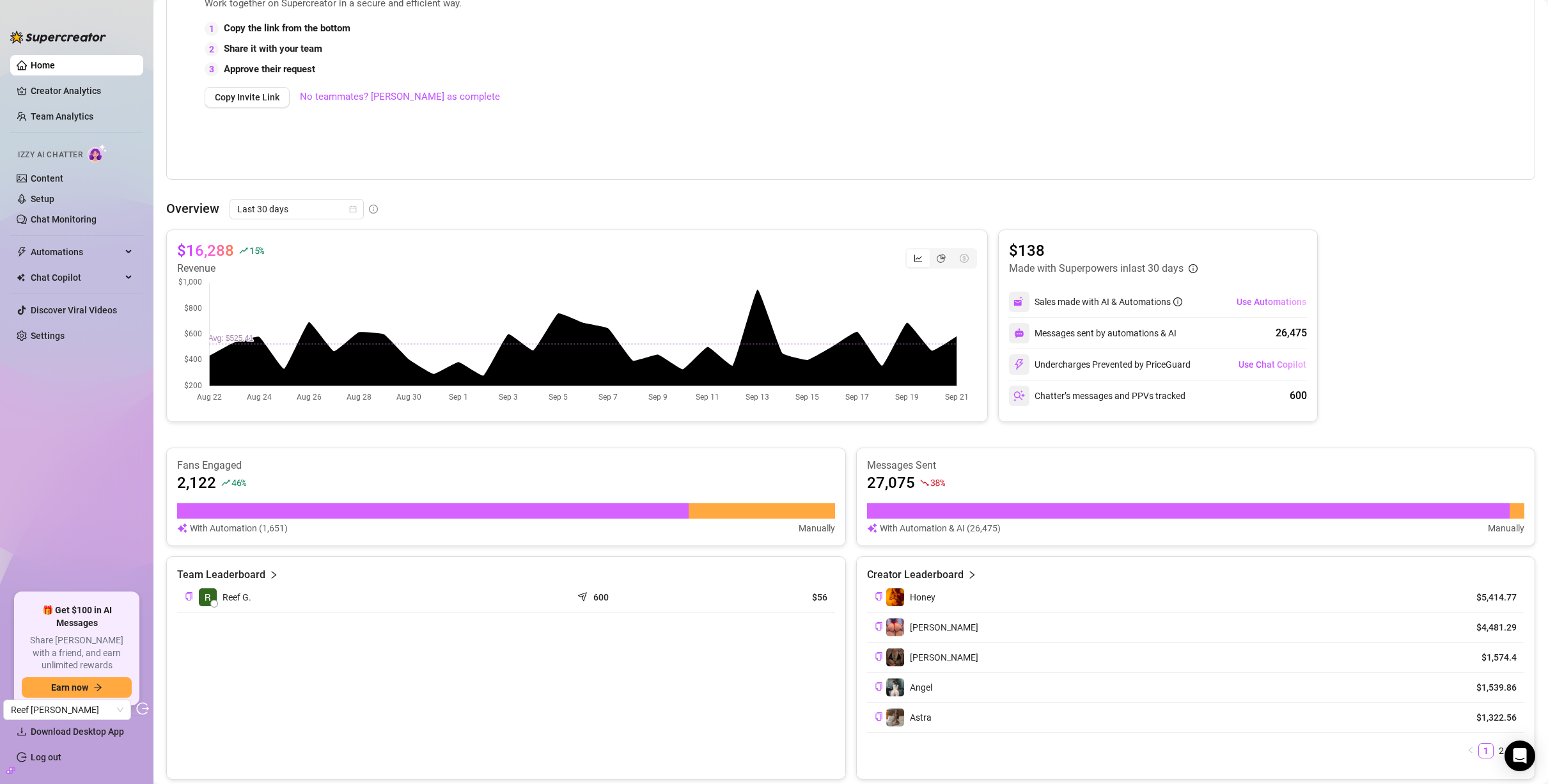
scroll to position [328, 0]
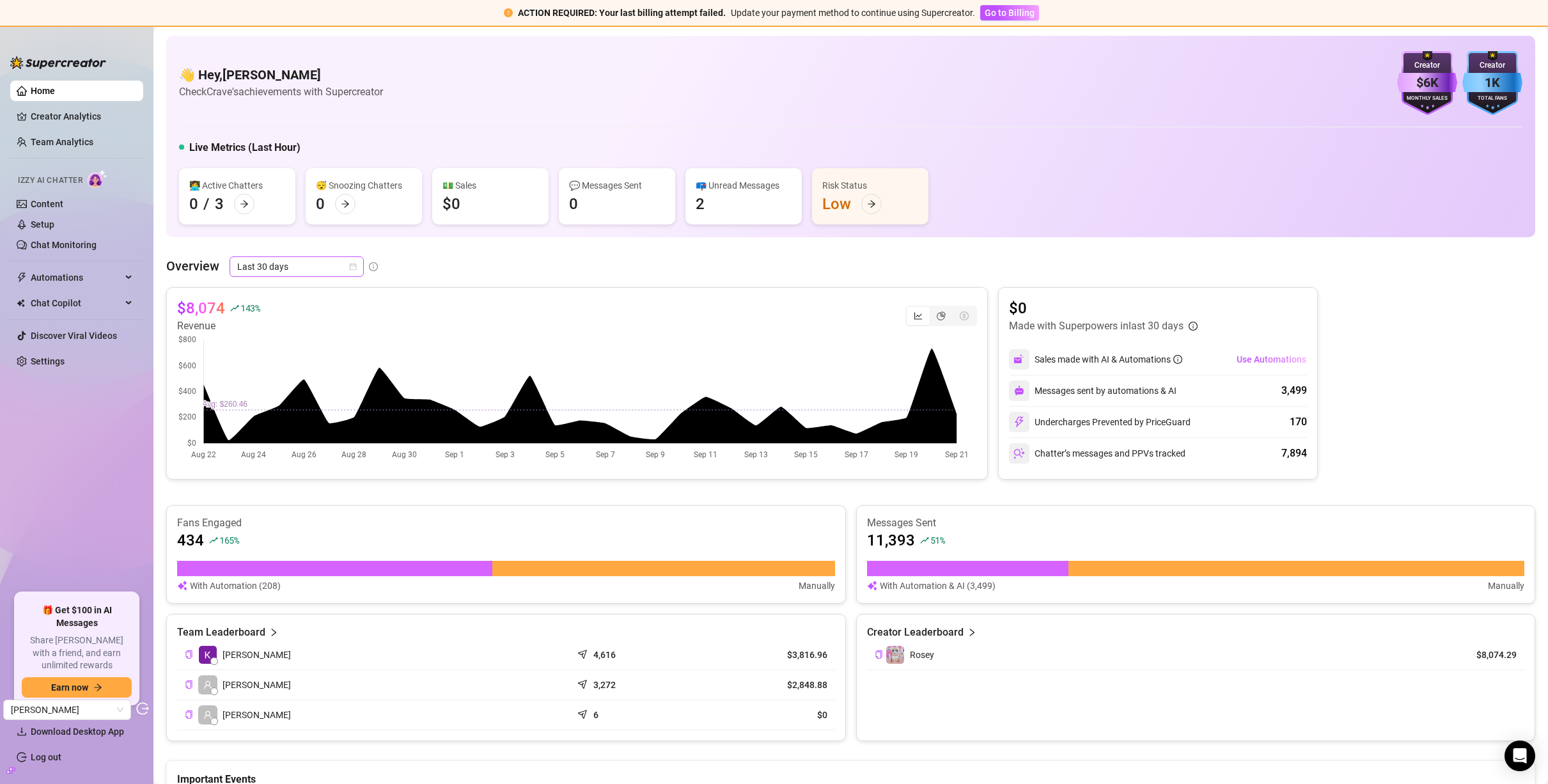
click at [354, 267] on icon "calendar" at bounding box center [353, 267] width 8 height 8
click at [285, 315] on div "Last 7 days" at bounding box center [296, 312] width 114 height 14
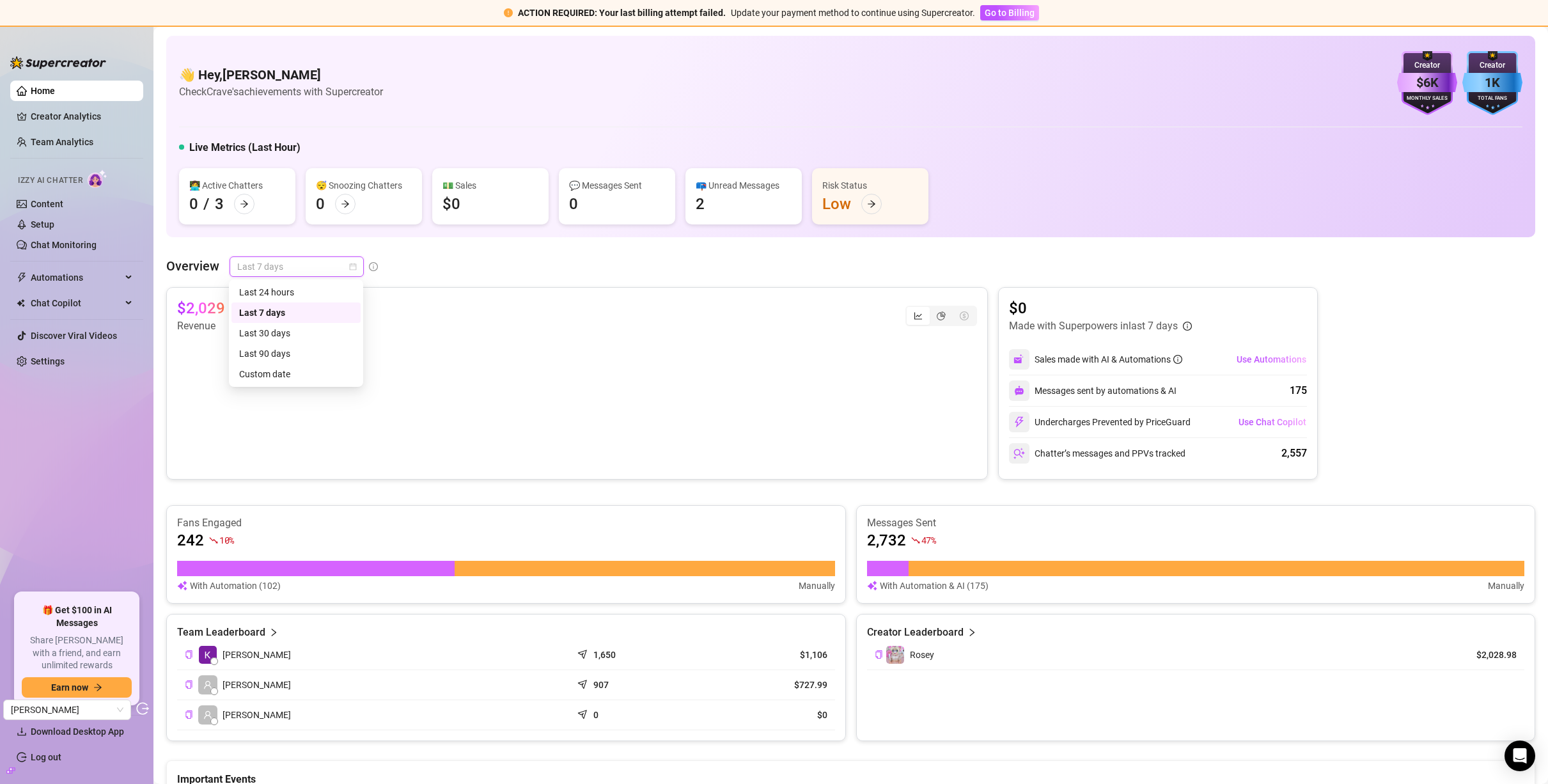
click at [269, 272] on span "Last 7 days" at bounding box center [296, 266] width 119 height 19
click at [279, 290] on div "Last 24 hours" at bounding box center [296, 292] width 114 height 14
